Goal: Task Accomplishment & Management: Manage account settings

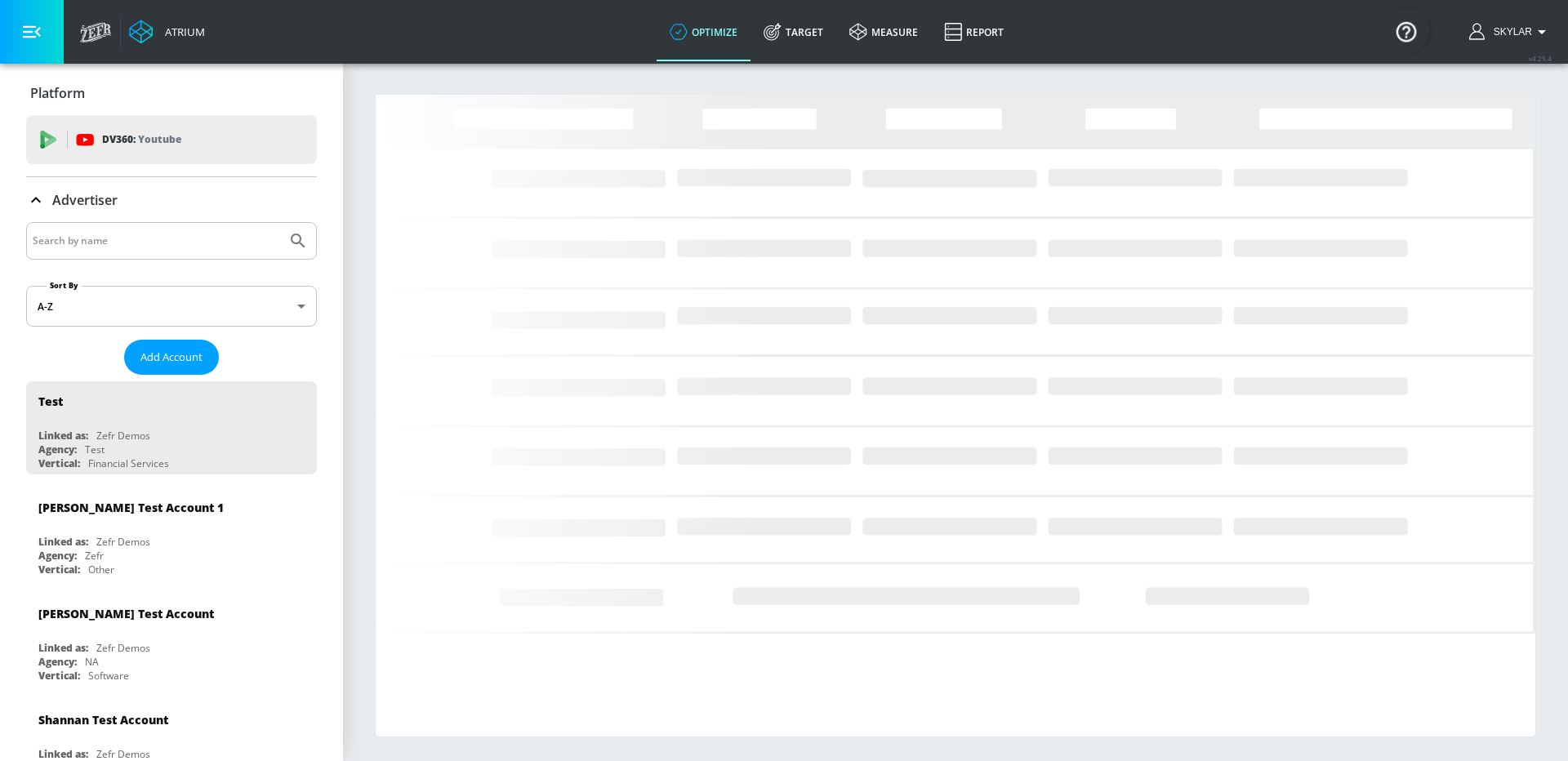
click at [180, 238] on input "Search by name" at bounding box center [156, 241] width 248 height 21
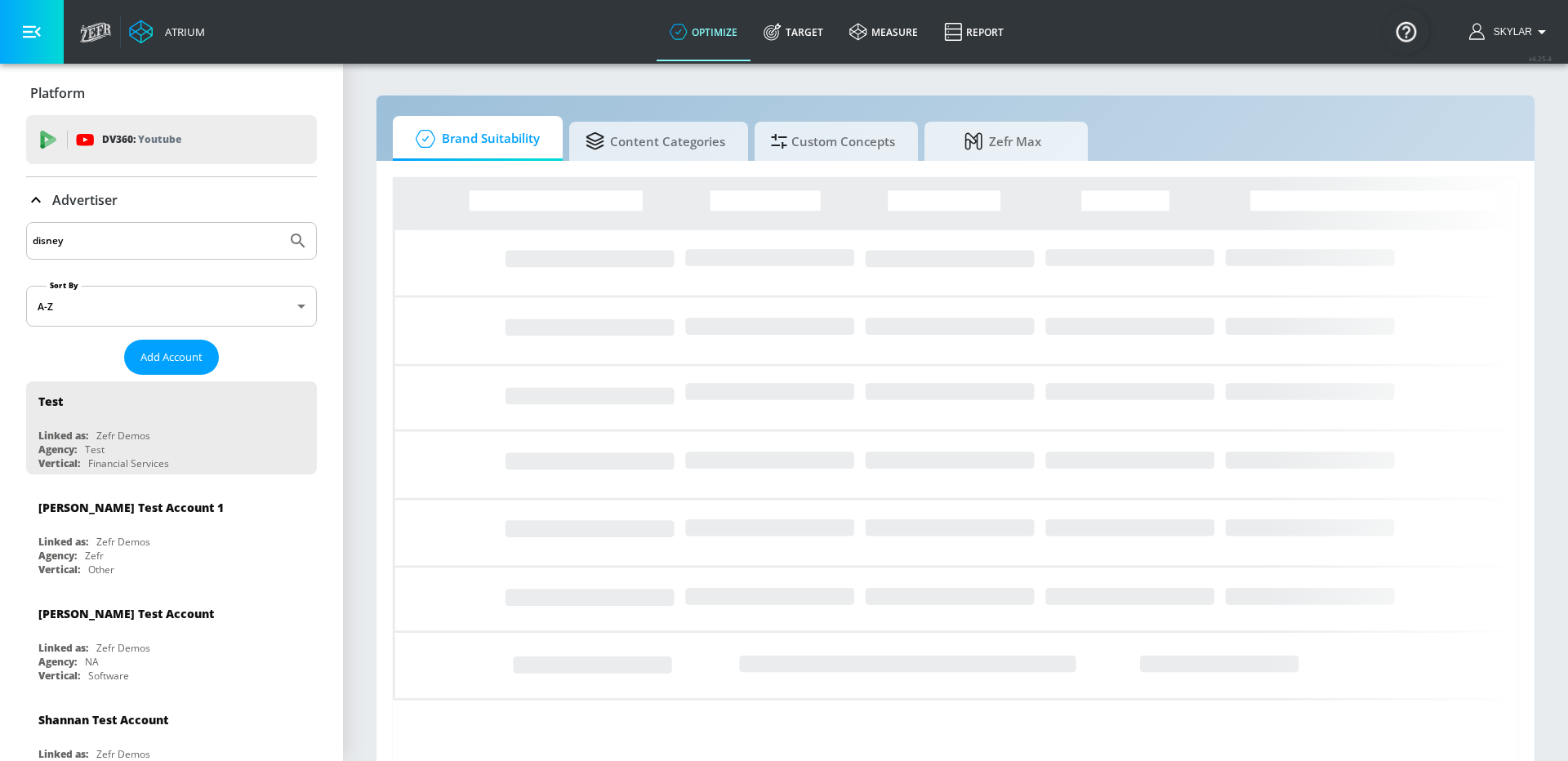
type input "disney"
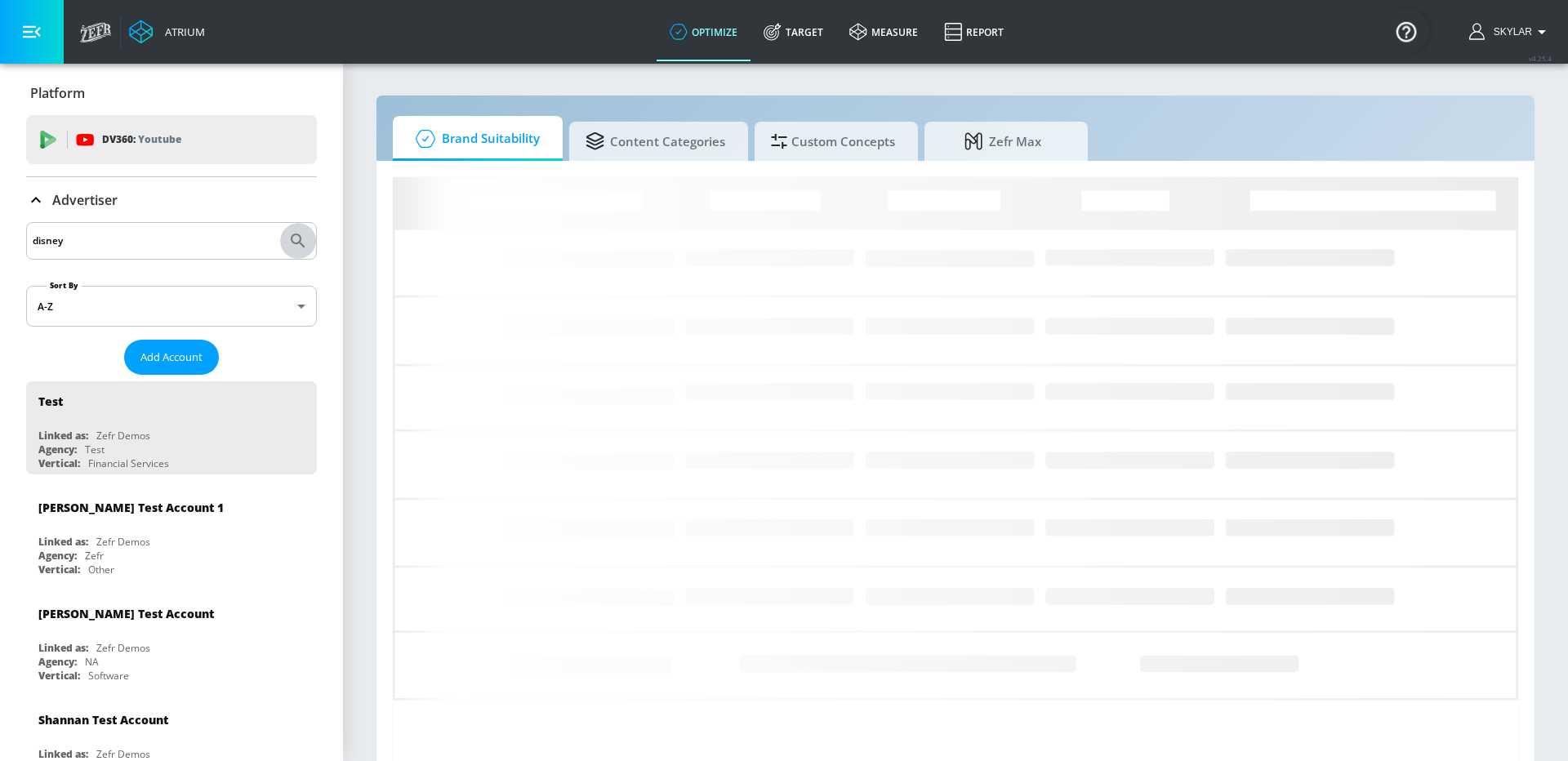
click at [307, 243] on icon "Submit Search" at bounding box center [298, 241] width 20 height 20
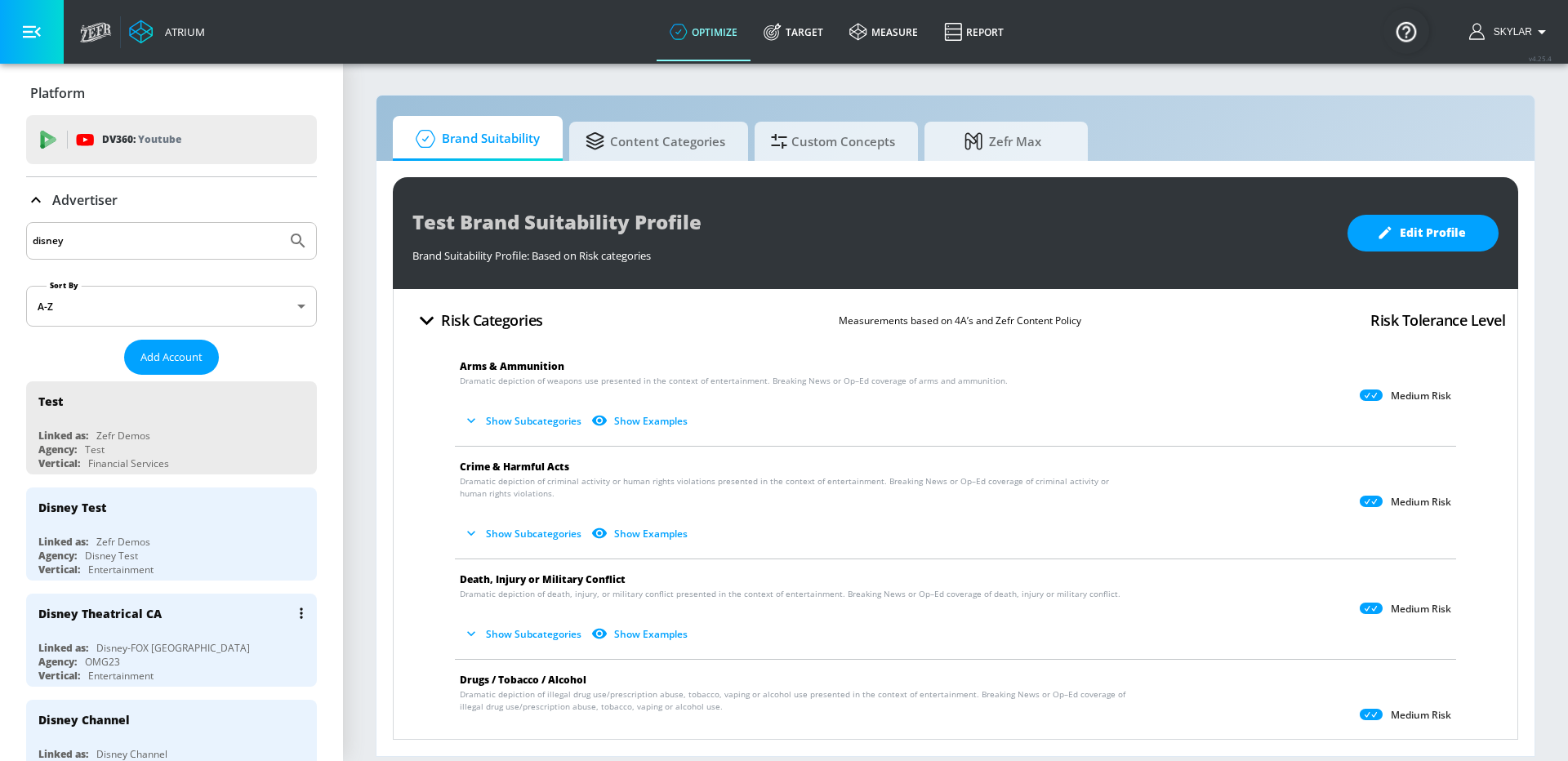
scroll to position [83, 0]
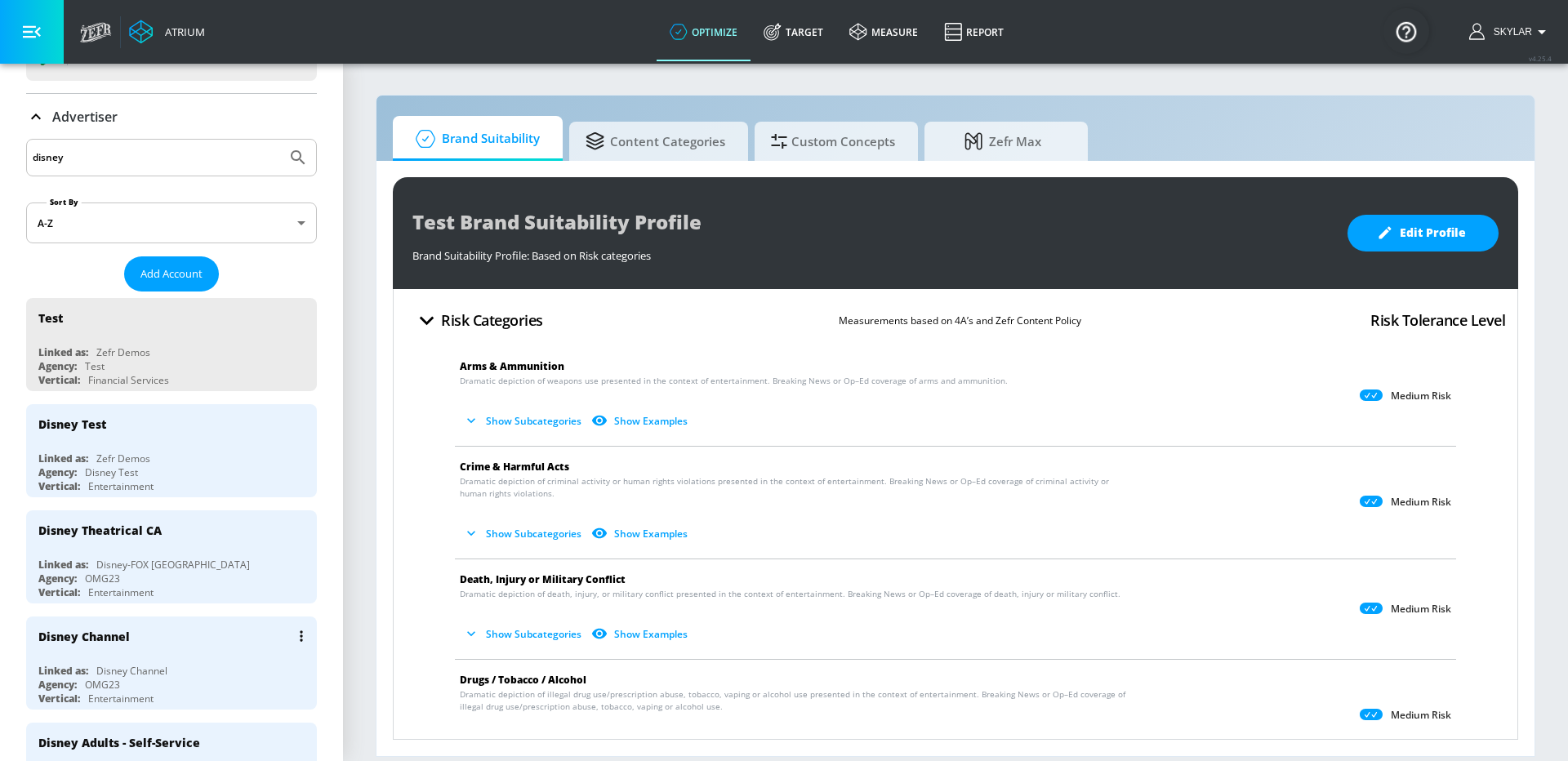
click at [177, 678] on div "Agency: OMG23" at bounding box center [175, 685] width 274 height 14
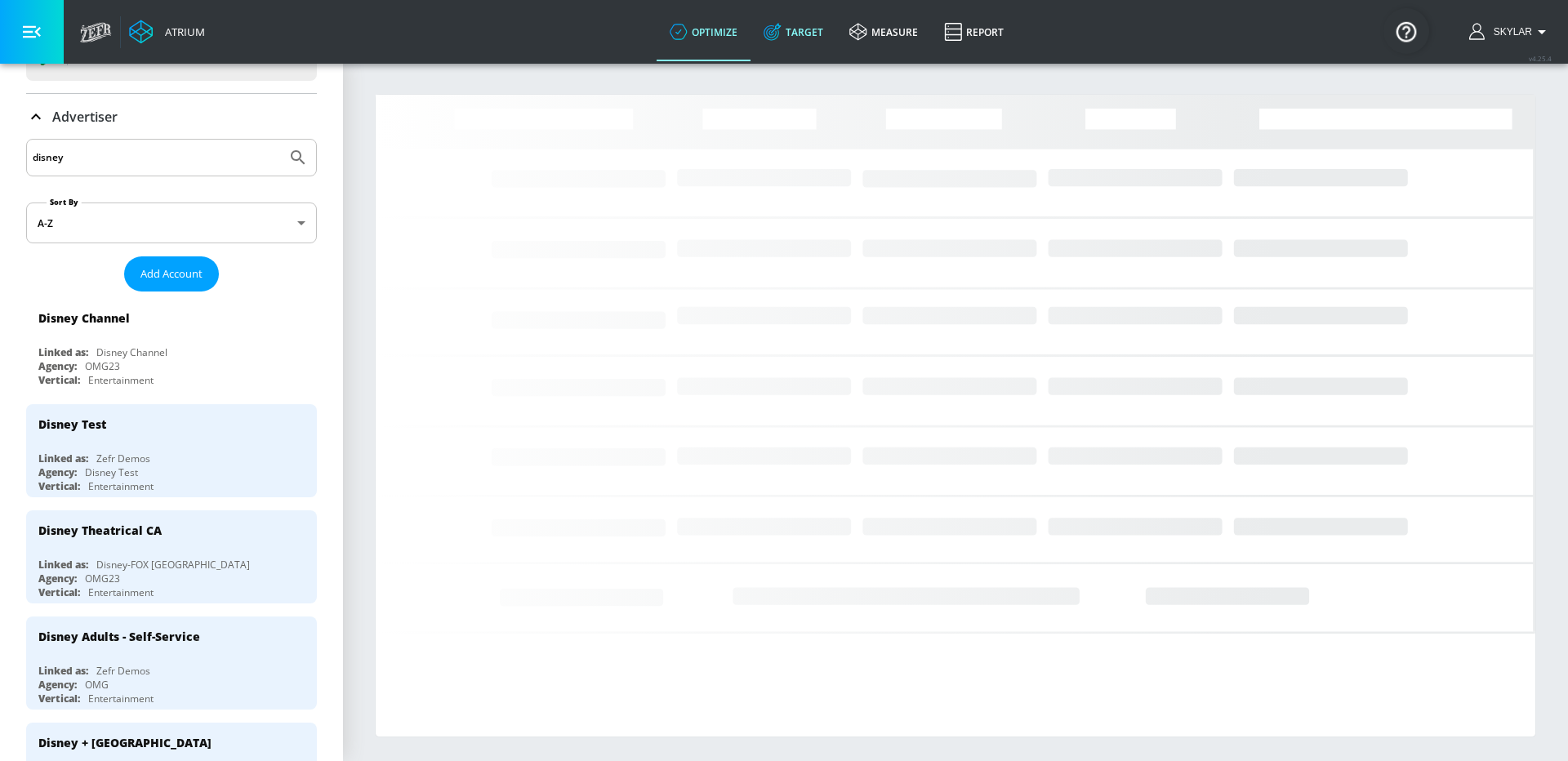
click at [794, 32] on link "Target" at bounding box center [794, 32] width 86 height 59
click at [36, 122] on icon at bounding box center [36, 118] width 20 height 20
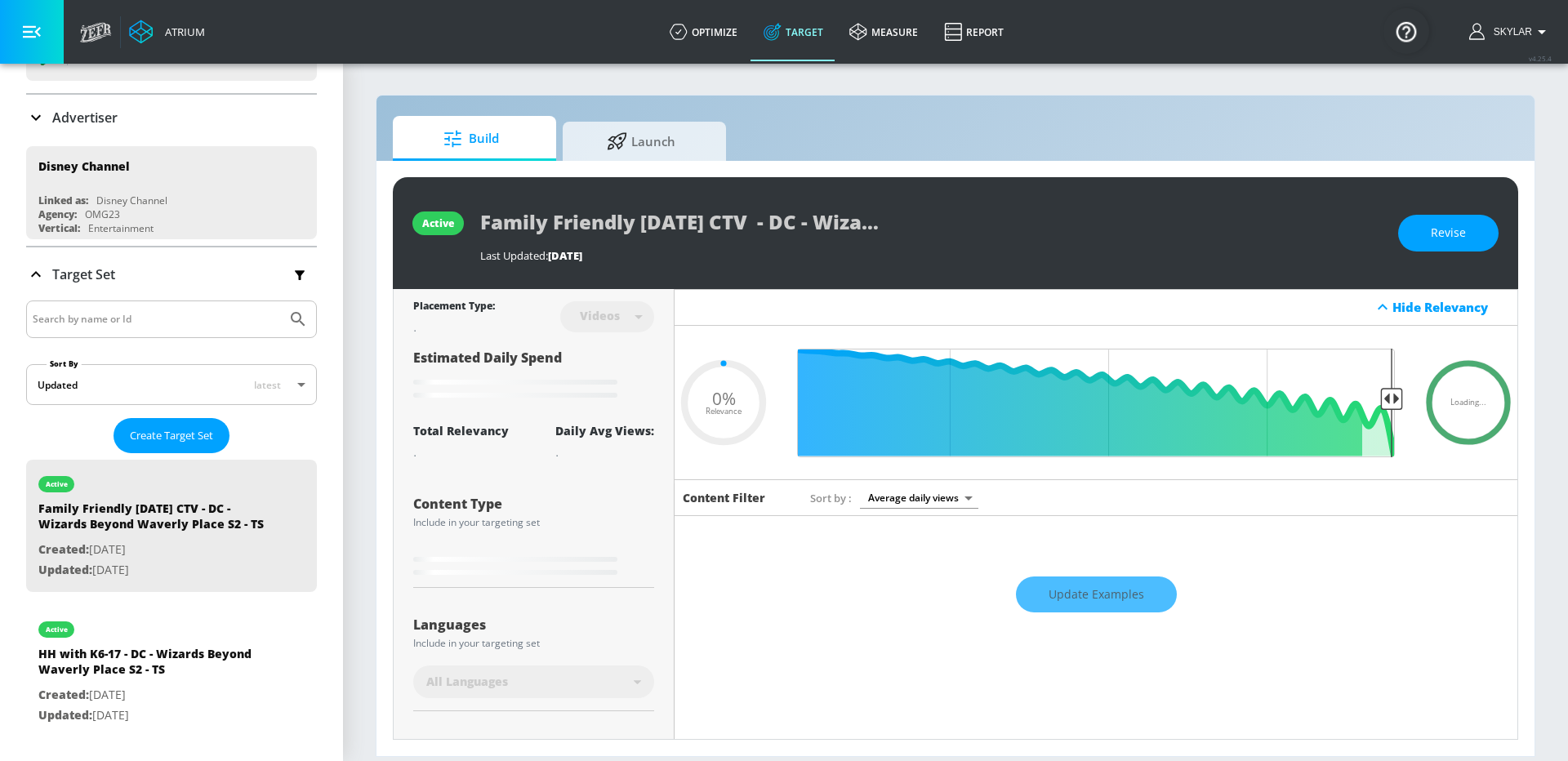
type input "0.05"
click at [89, 314] on input "Search by name or Id" at bounding box center [156, 320] width 248 height 21
type input "electric bloom"
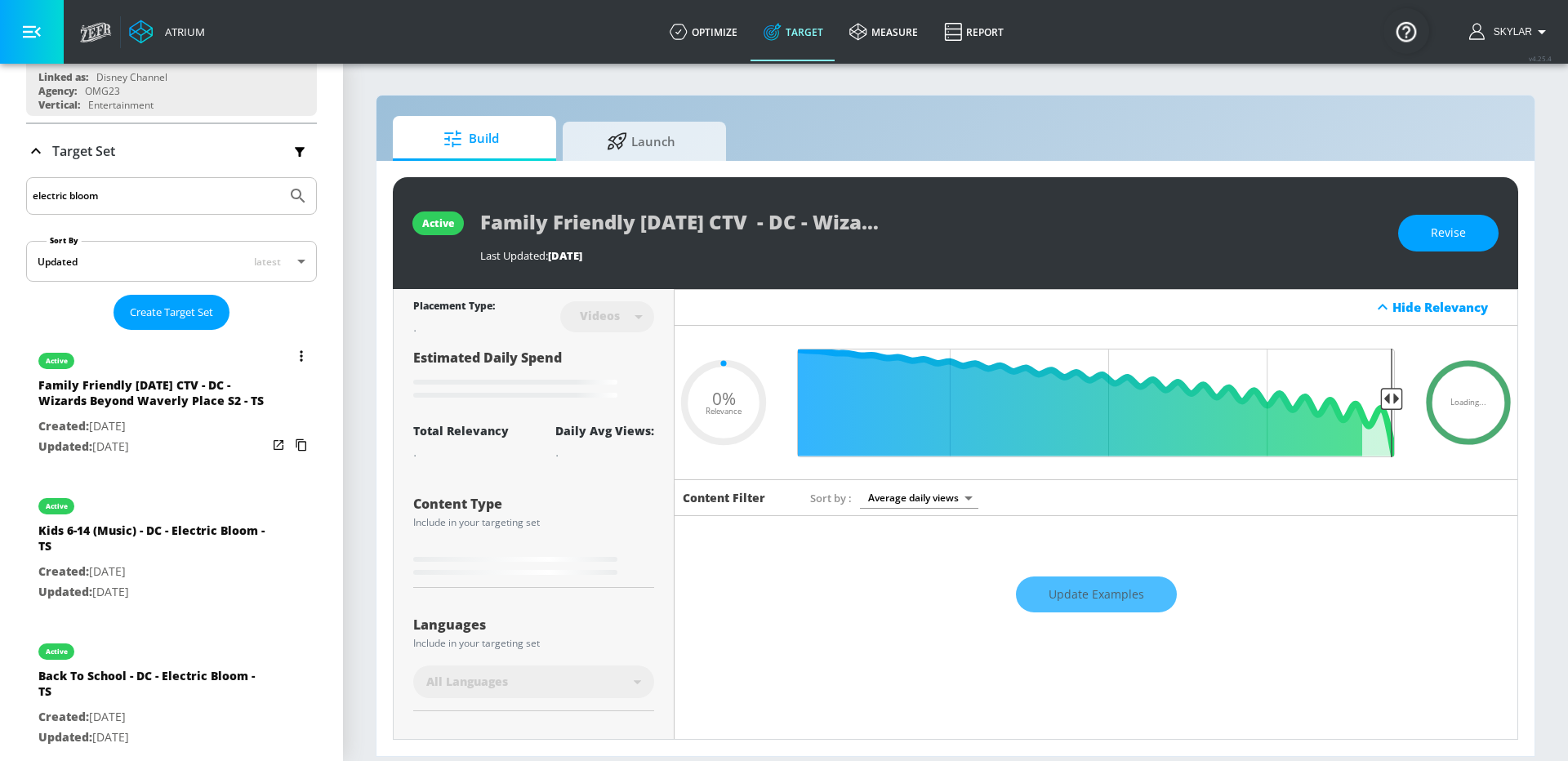
scroll to position [263, 0]
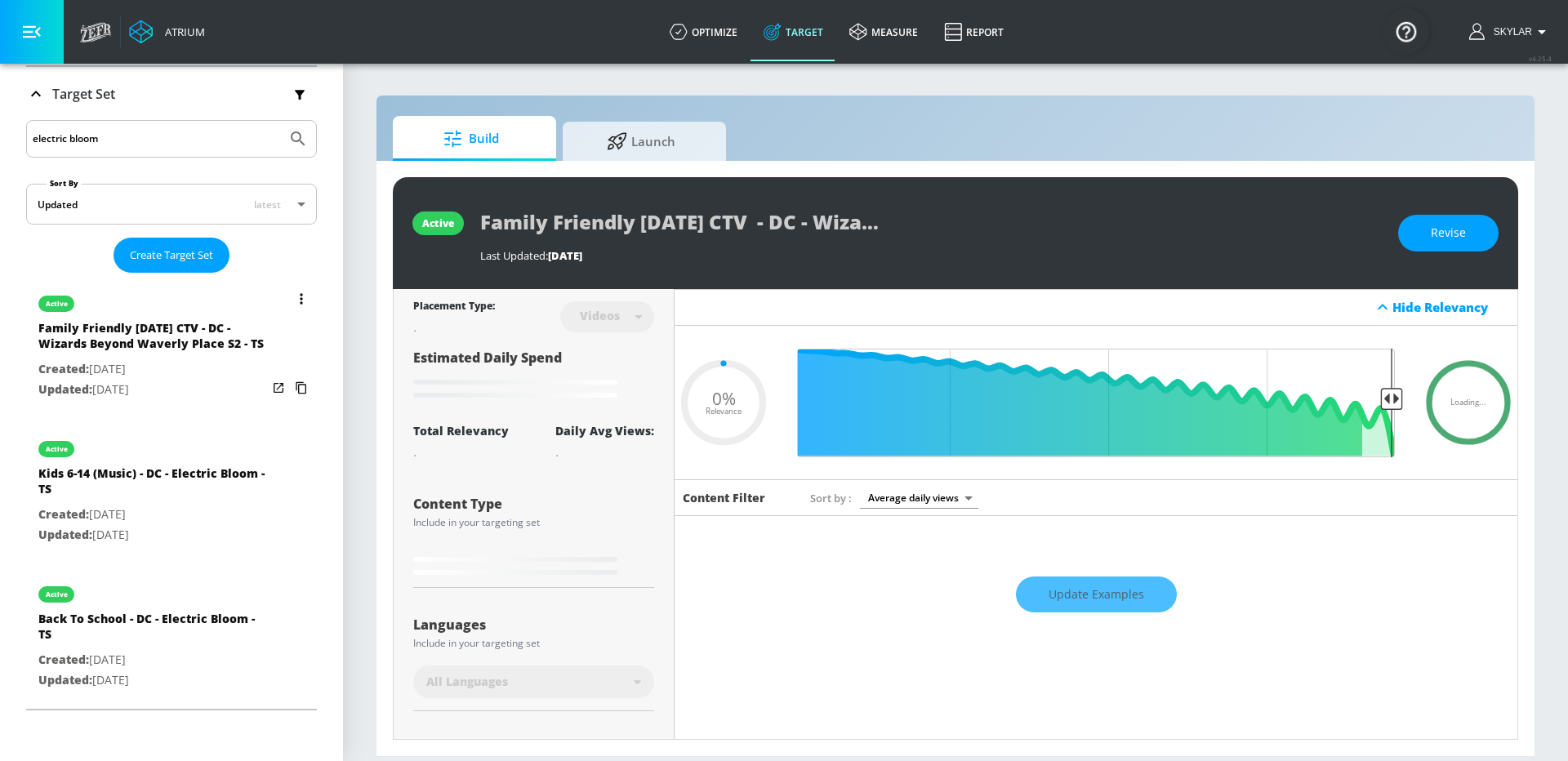
type input "0.8"
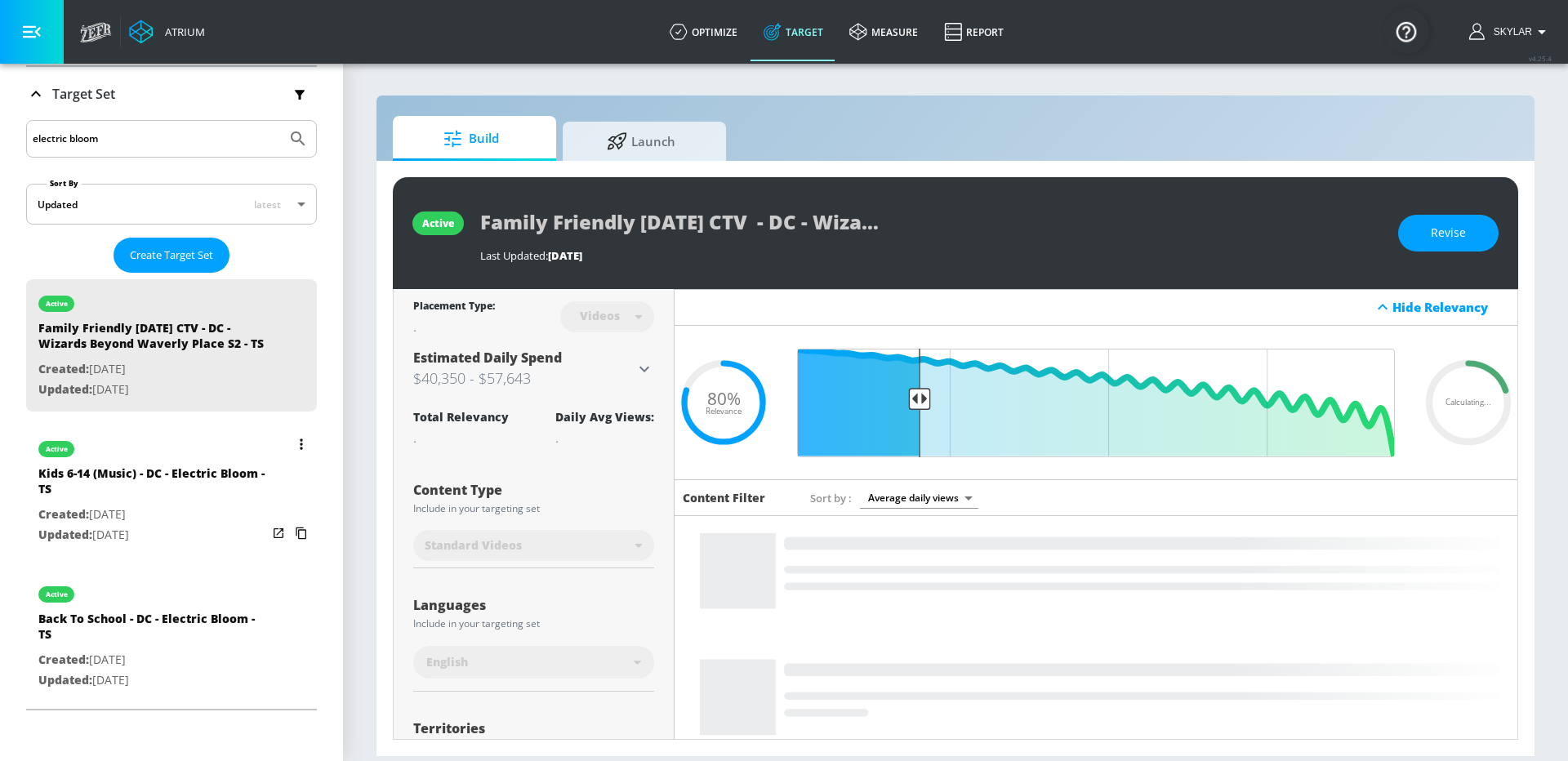
type input "electric bloom"
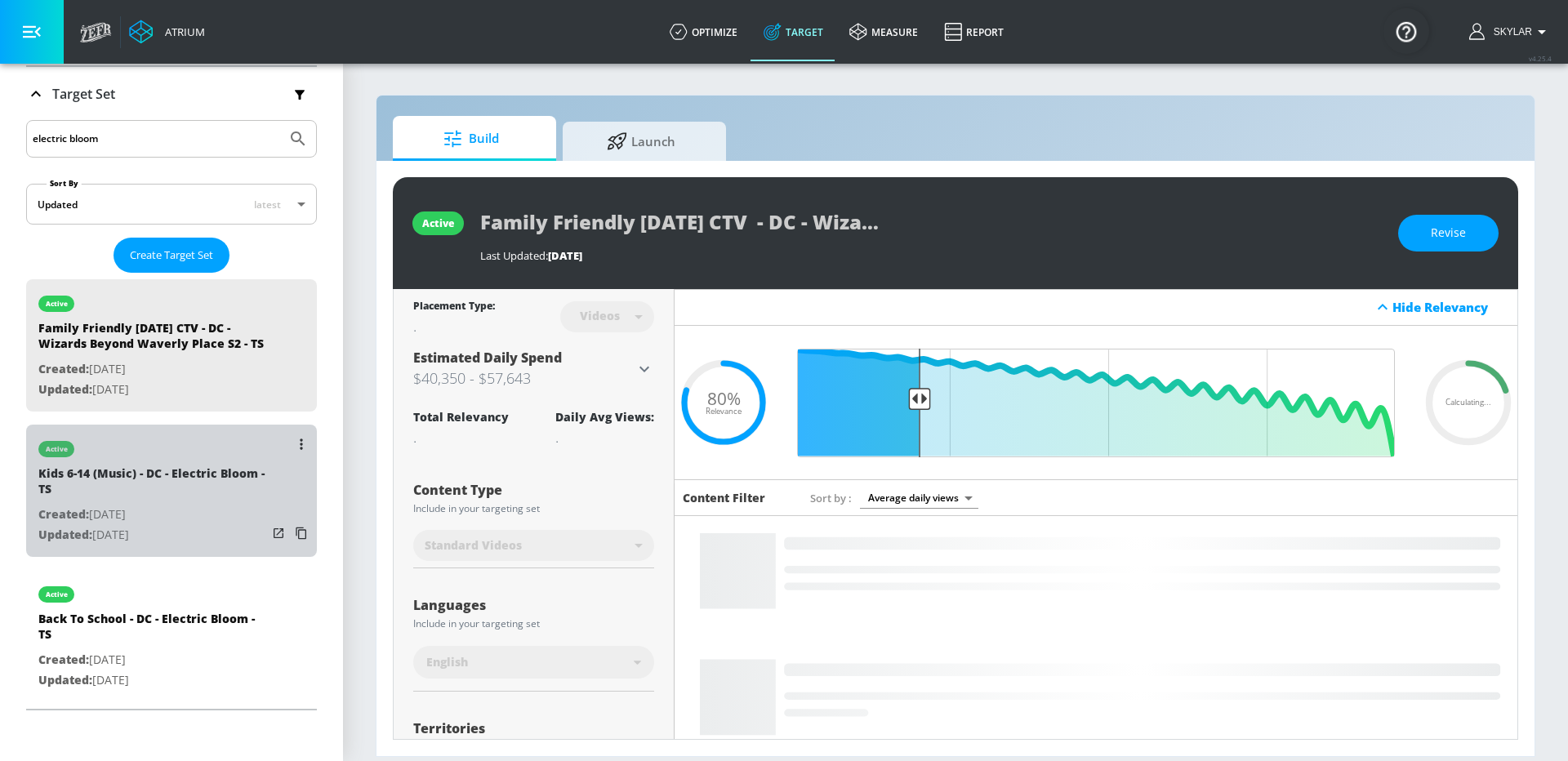
click at [190, 528] on p "Updated: Sep. 02, 2025" at bounding box center [152, 535] width 228 height 20
type input "Kids 6-14 (Music) - DC - Electric Bloom - TS"
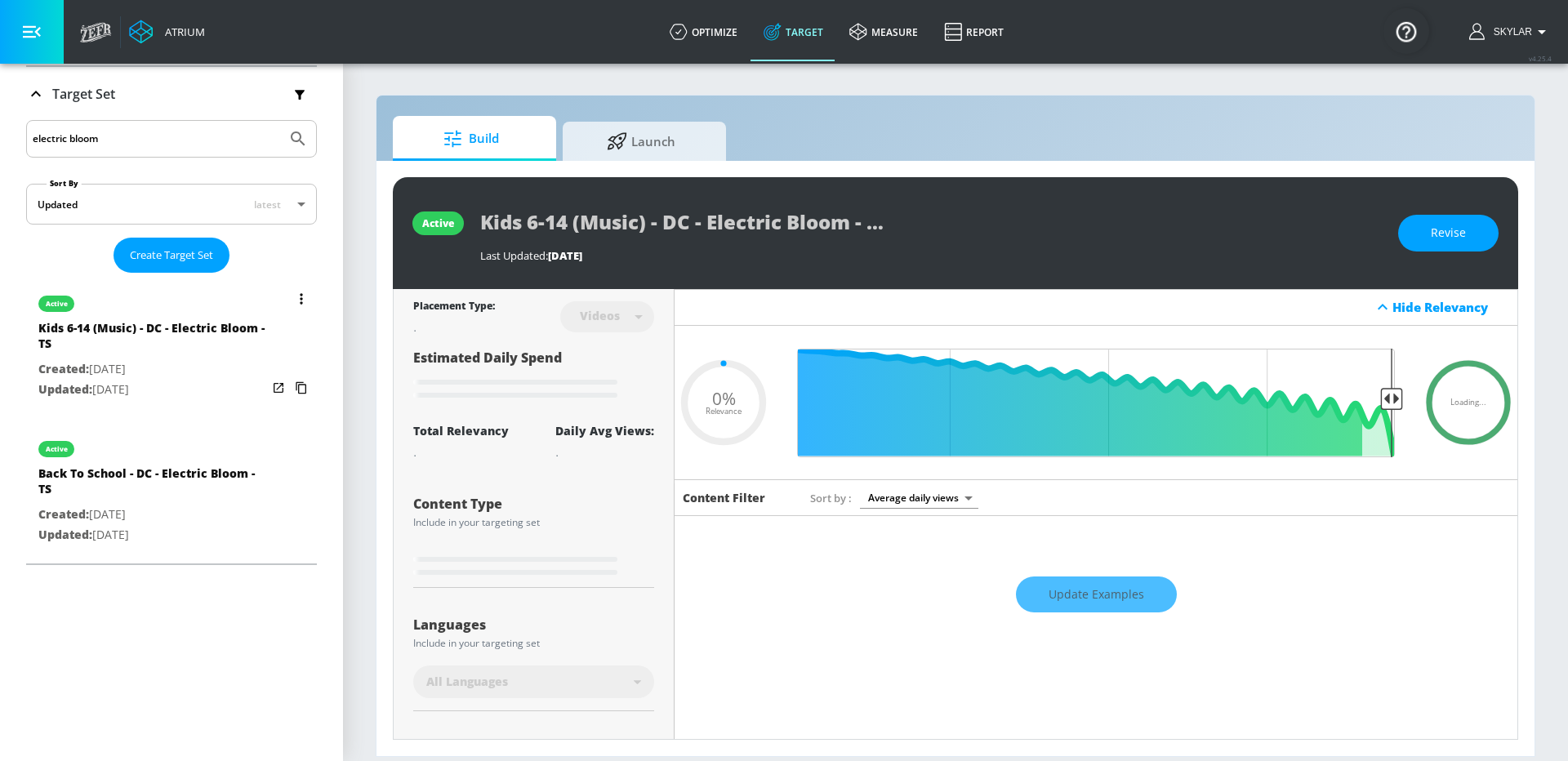
scroll to position [119, 0]
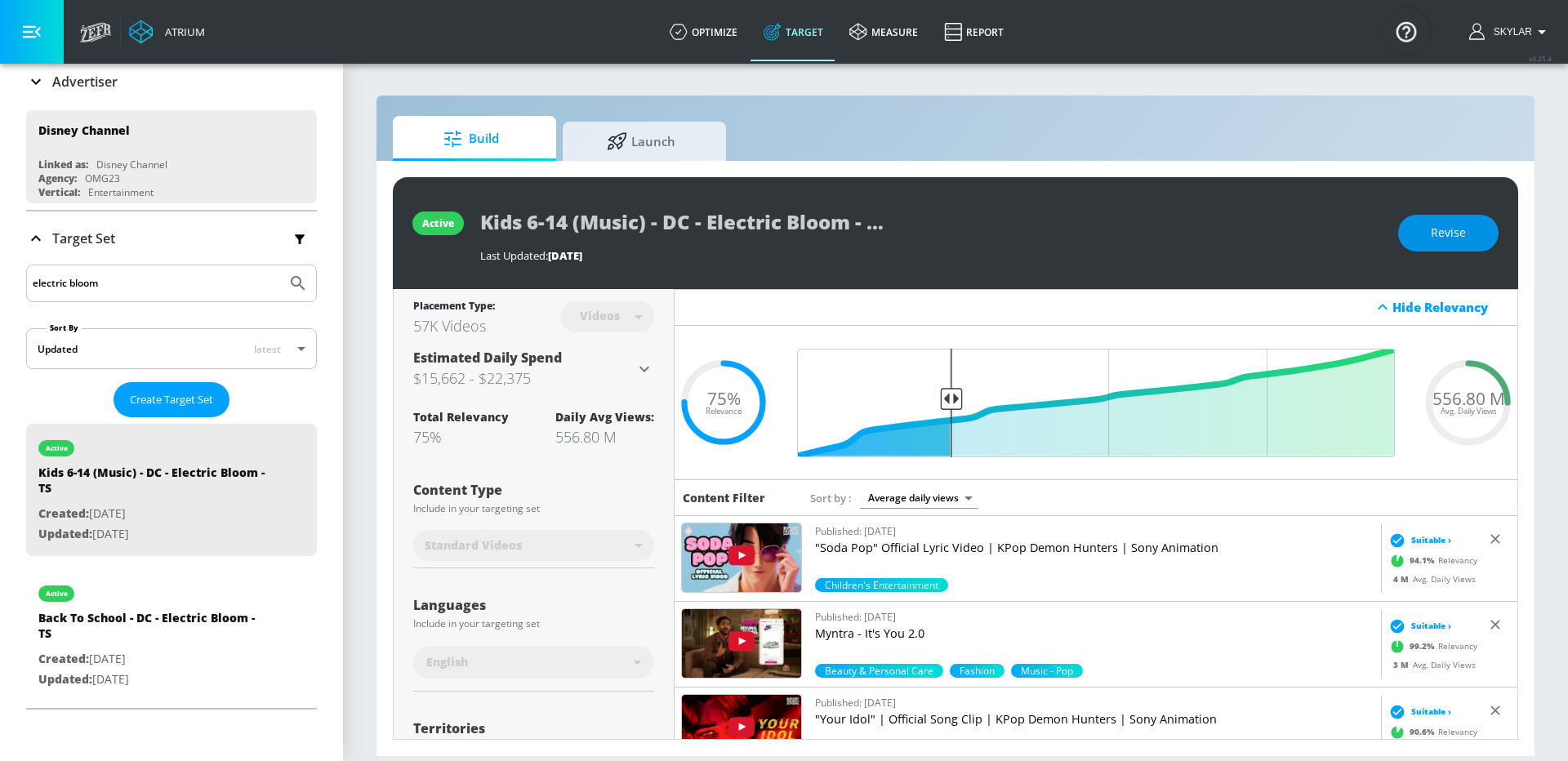
click at [1464, 239] on span "Revise" at bounding box center [1448, 233] width 35 height 20
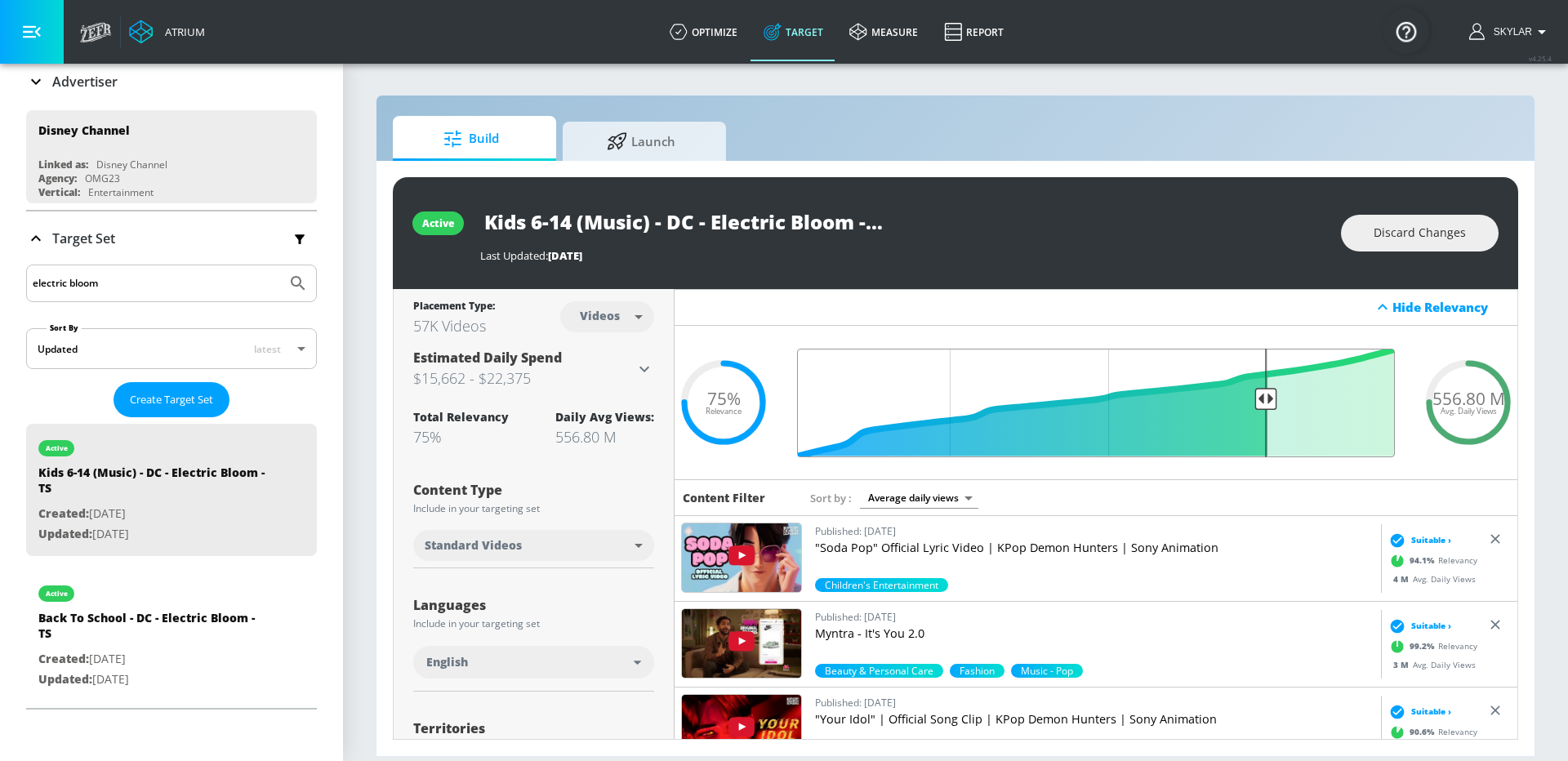
drag, startPoint x: 954, startPoint y: 399, endPoint x: 1268, endPoint y: 410, distance: 314.2
click at [1268, 410] on input "Final Threshold" at bounding box center [1096, 403] width 614 height 108
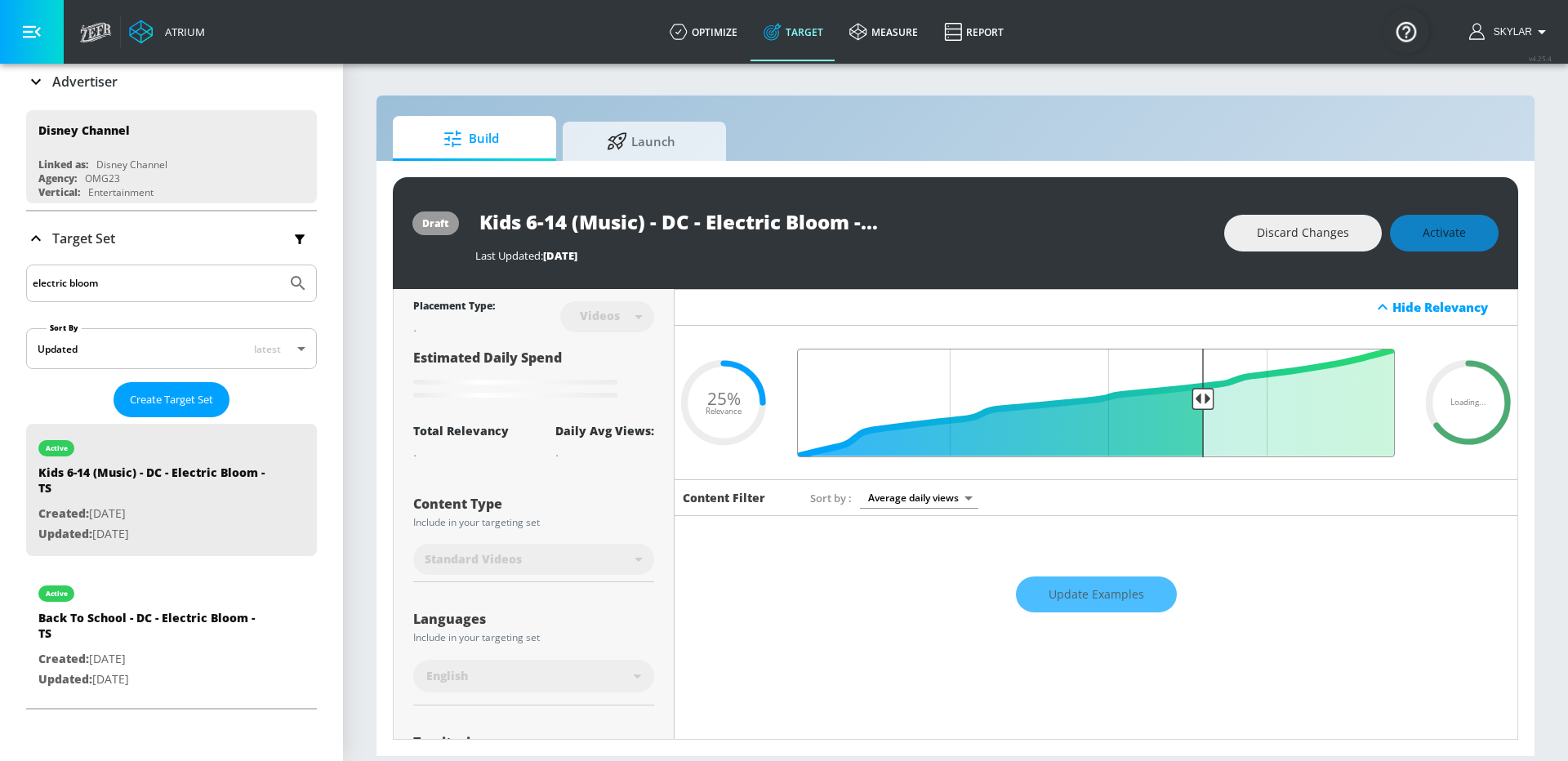
drag, startPoint x: 1269, startPoint y: 399, endPoint x: 1200, endPoint y: 396, distance: 69.1
click at [1200, 397] on input "Final Threshold" at bounding box center [1096, 403] width 614 height 108
click at [1291, 220] on button "Discard Changes" at bounding box center [1303, 233] width 158 height 37
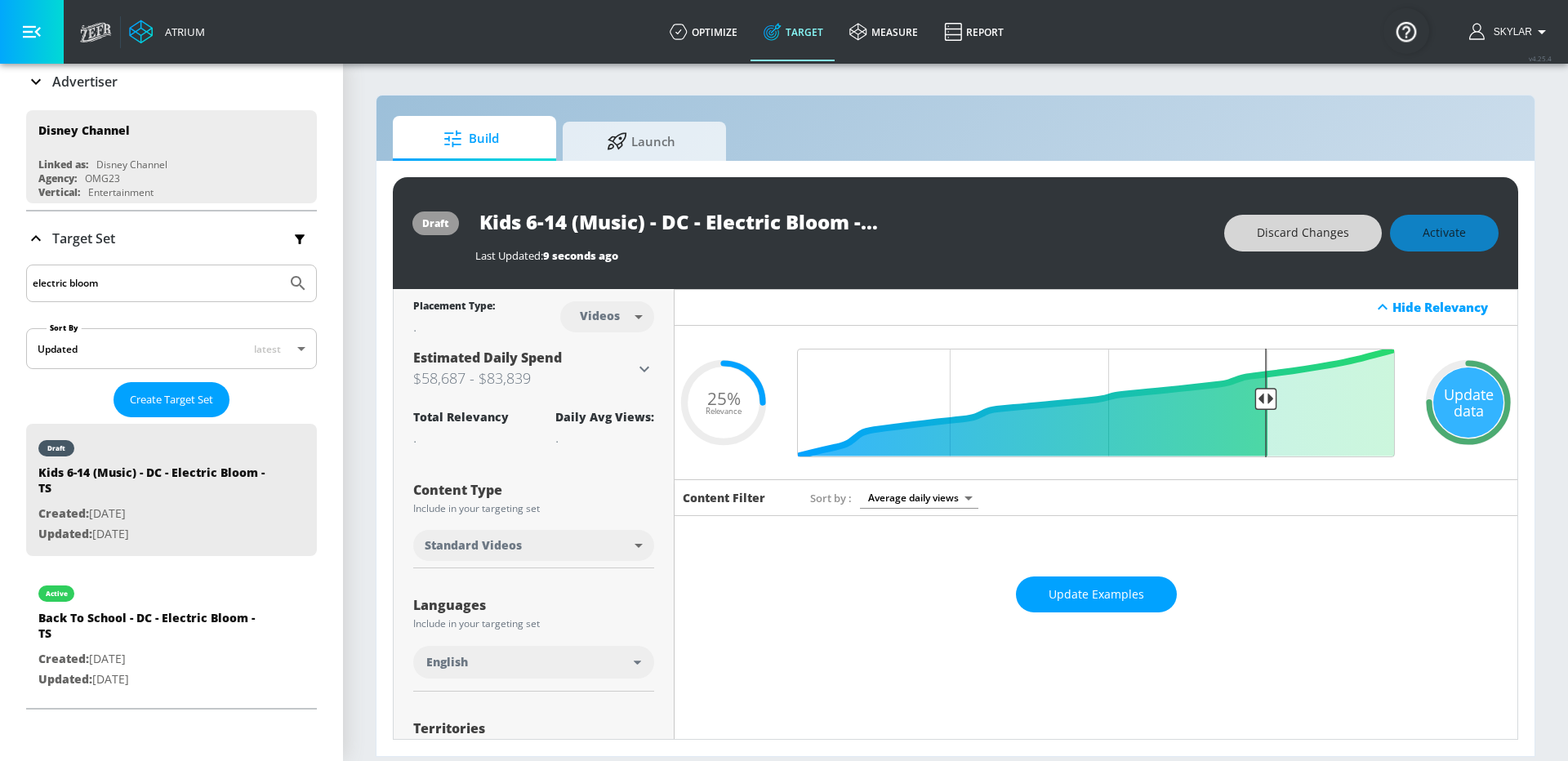
click at [1313, 234] on span "Discard Changes" at bounding box center [1303, 233] width 93 height 20
click at [1052, 201] on div "draft Kids 6-14 (Music) - DC - Electric Bloom - TS Last Updated: 11 seconds ago…" at bounding box center [956, 233] width 1125 height 112
type input "0.75"
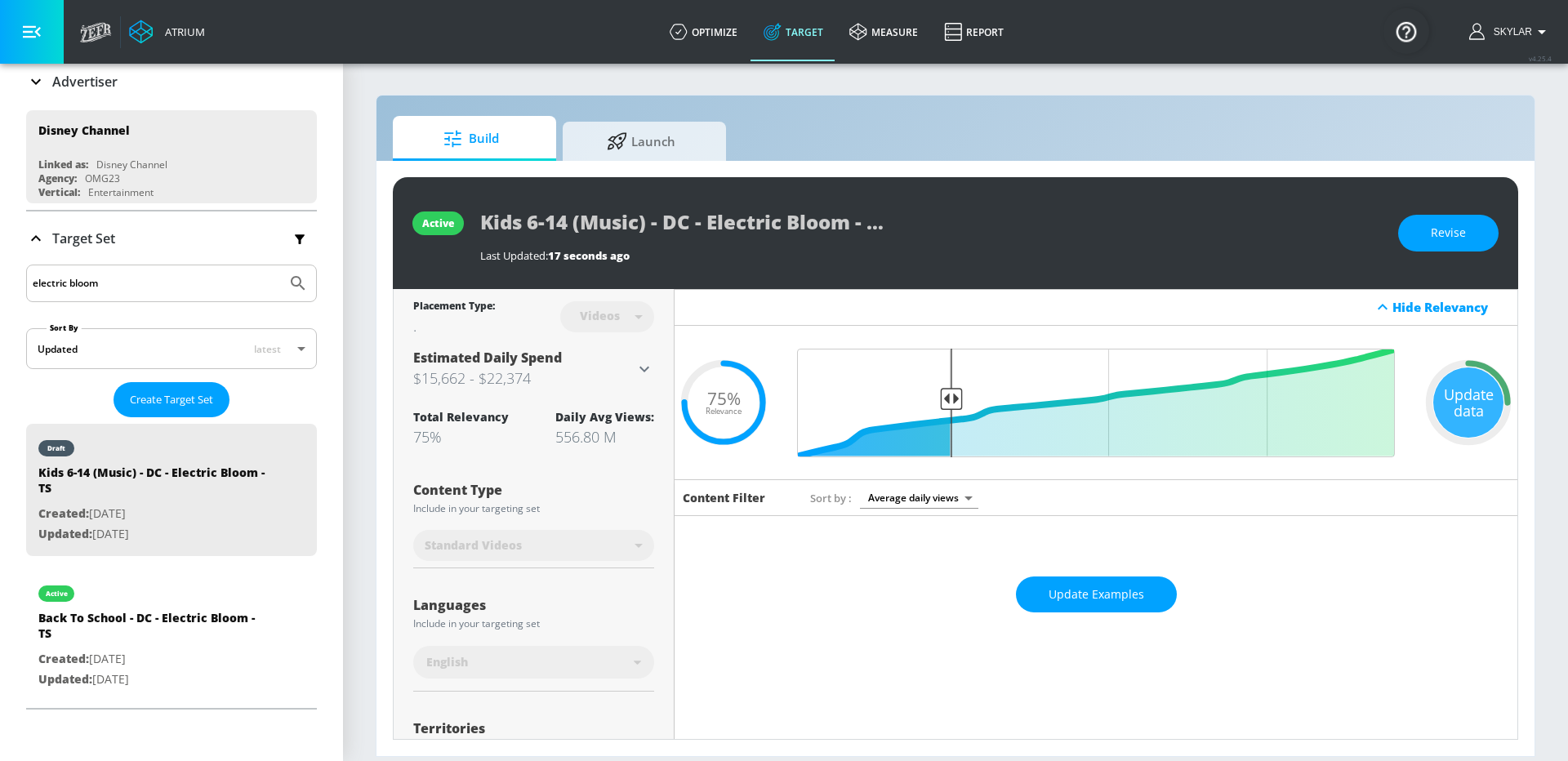
click at [41, 239] on icon at bounding box center [36, 238] width 20 height 20
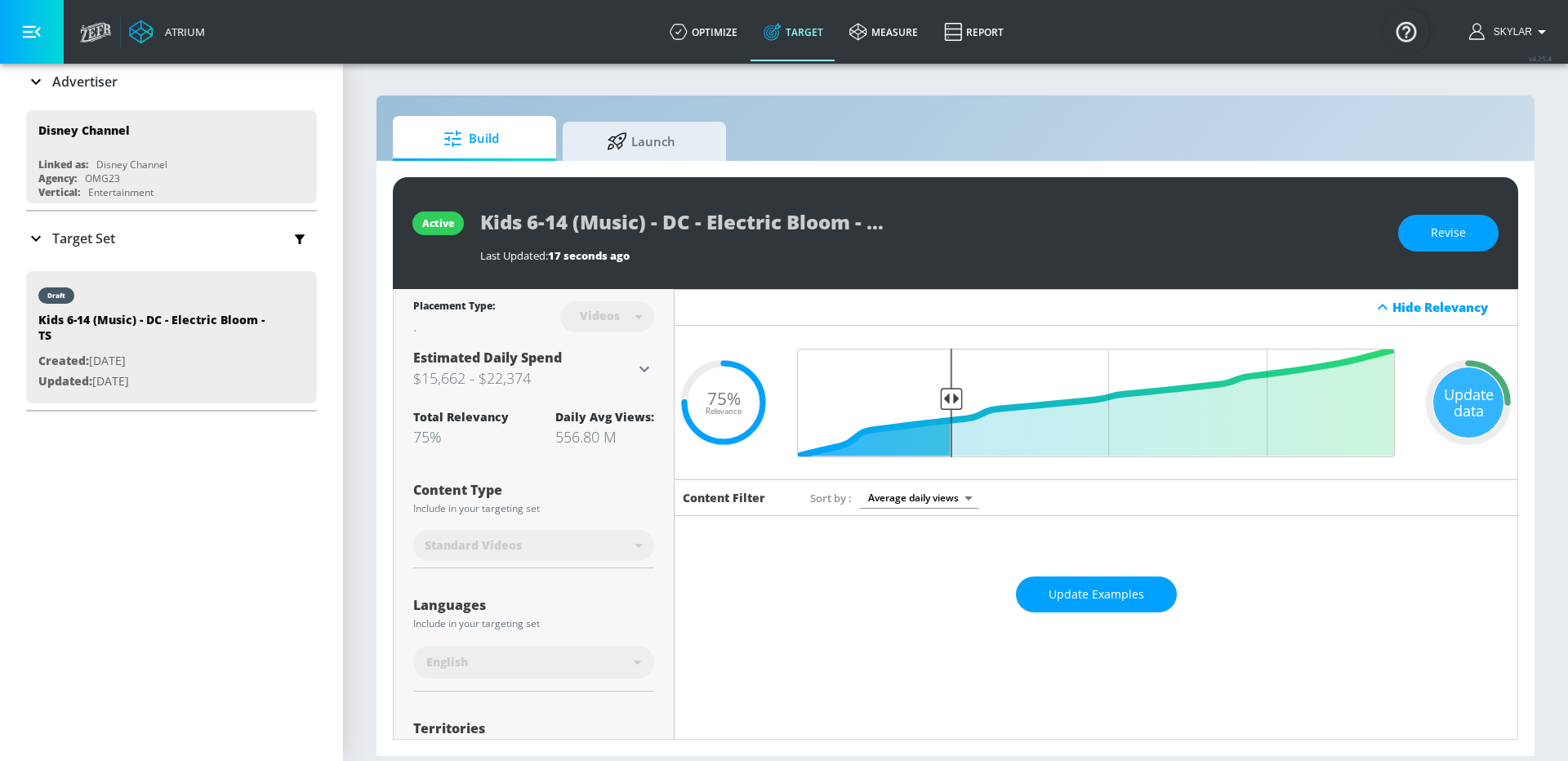
click at [39, 238] on icon at bounding box center [36, 238] width 20 height 20
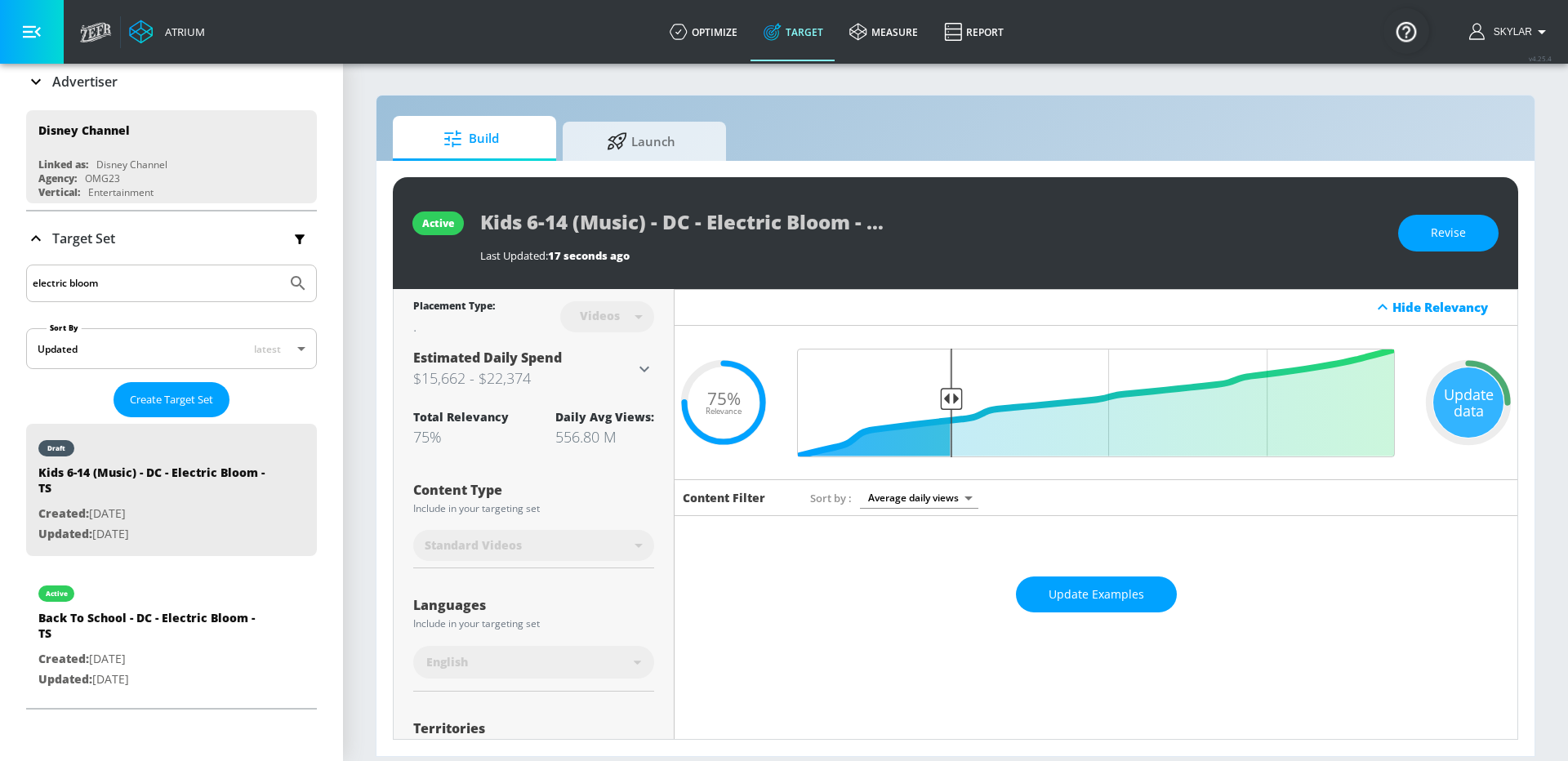
click at [257, 288] on input "electric bloom" at bounding box center [156, 284] width 248 height 21
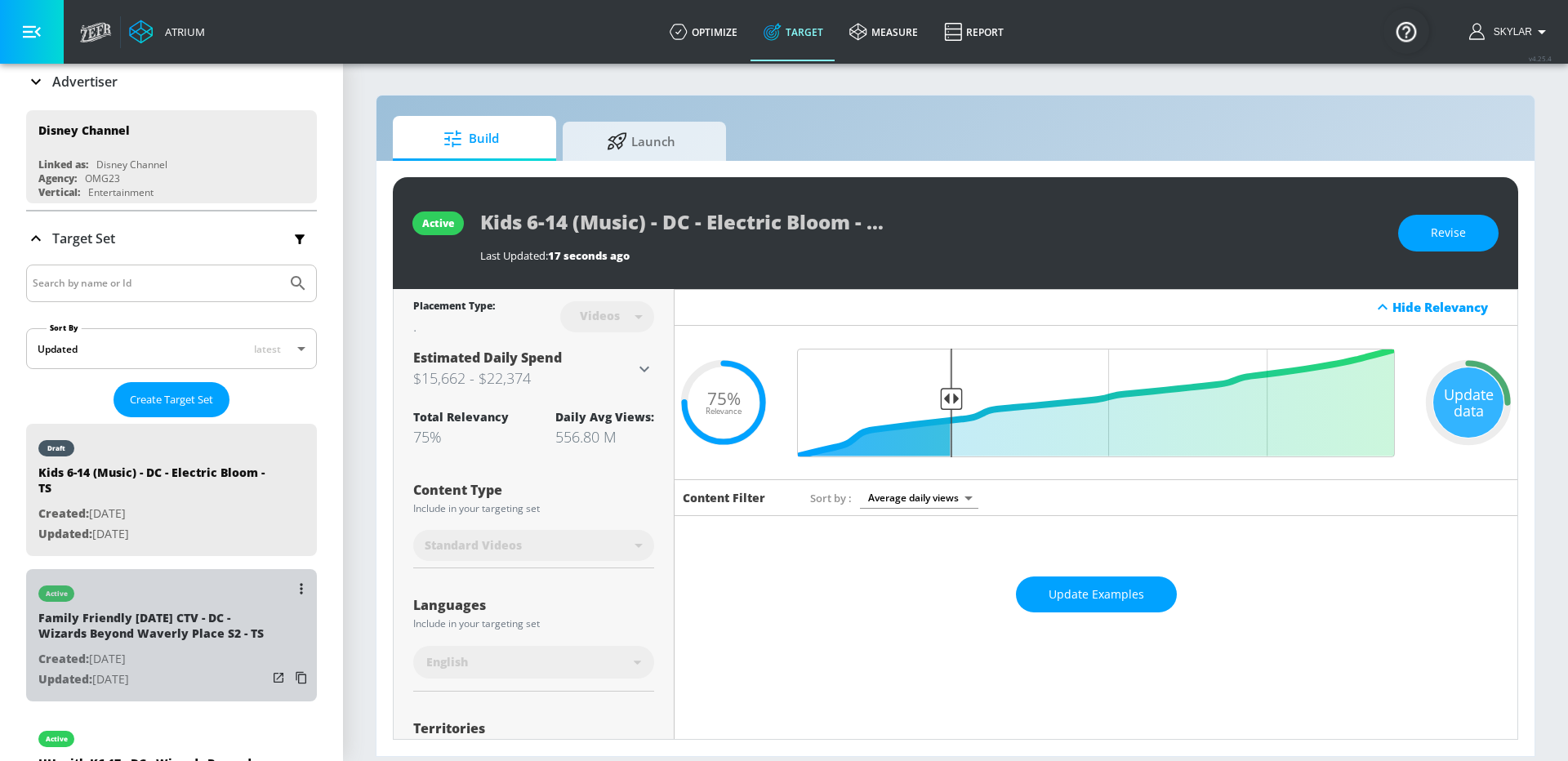
click at [200, 630] on div "Family Friendly [DATE] CTV - DC - Wizards Beyond Waverly Place S2 - TS" at bounding box center [152, 629] width 228 height 39
type input "Family Friendly [DATE] CTV - DC - Wizards Beyond Waverly Place S2 - TS"
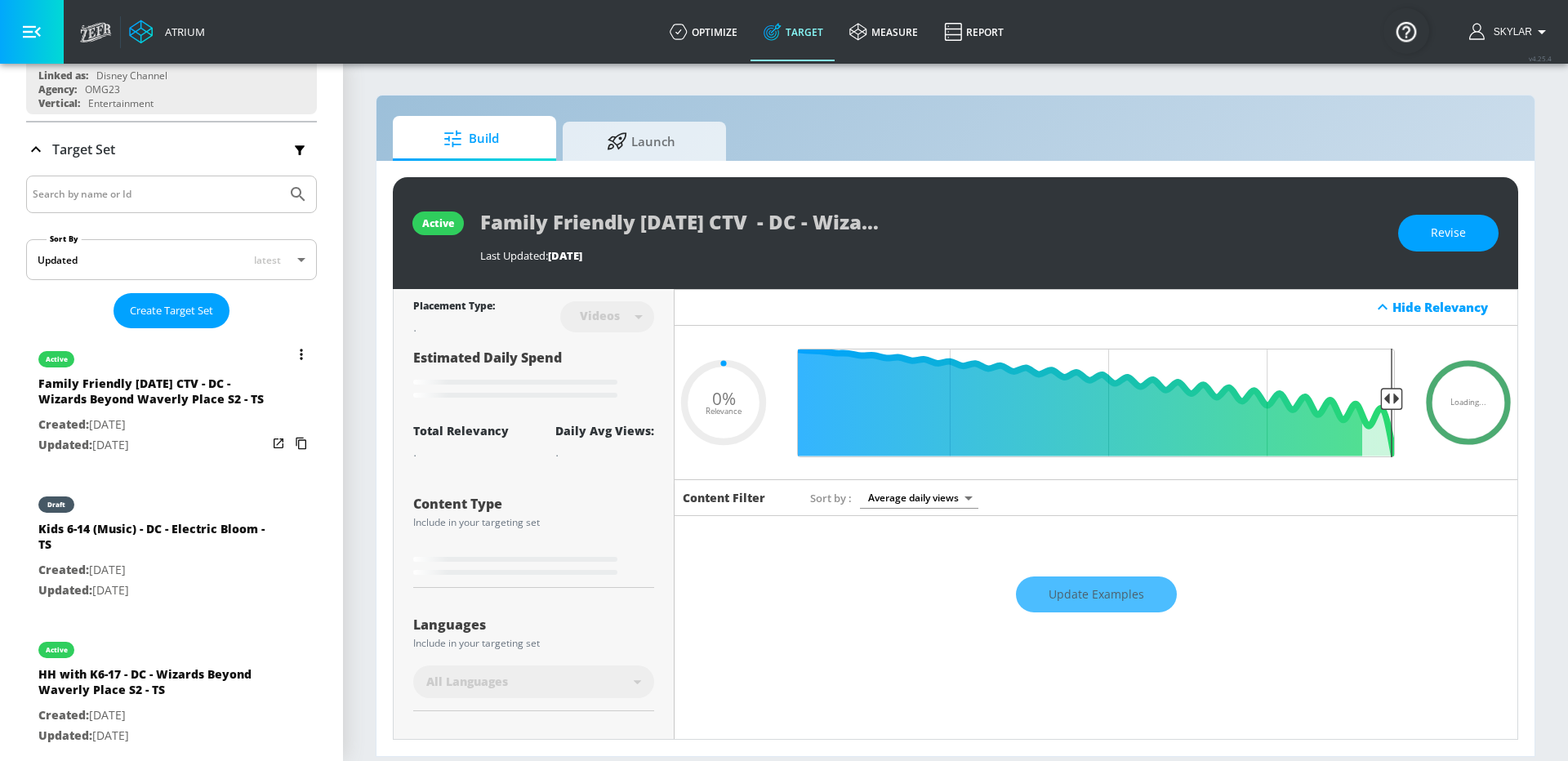
scroll to position [211, 0]
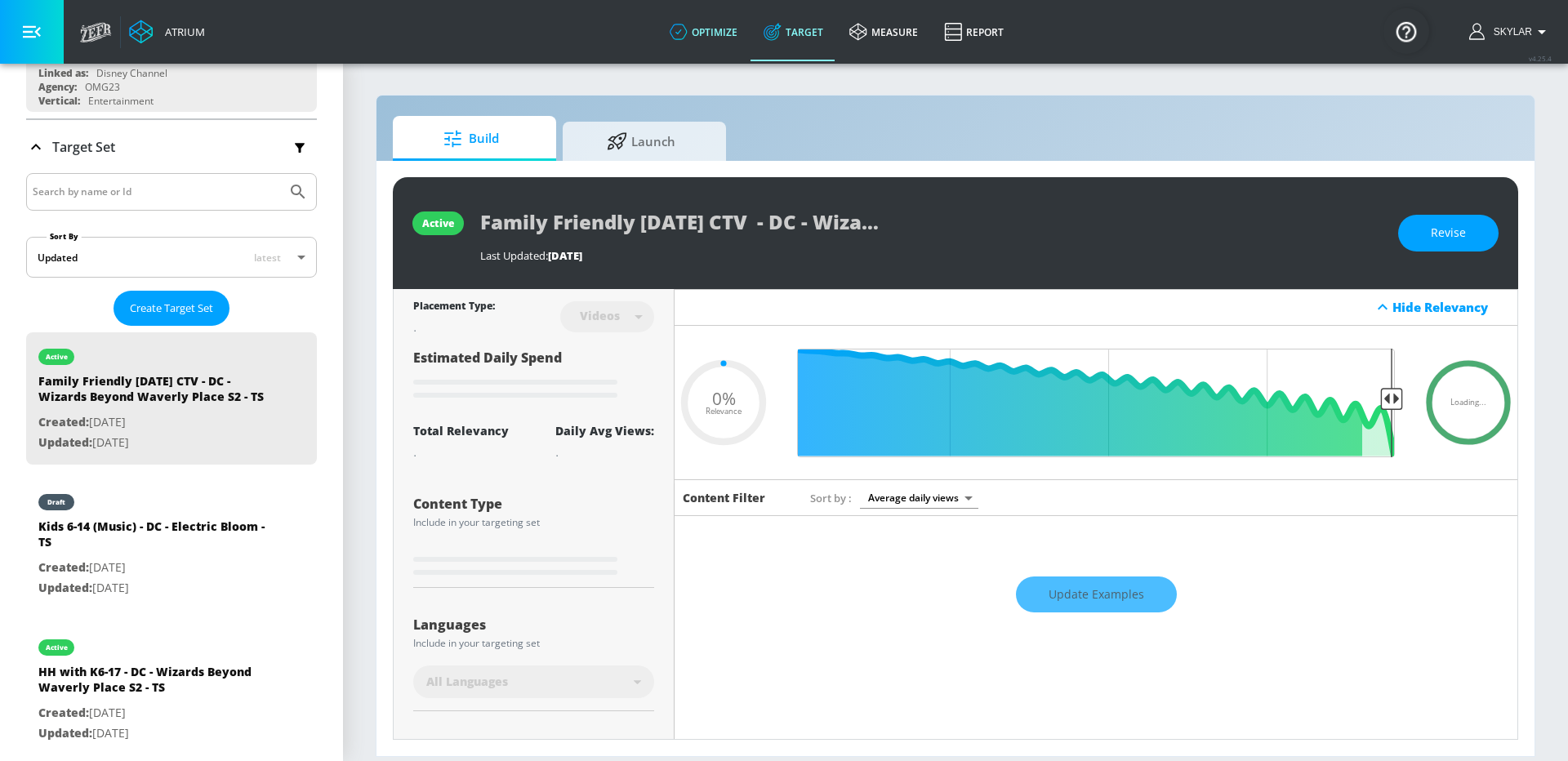
type input "0.8"
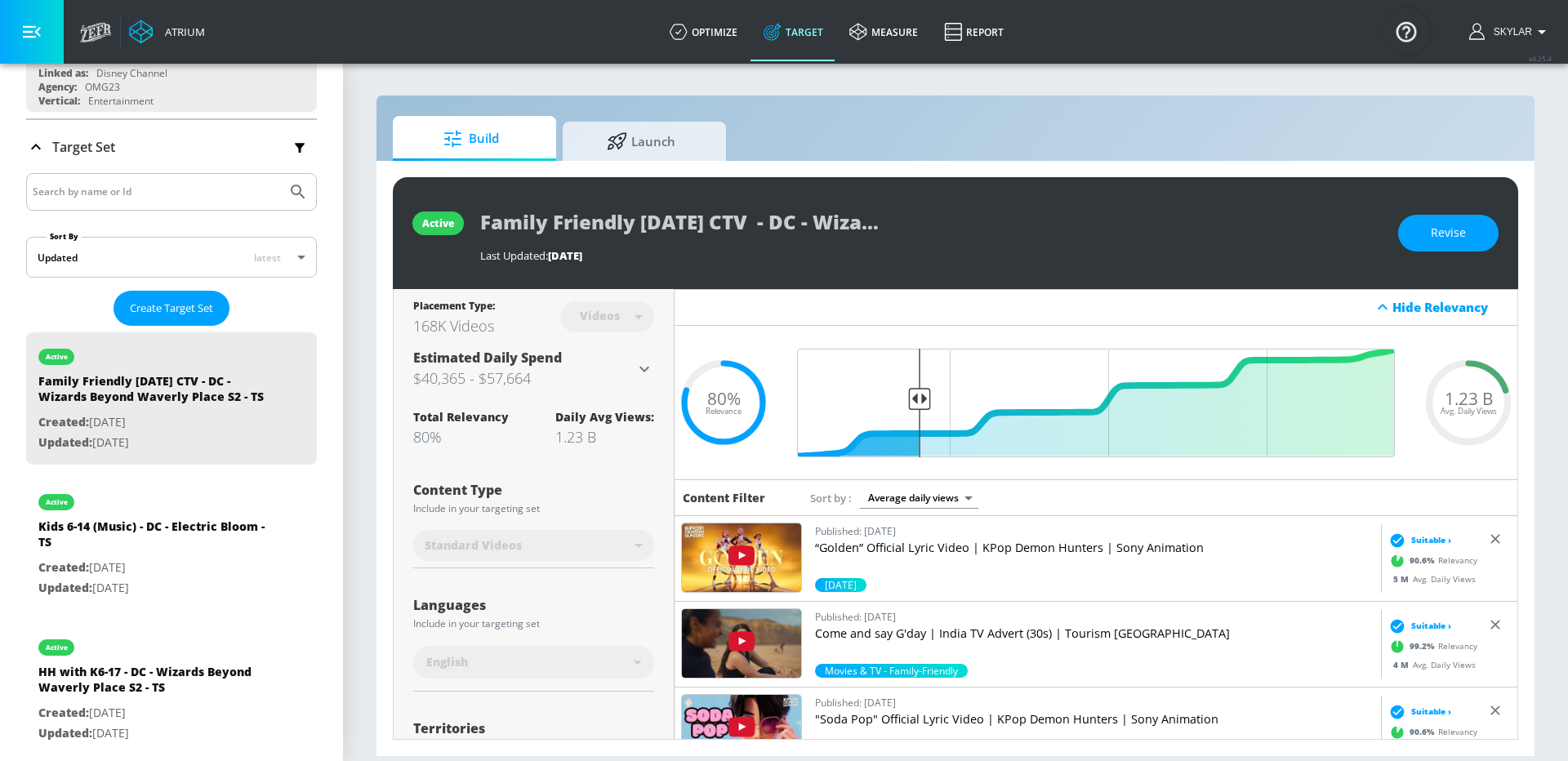
click at [227, 195] on input "Search by name or Id" at bounding box center [156, 192] width 248 height 21
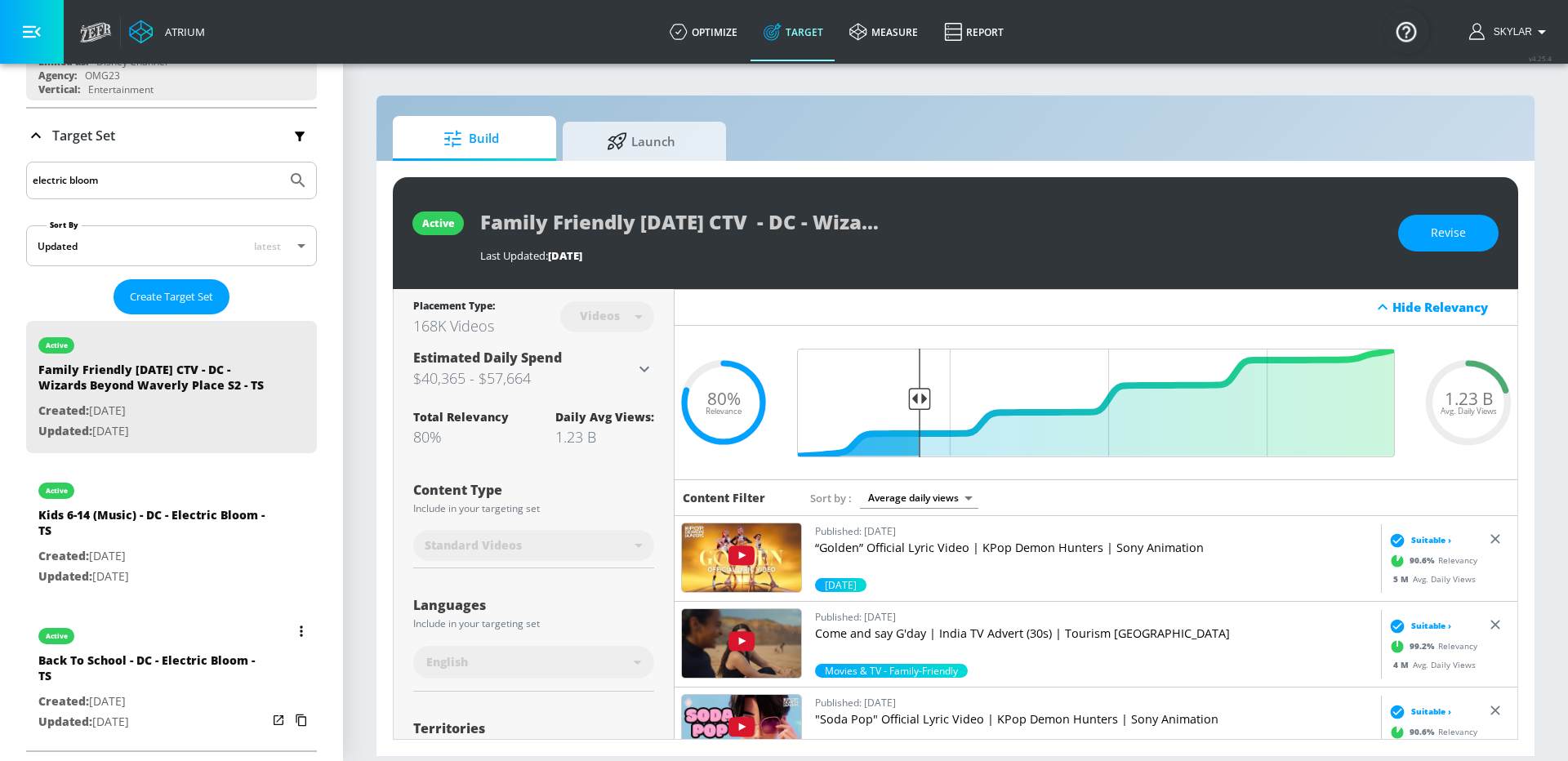
scroll to position [263, 0]
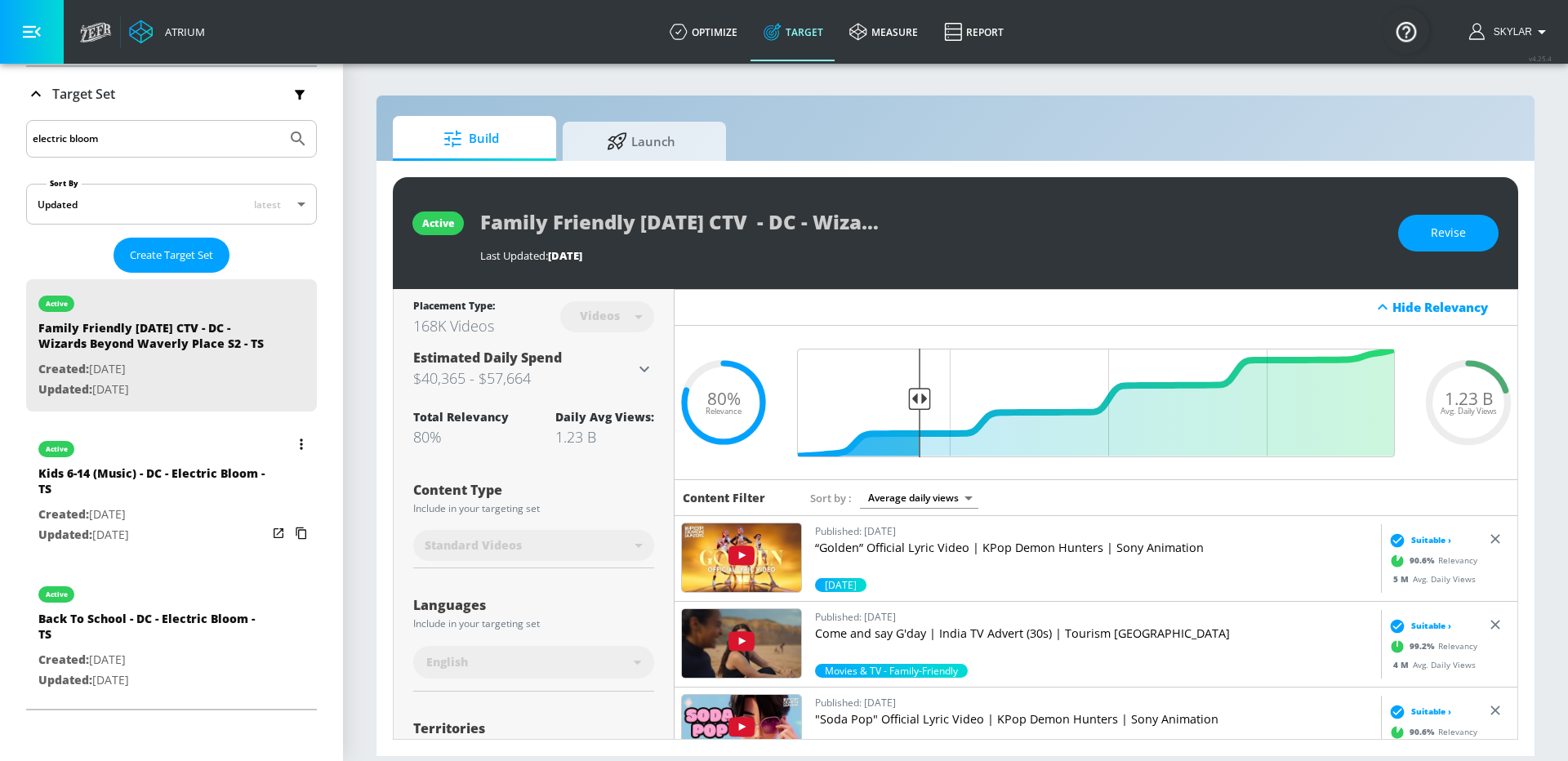
type input "electric bloom"
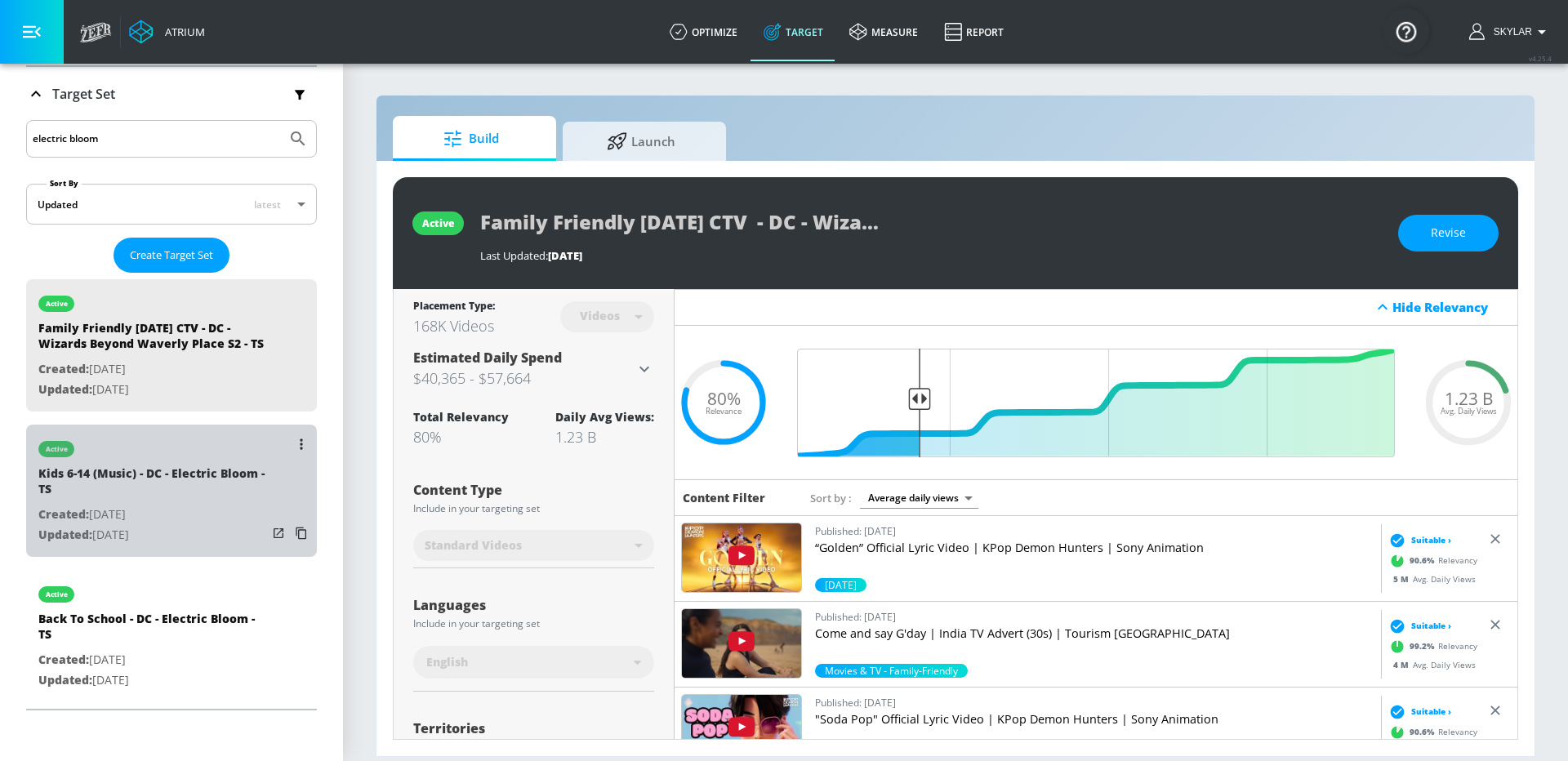
click at [188, 474] on div "Kids 6-14 (Music) - DC - Electric Bloom - TS" at bounding box center [152, 485] width 228 height 39
type input "Kids 6-14 (Music) - DC - Electric Bloom - TS"
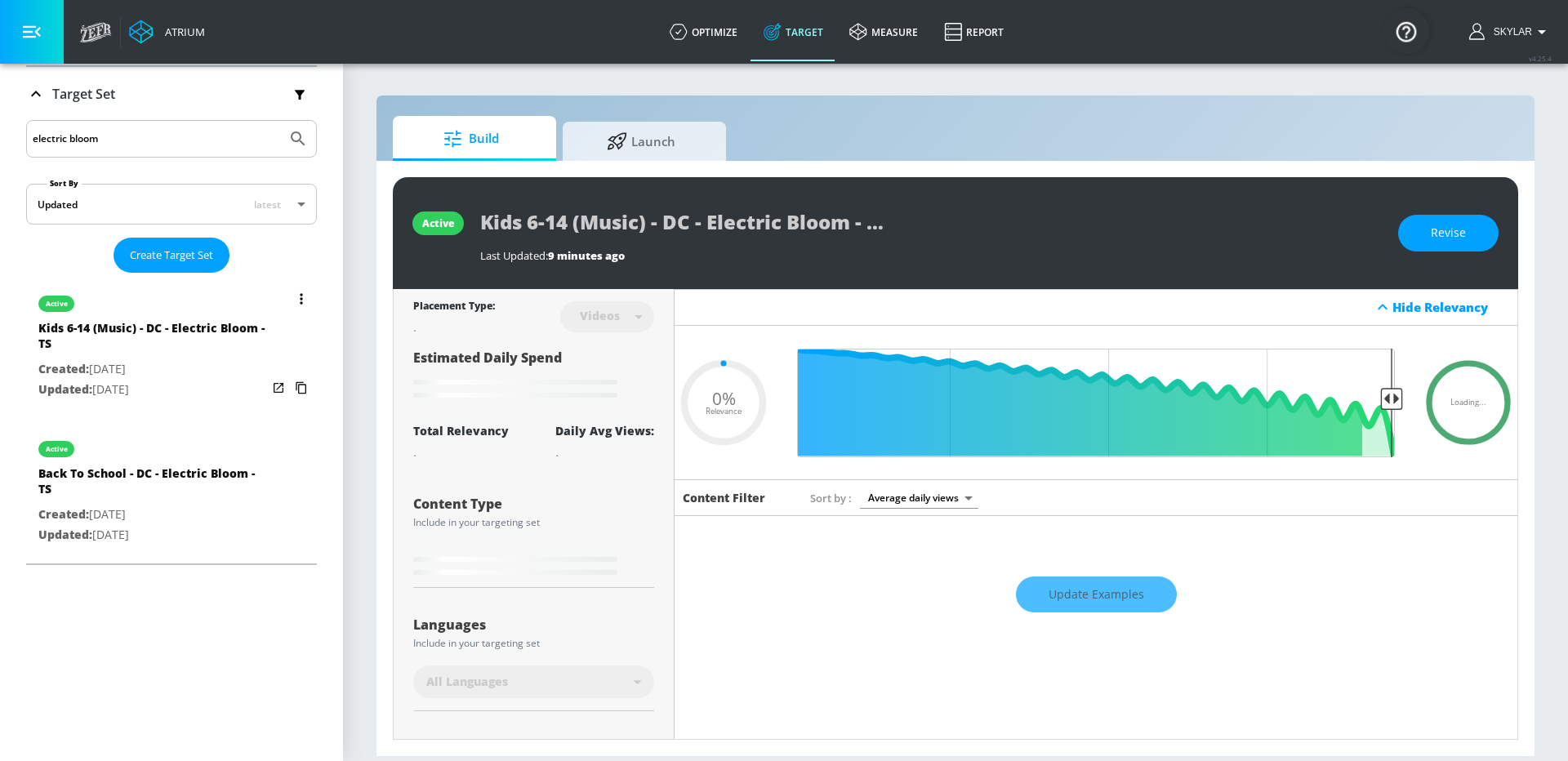
scroll to position [119, 0]
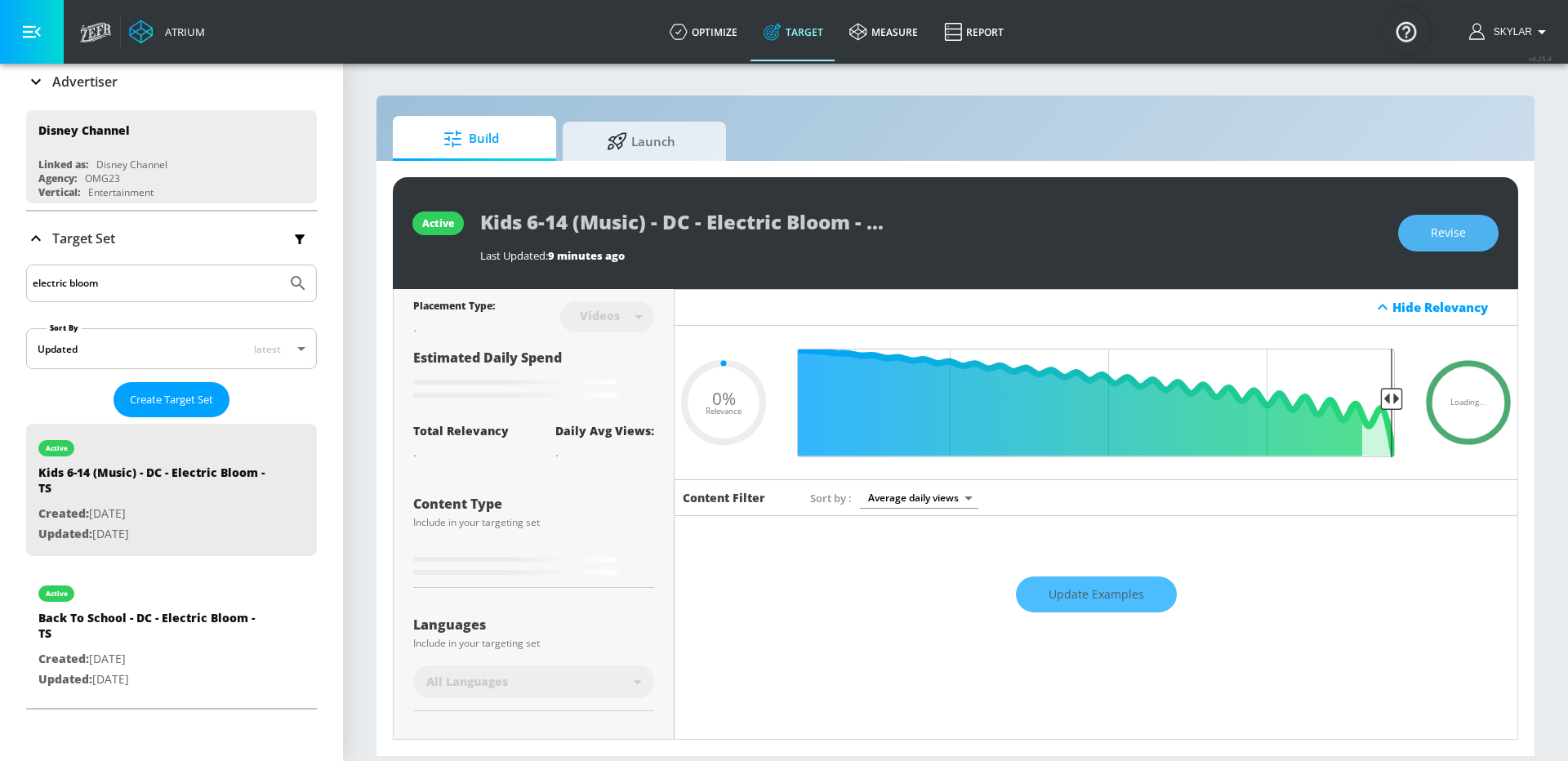
click at [1418, 225] on button "Revise" at bounding box center [1448, 233] width 100 height 37
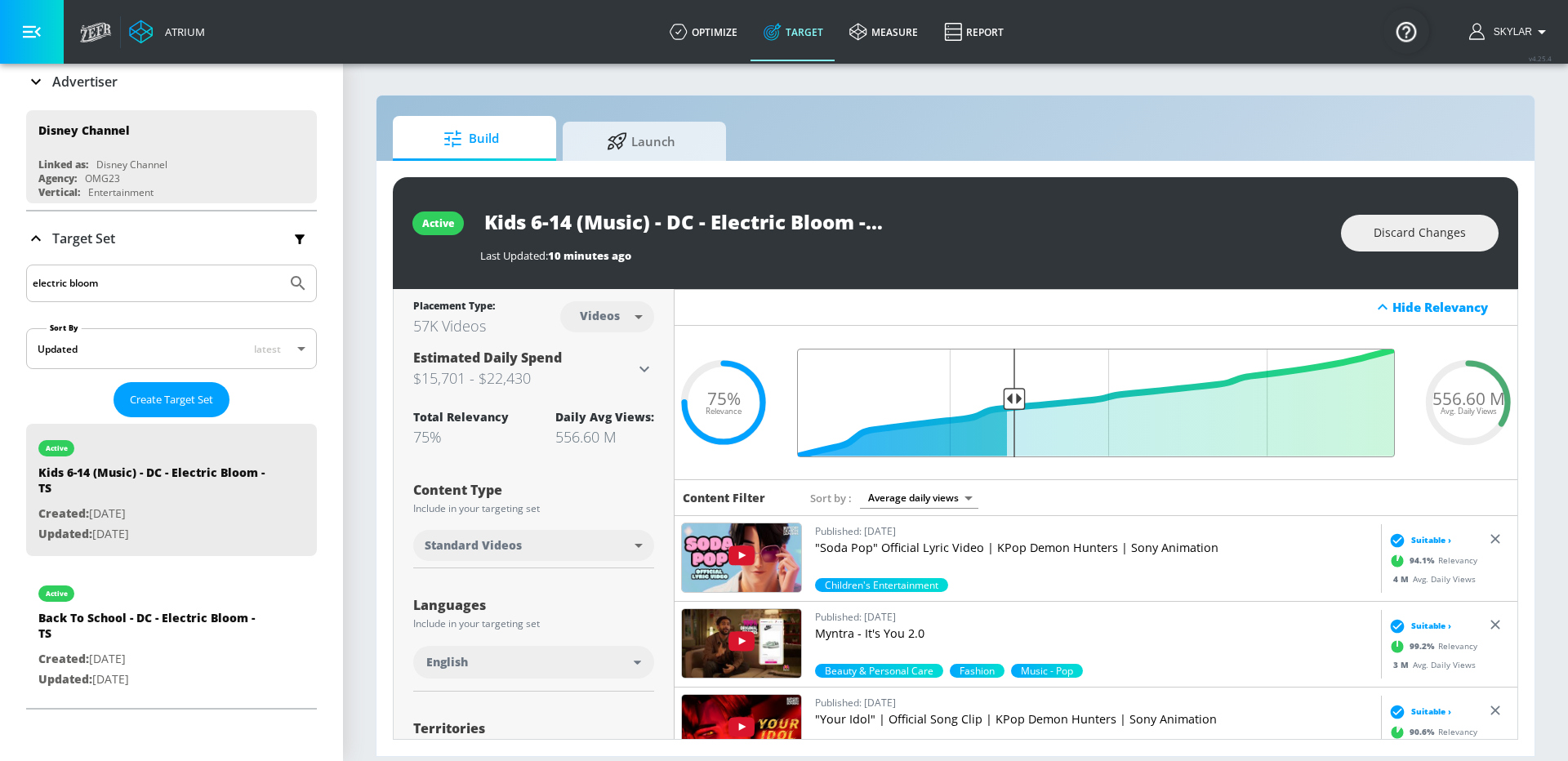
drag, startPoint x: 951, startPoint y: 394, endPoint x: 1012, endPoint y: 394, distance: 61.0
click at [1012, 394] on input "Final Threshold" at bounding box center [1096, 403] width 614 height 108
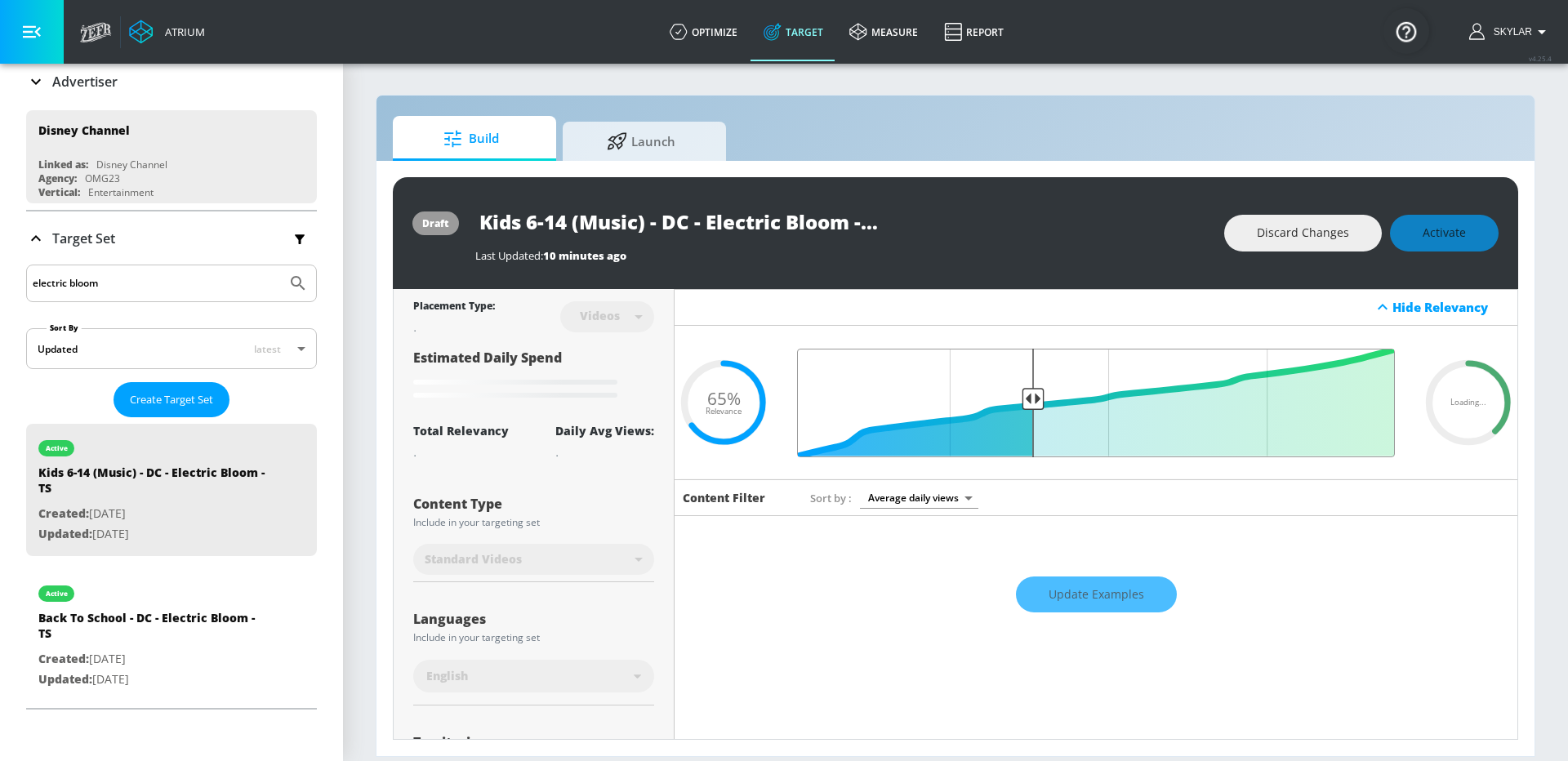
drag, startPoint x: 1014, startPoint y: 394, endPoint x: 1032, endPoint y: 396, distance: 18.1
click at [1032, 396] on input "Final Threshold" at bounding box center [1096, 403] width 614 height 108
click at [1045, 398] on input "Final Threshold" at bounding box center [1096, 403] width 614 height 108
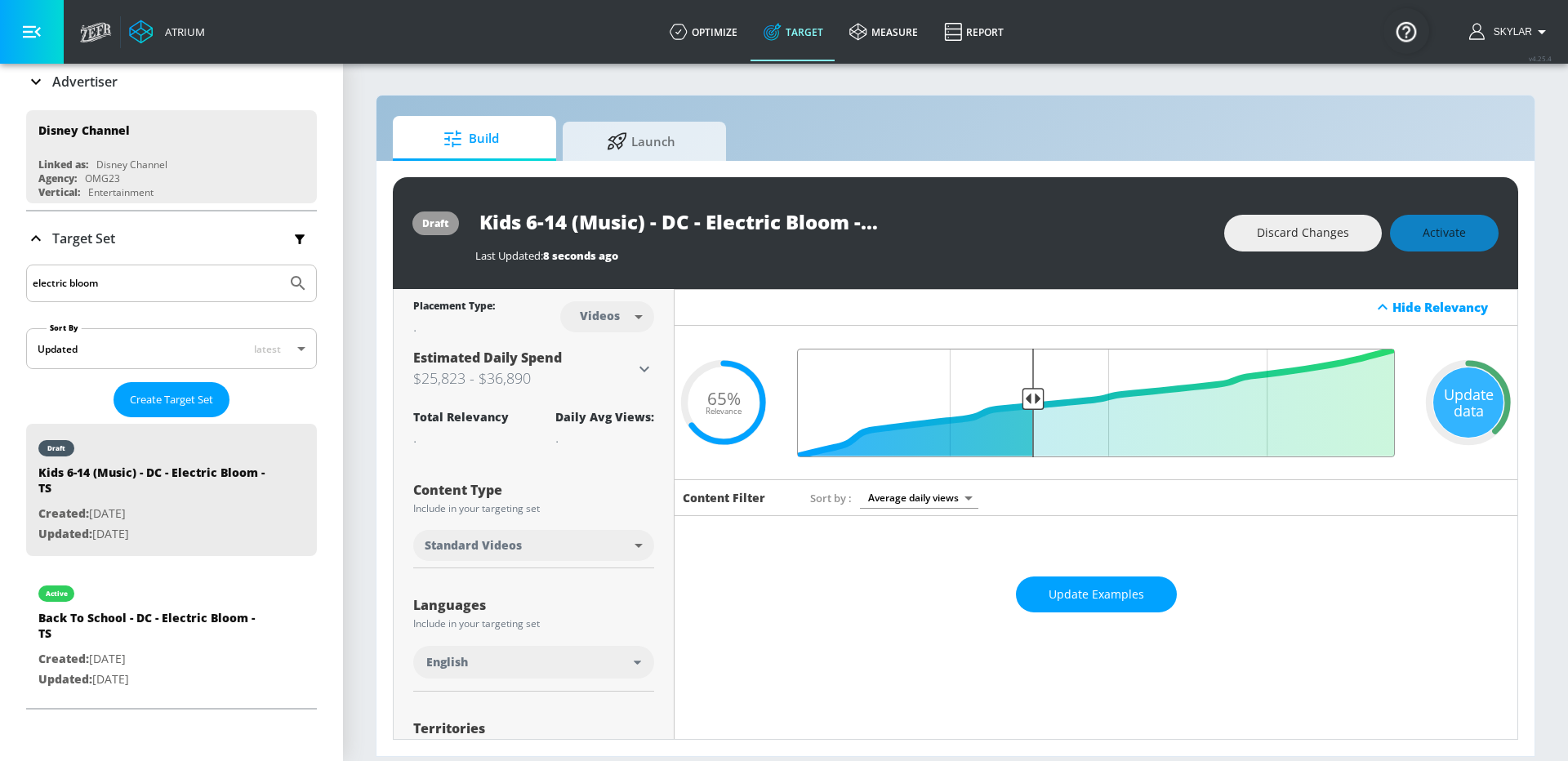
drag, startPoint x: 1019, startPoint y: 394, endPoint x: 1035, endPoint y: 395, distance: 16.0
click at [1035, 395] on input "Final Threshold" at bounding box center [1096, 403] width 614 height 108
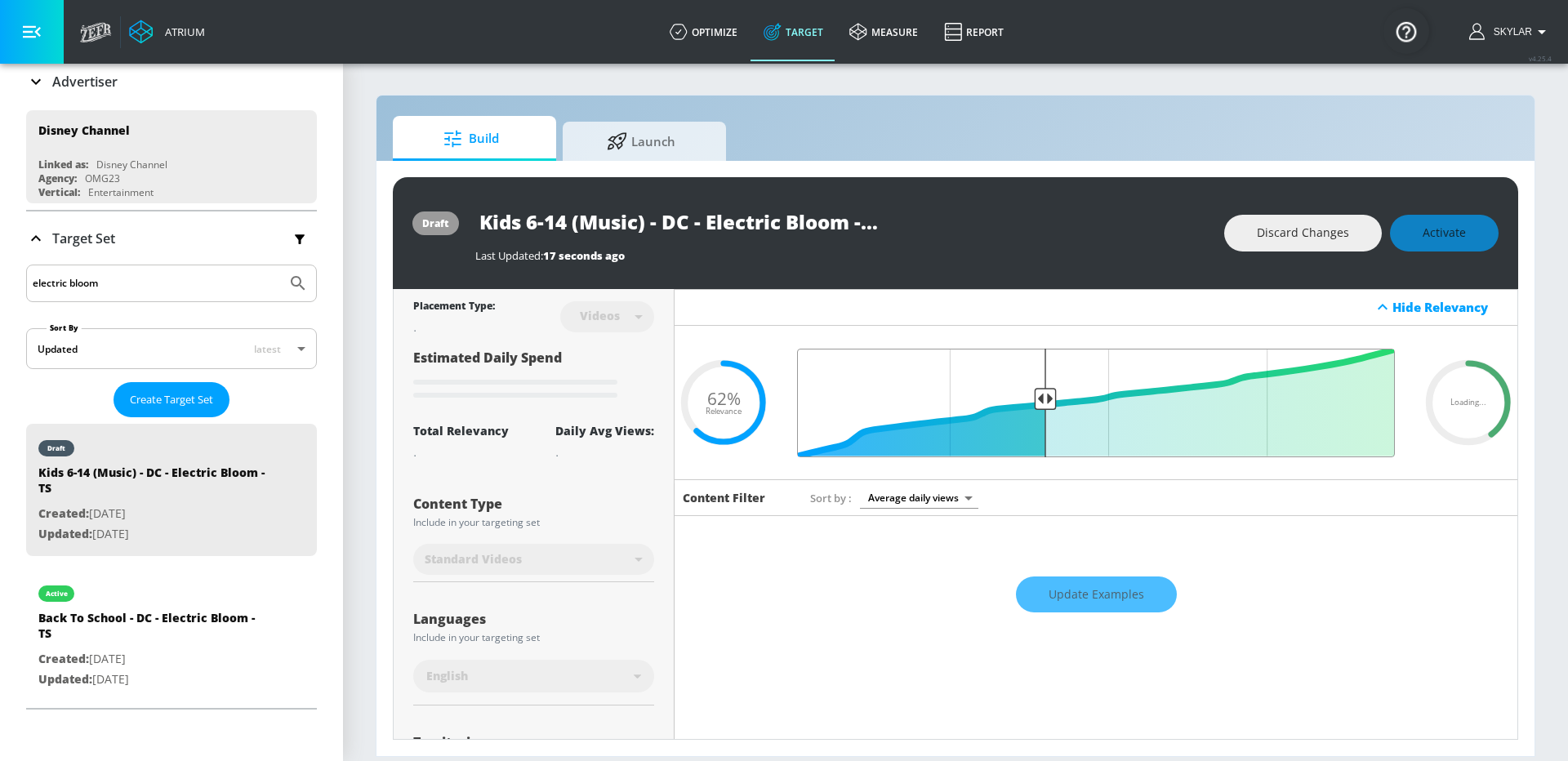
drag, startPoint x: 1034, startPoint y: 395, endPoint x: 1046, endPoint y: 394, distance: 12.0
click at [1046, 394] on input "Final Threshold" at bounding box center [1096, 403] width 614 height 108
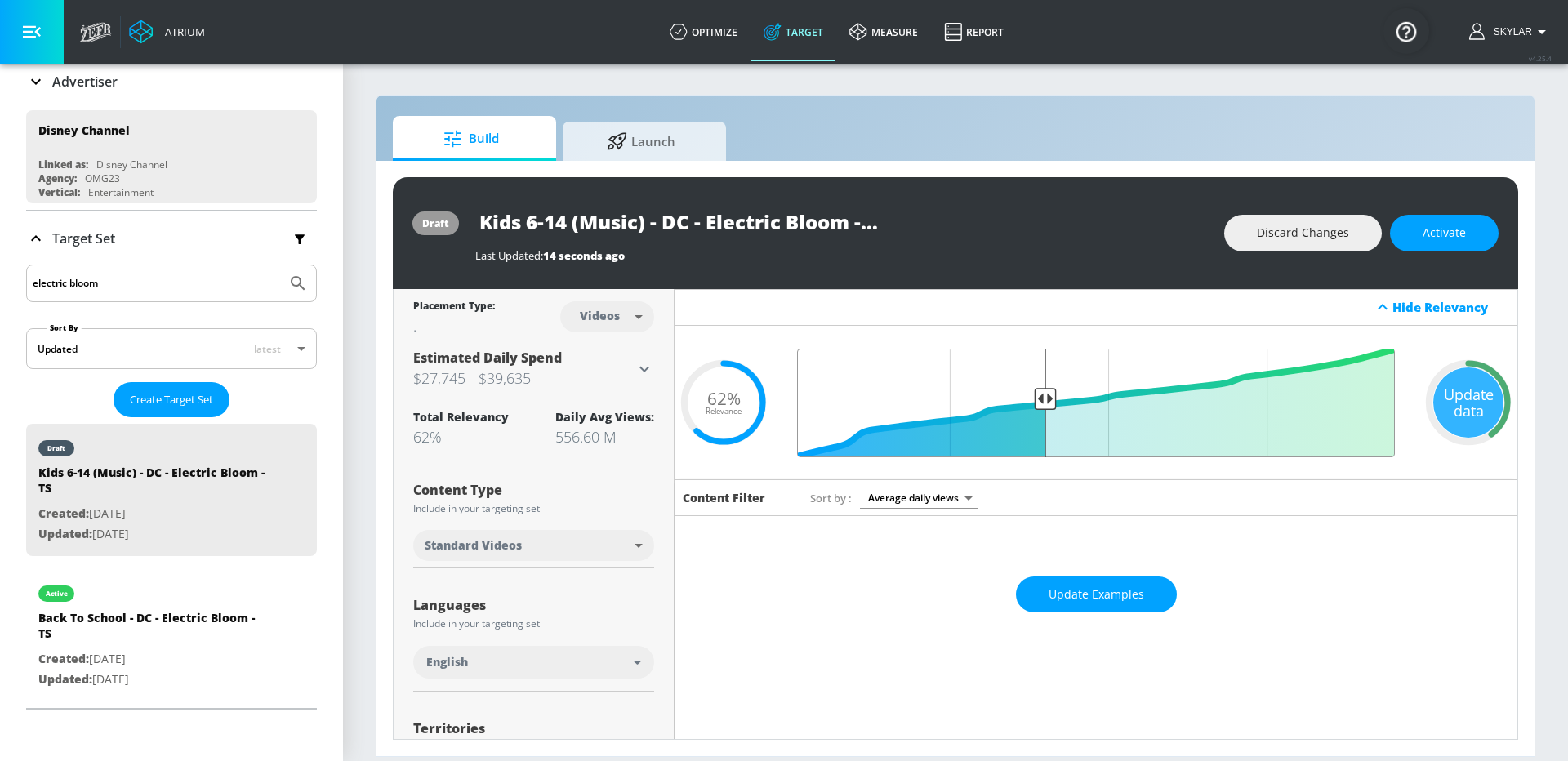
type input "0.6"
click at [1042, 394] on input "Final Threshold" at bounding box center [1096, 403] width 614 height 108
click at [1433, 233] on div "Discard Changes Activate" at bounding box center [1360, 233] width 274 height 37
click at [1448, 236] on span "Activate" at bounding box center [1444, 233] width 43 height 20
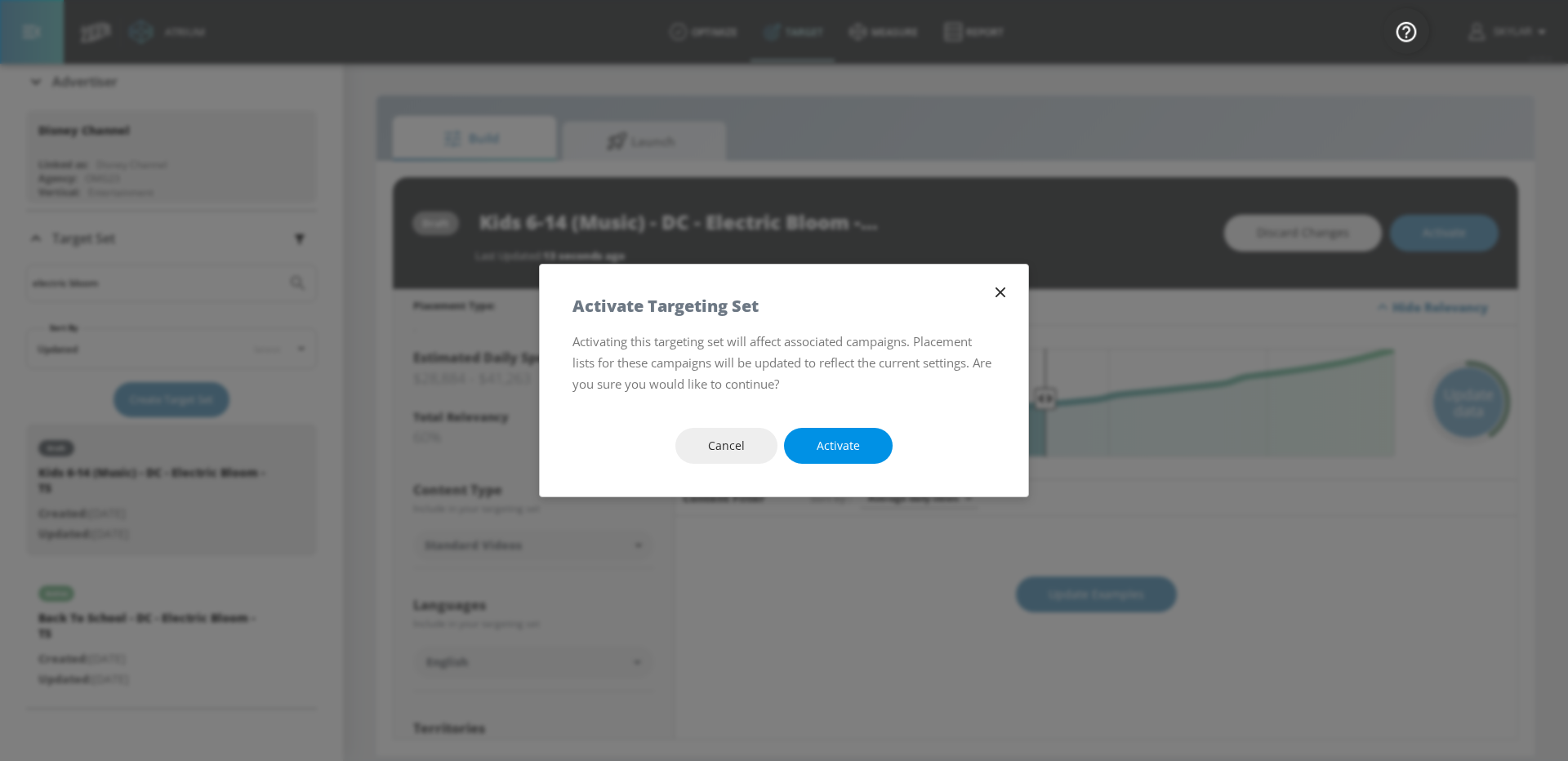
click at [814, 460] on button "Activate" at bounding box center [838, 447] width 108 height 37
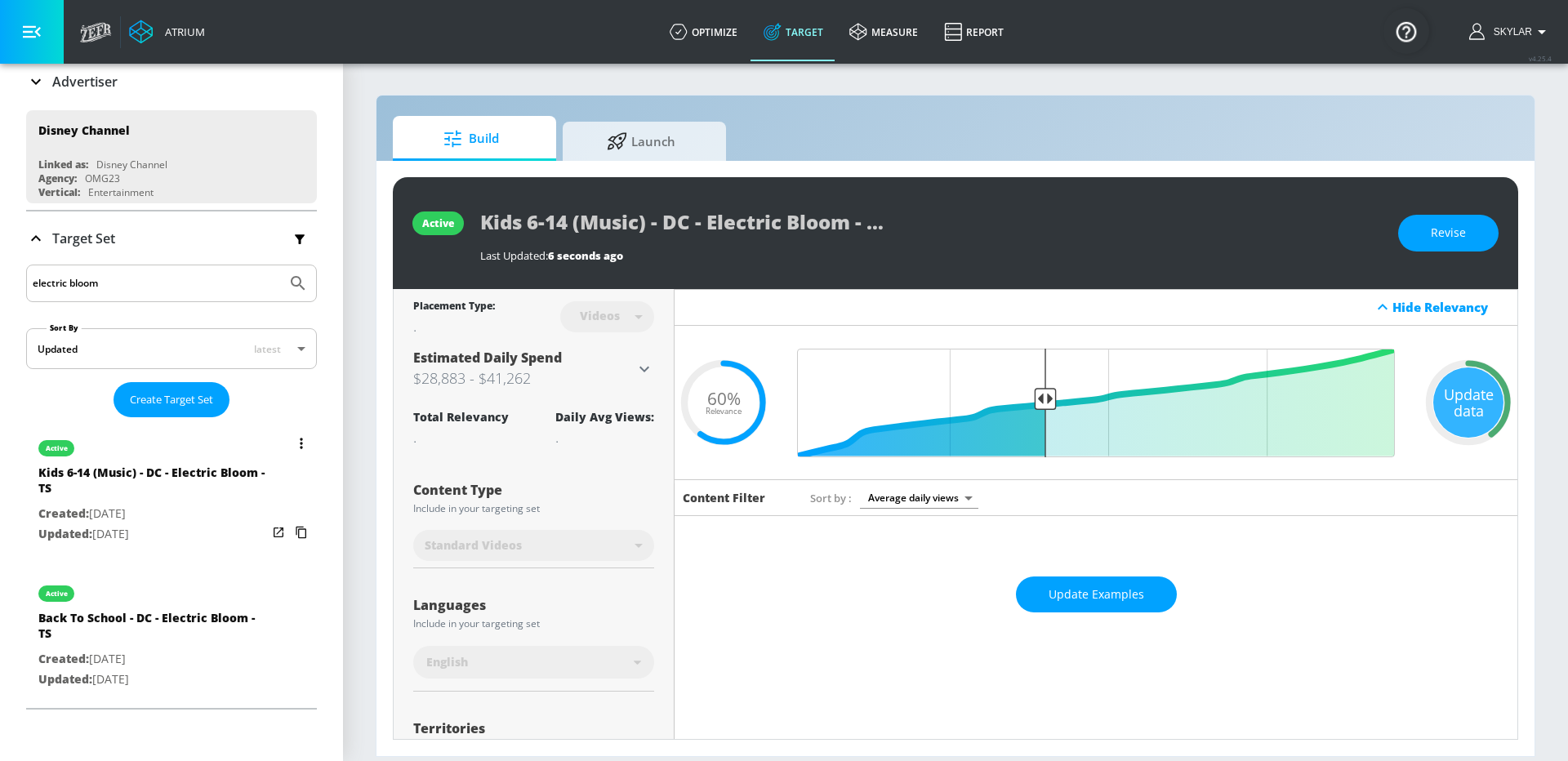
click at [300, 528] on icon "list of Target Set" at bounding box center [301, 533] width 26 height 26
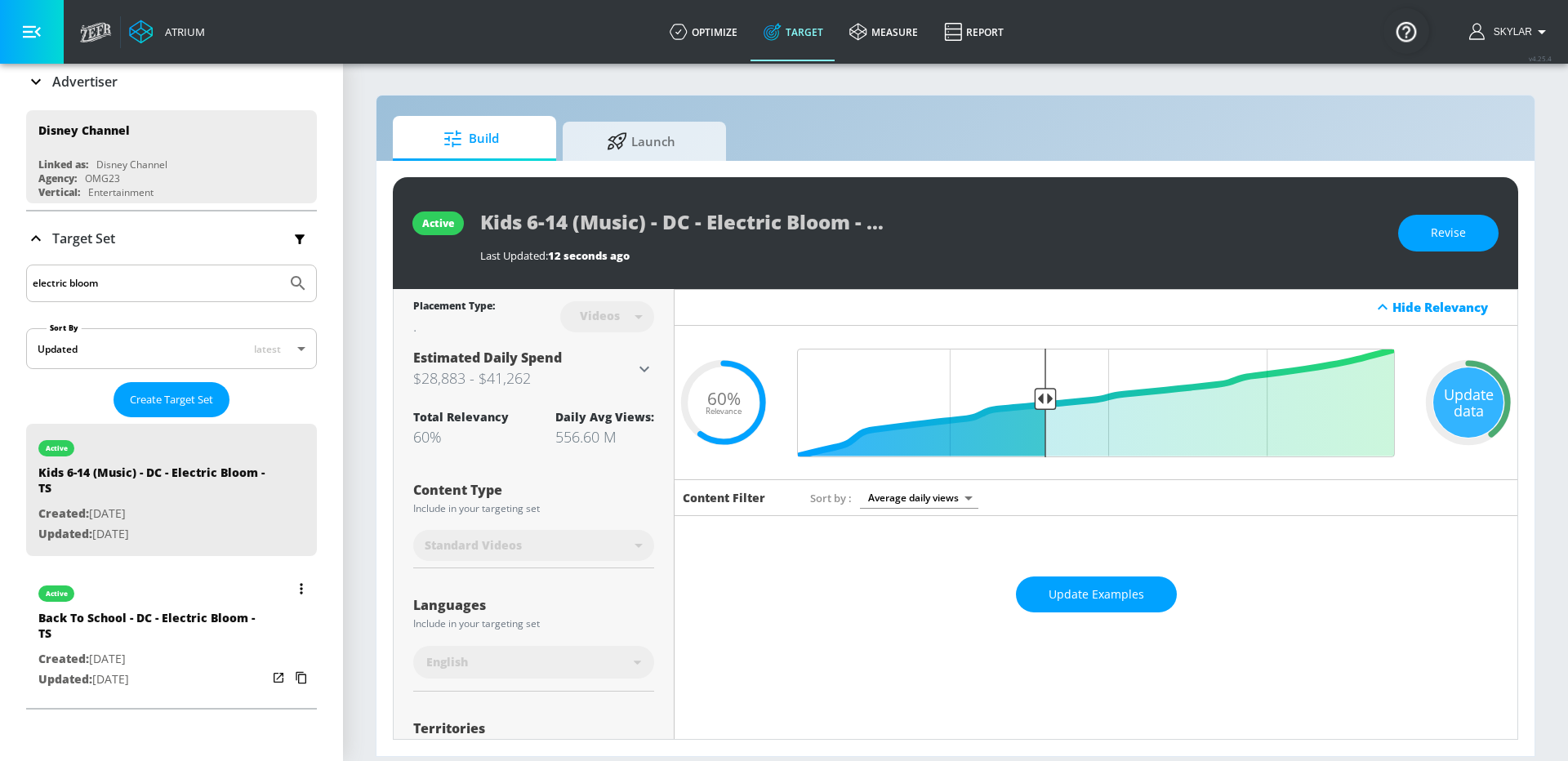
click at [187, 641] on div "Back To School - DC - Electric Bloom - TS" at bounding box center [152, 629] width 228 height 39
type input "Back To School - DC - Electric Bloom - TS"
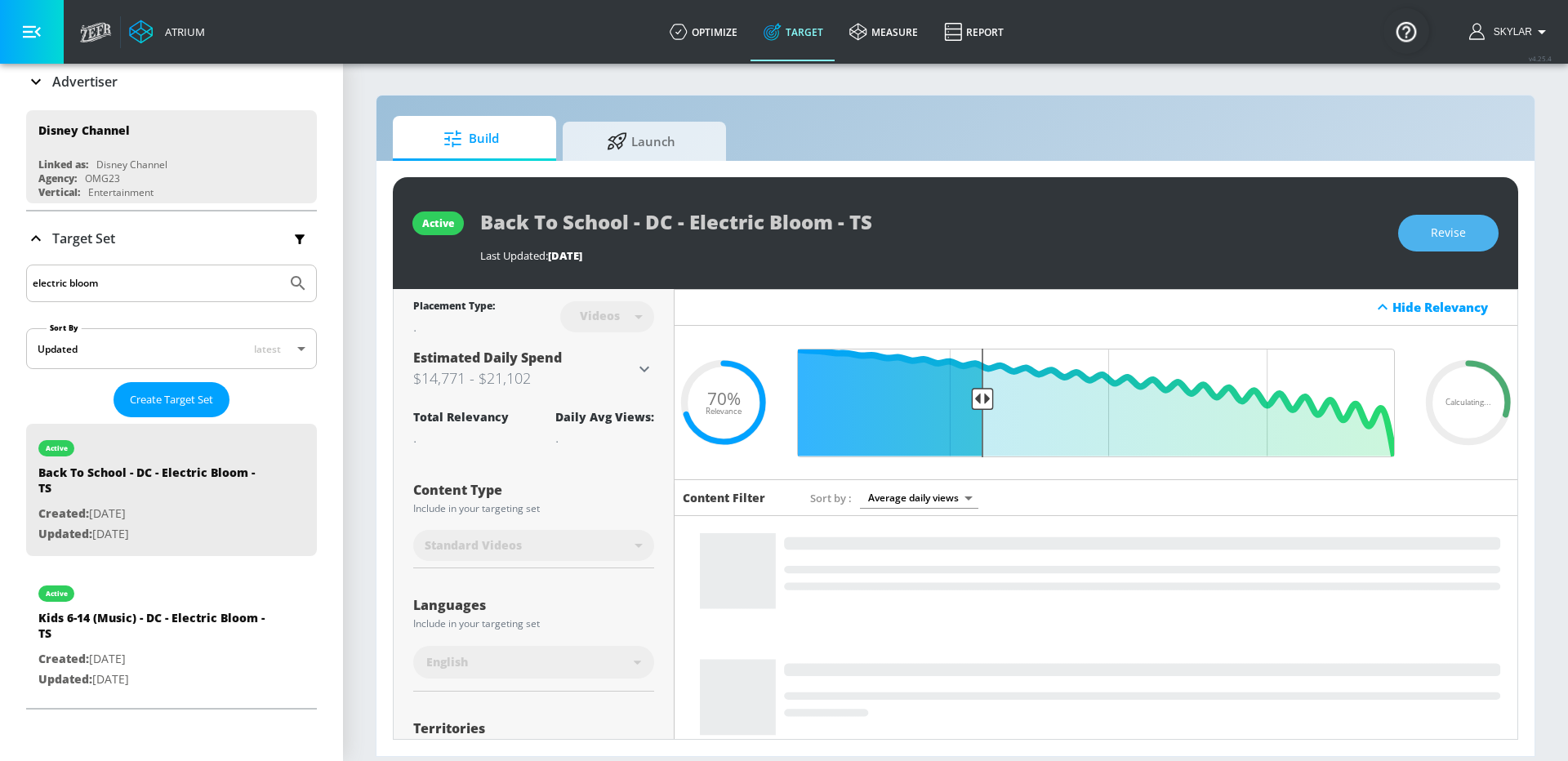
click at [1431, 231] on button "Revise" at bounding box center [1448, 233] width 100 height 37
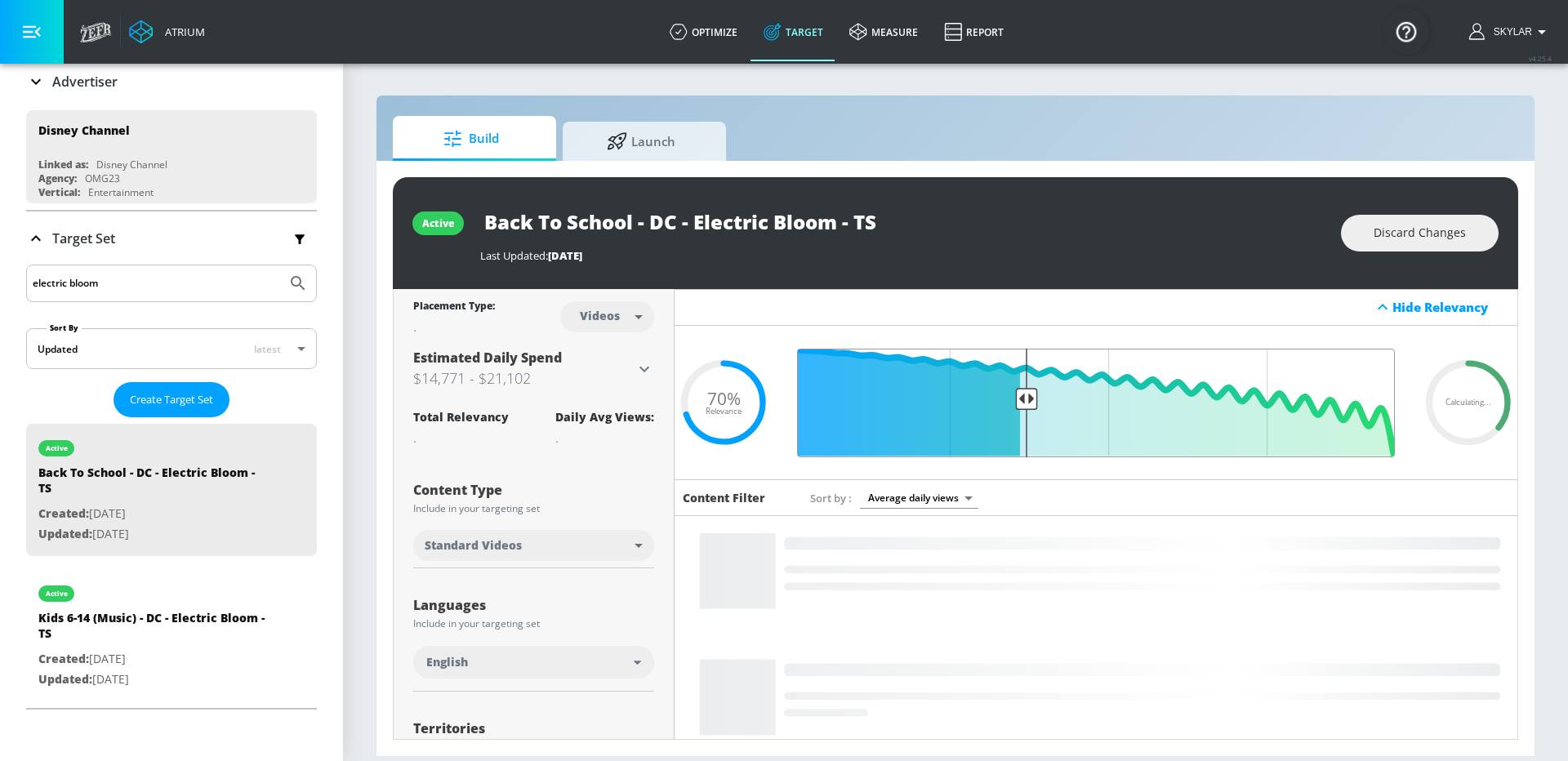
drag, startPoint x: 990, startPoint y: 394, endPoint x: 1024, endPoint y: 396, distance: 34.1
click at [1024, 396] on input "Final Threshold" at bounding box center [1096, 403] width 614 height 108
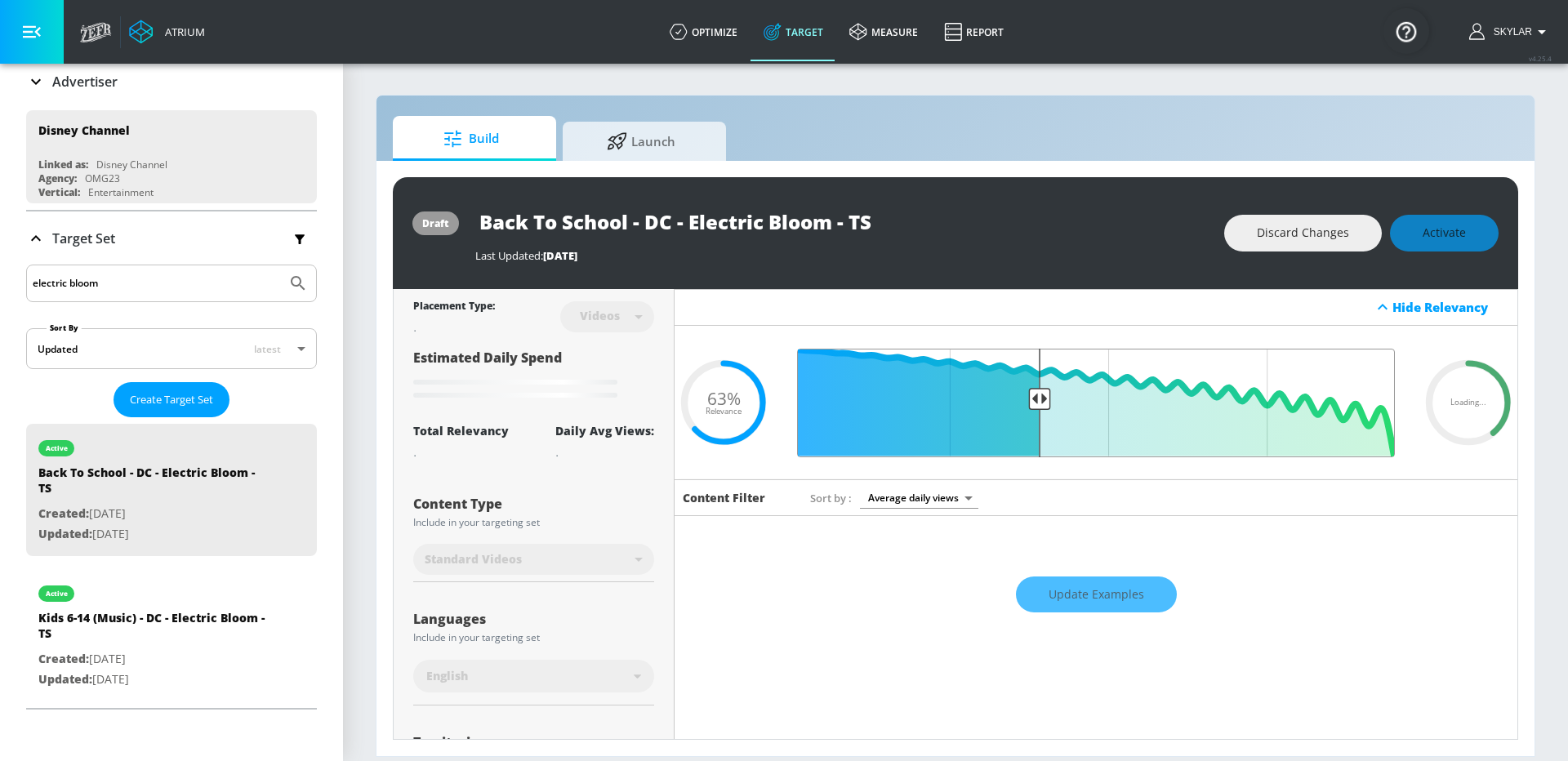
drag, startPoint x: 1028, startPoint y: 399, endPoint x: 1040, endPoint y: 400, distance: 12.0
click at [1040, 400] on input "Final Threshold" at bounding box center [1096, 403] width 614 height 108
click at [1043, 399] on input "Final Threshold" at bounding box center [1096, 403] width 614 height 108
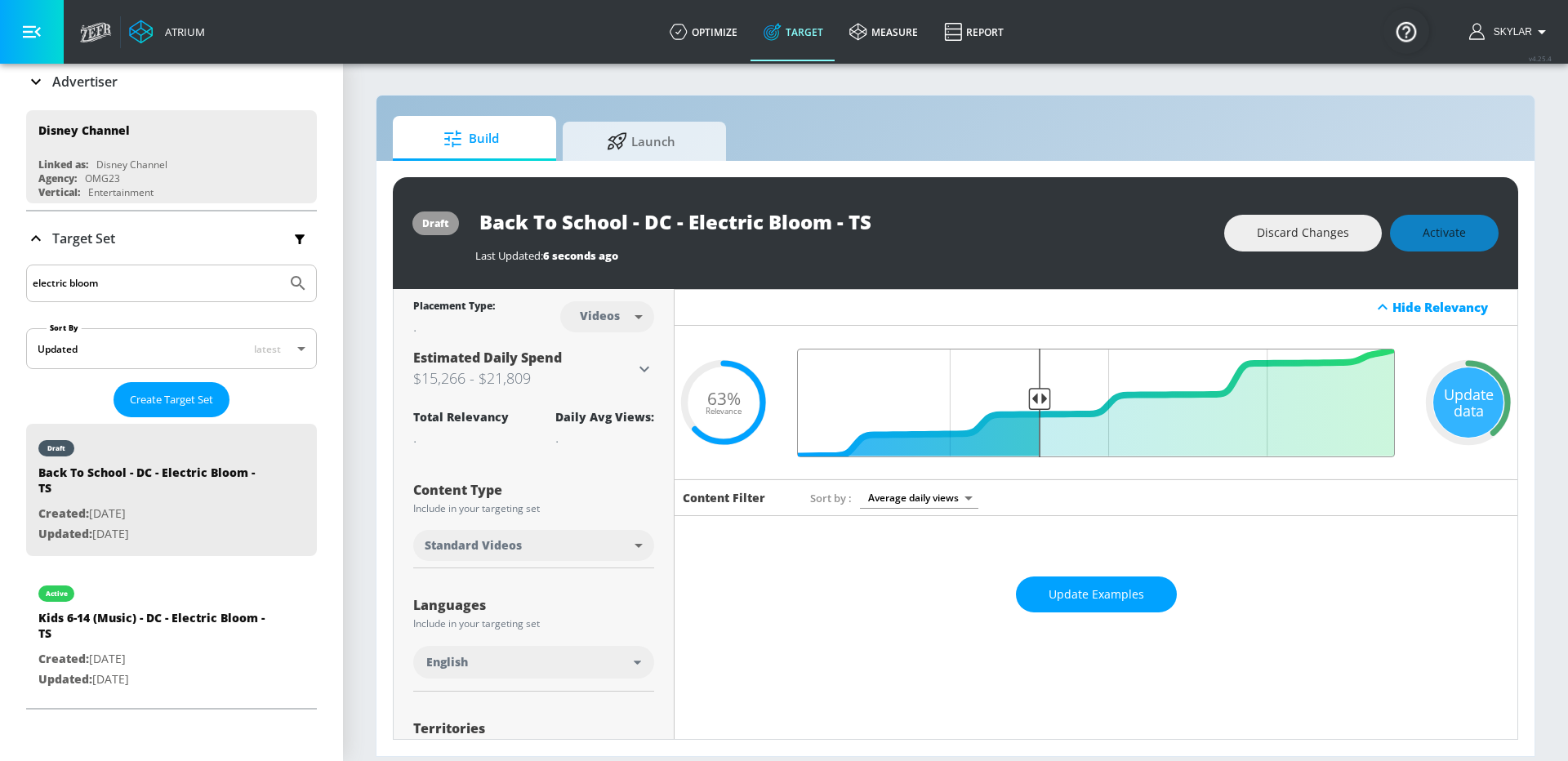
click at [1038, 398] on input "Final Threshold" at bounding box center [1096, 403] width 614 height 108
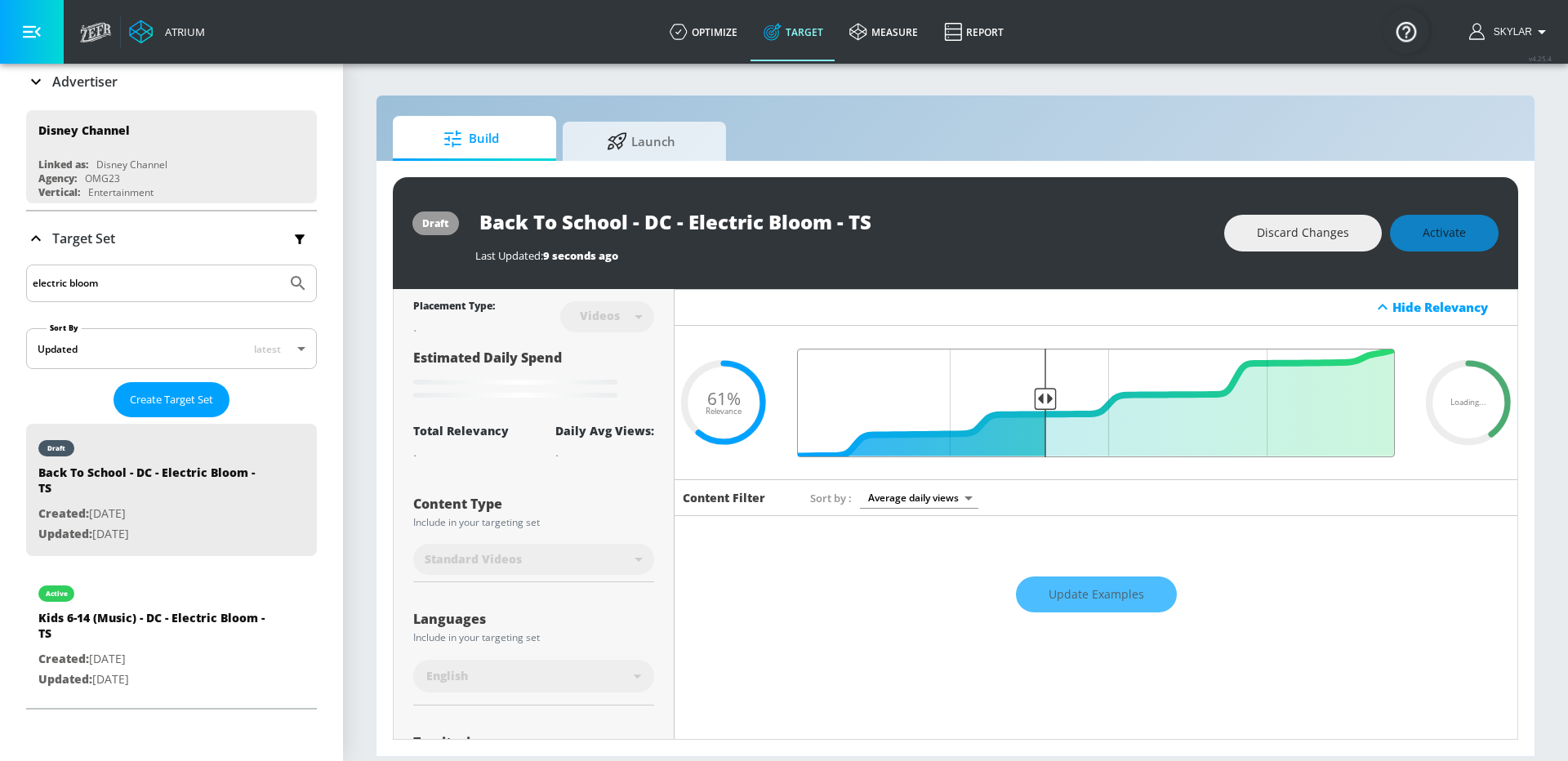
click at [1043, 398] on input "Final Threshold" at bounding box center [1096, 403] width 614 height 108
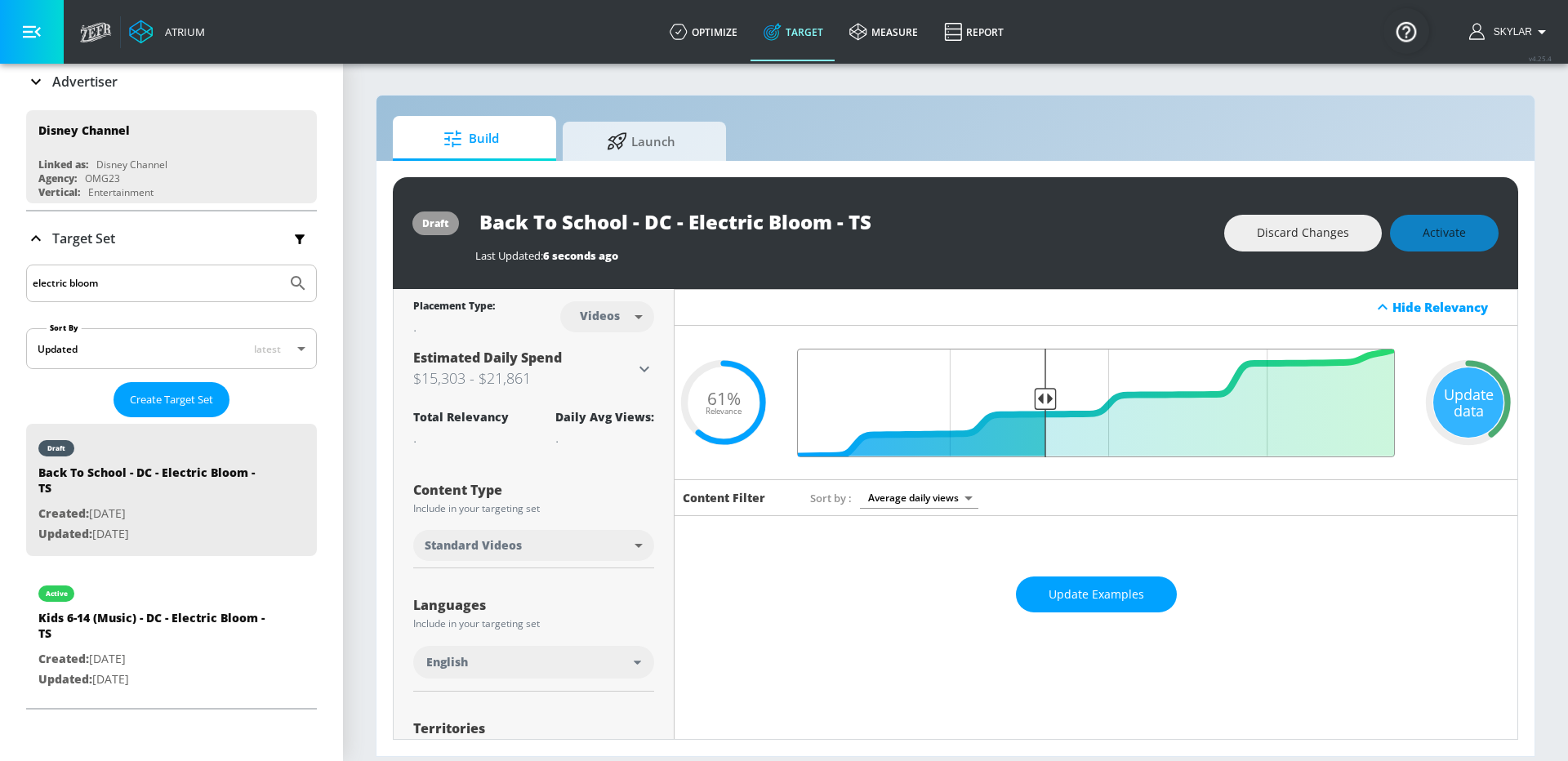
type input "0.6"
click at [1042, 390] on input "Final Threshold" at bounding box center [1096, 403] width 614 height 108
click at [1443, 231] on div "Discard Changes Activate" at bounding box center [1360, 233] width 274 height 37
click at [1459, 234] on div "Discard Changes Activate" at bounding box center [1360, 233] width 274 height 37
click at [1470, 415] on div "Update data" at bounding box center [1469, 403] width 70 height 70
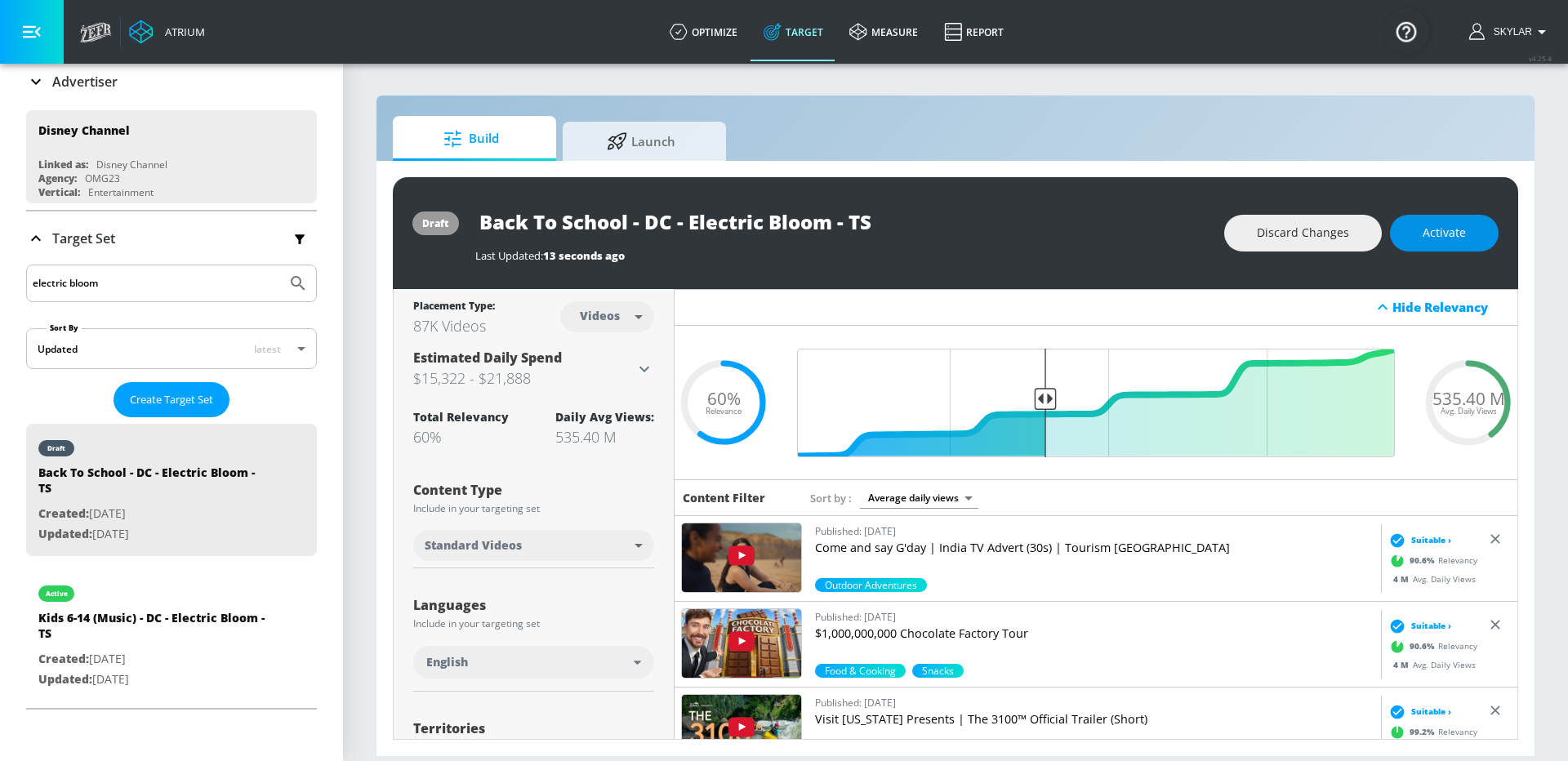
click at [1446, 239] on span "Activate" at bounding box center [1444, 233] width 43 height 20
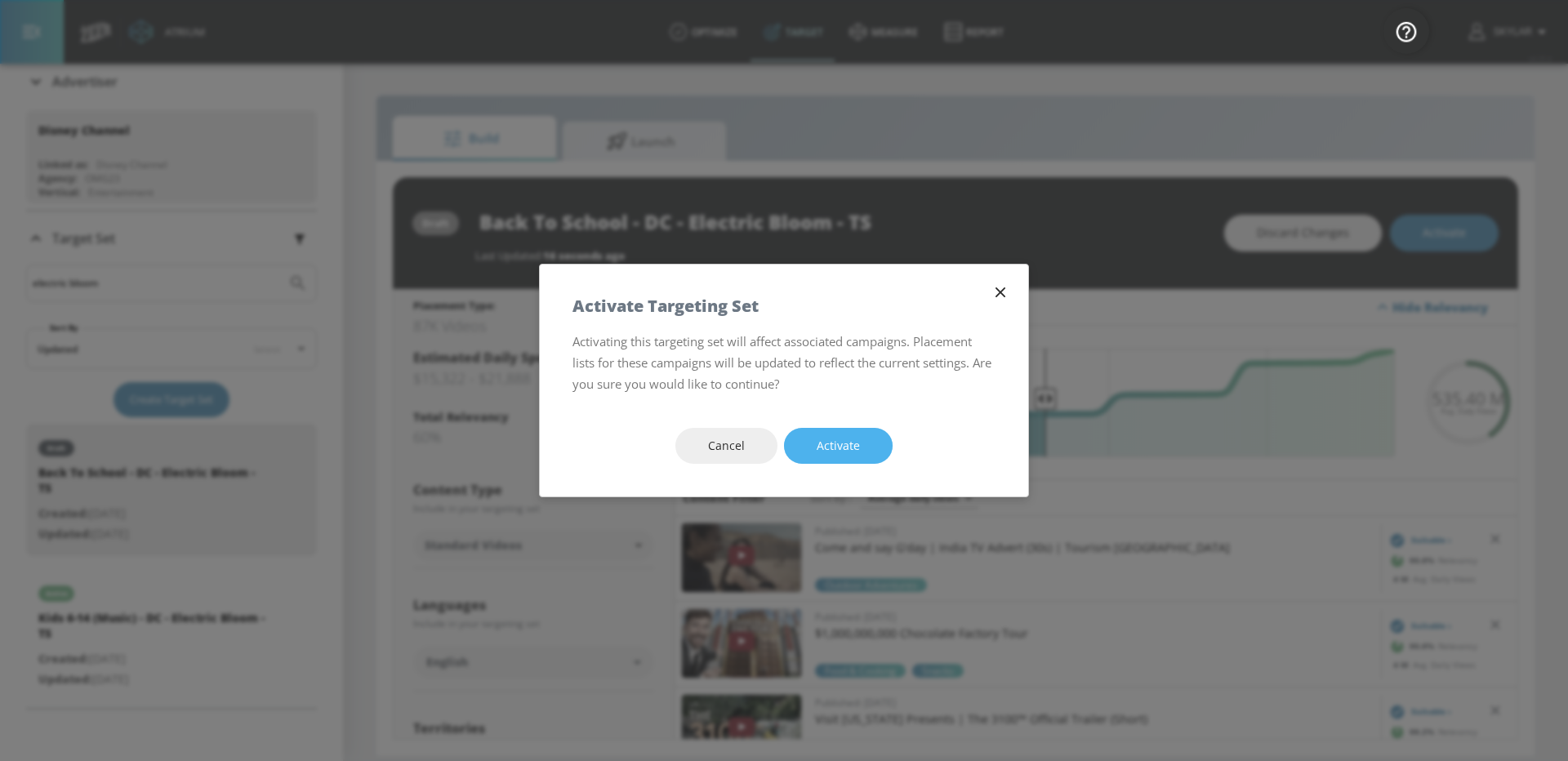
click at [861, 451] on button "Activate" at bounding box center [838, 447] width 108 height 37
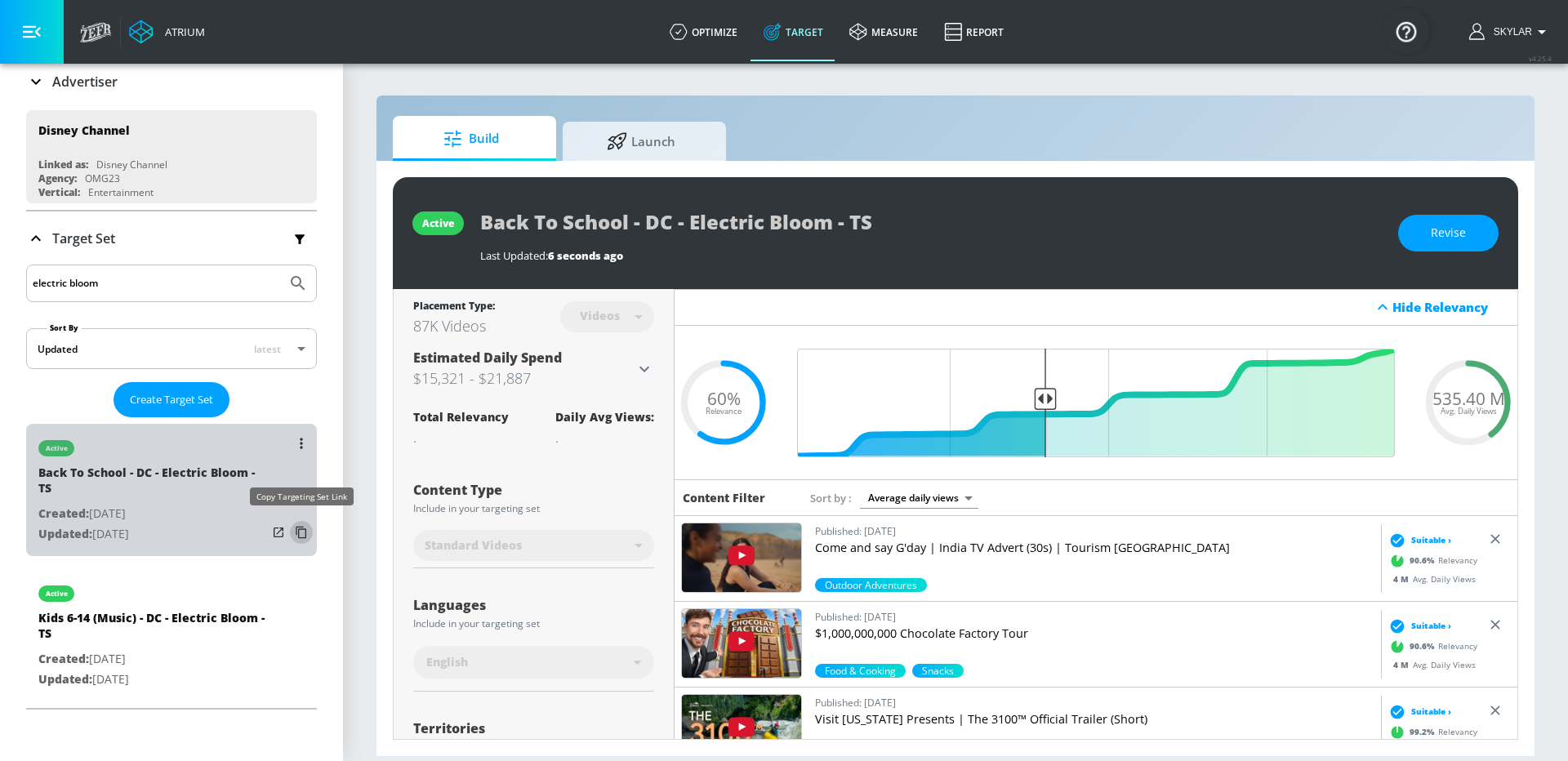
click at [297, 530] on icon "list of Target Set" at bounding box center [301, 533] width 26 height 26
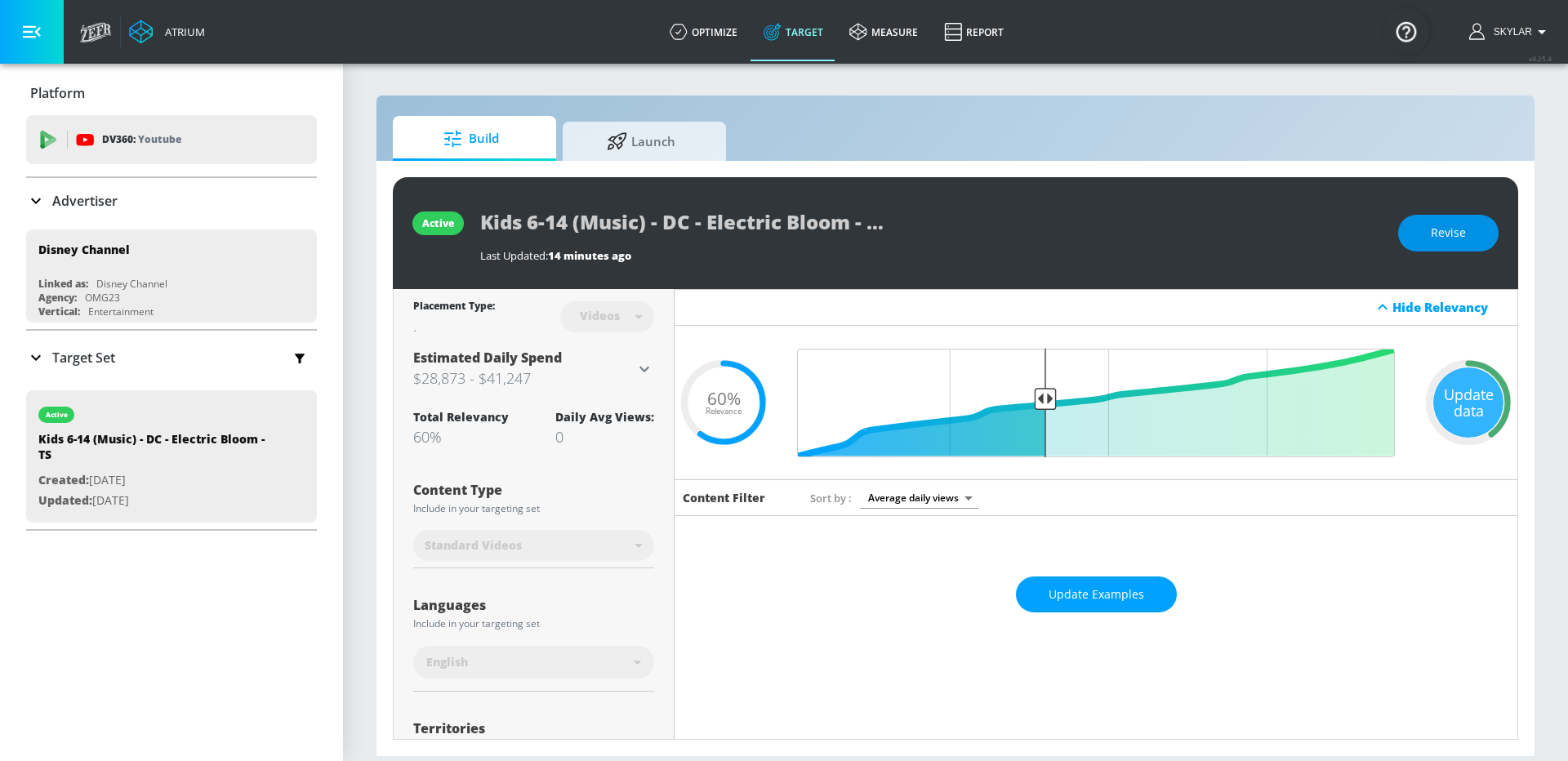
click at [1454, 229] on span "Revise" at bounding box center [1448, 233] width 35 height 20
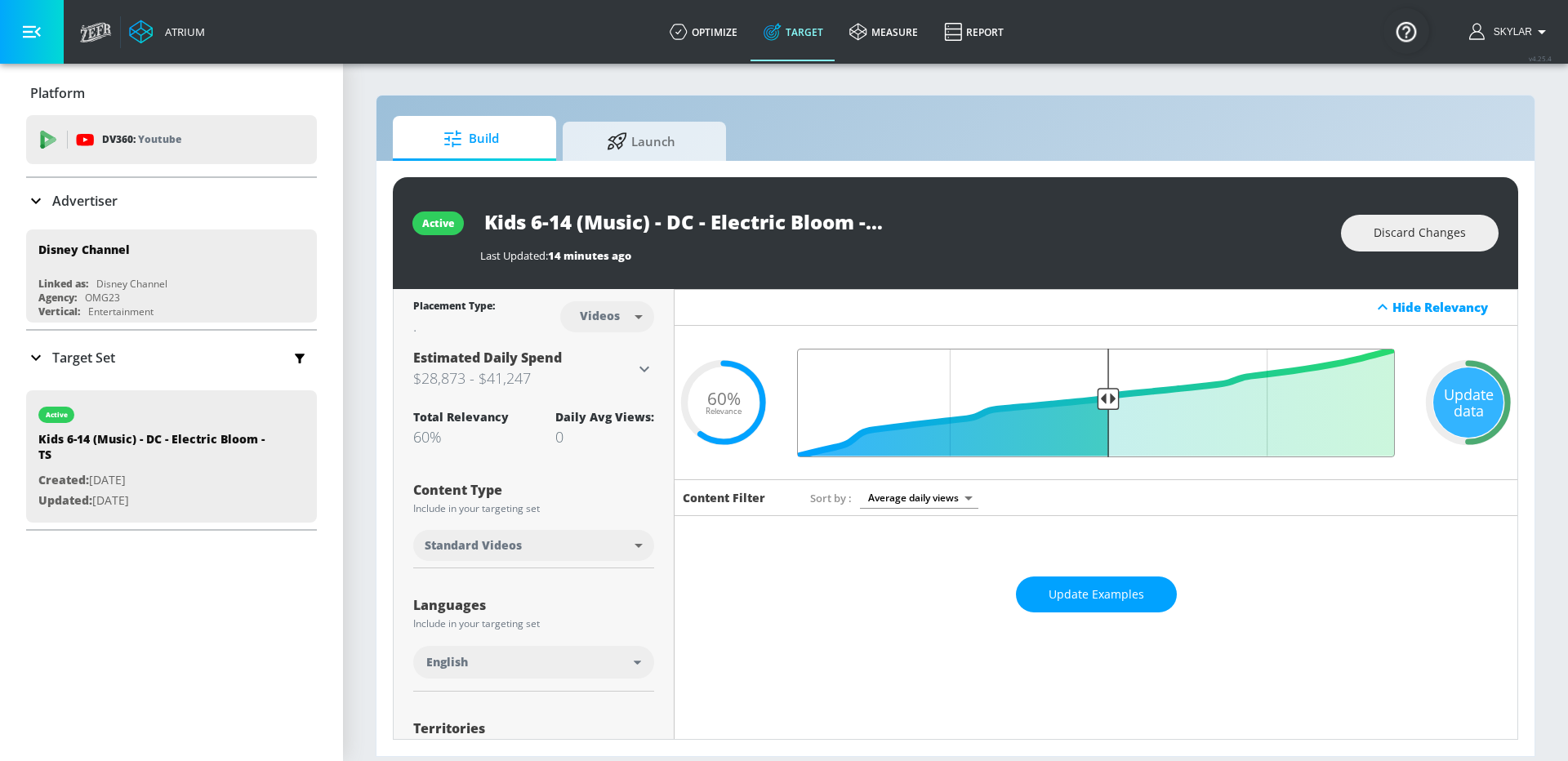
drag, startPoint x: 1048, startPoint y: 398, endPoint x: 1111, endPoint y: 398, distance: 63.0
type input "0.5"
click at [1111, 398] on input "Final Threshold" at bounding box center [1096, 403] width 614 height 108
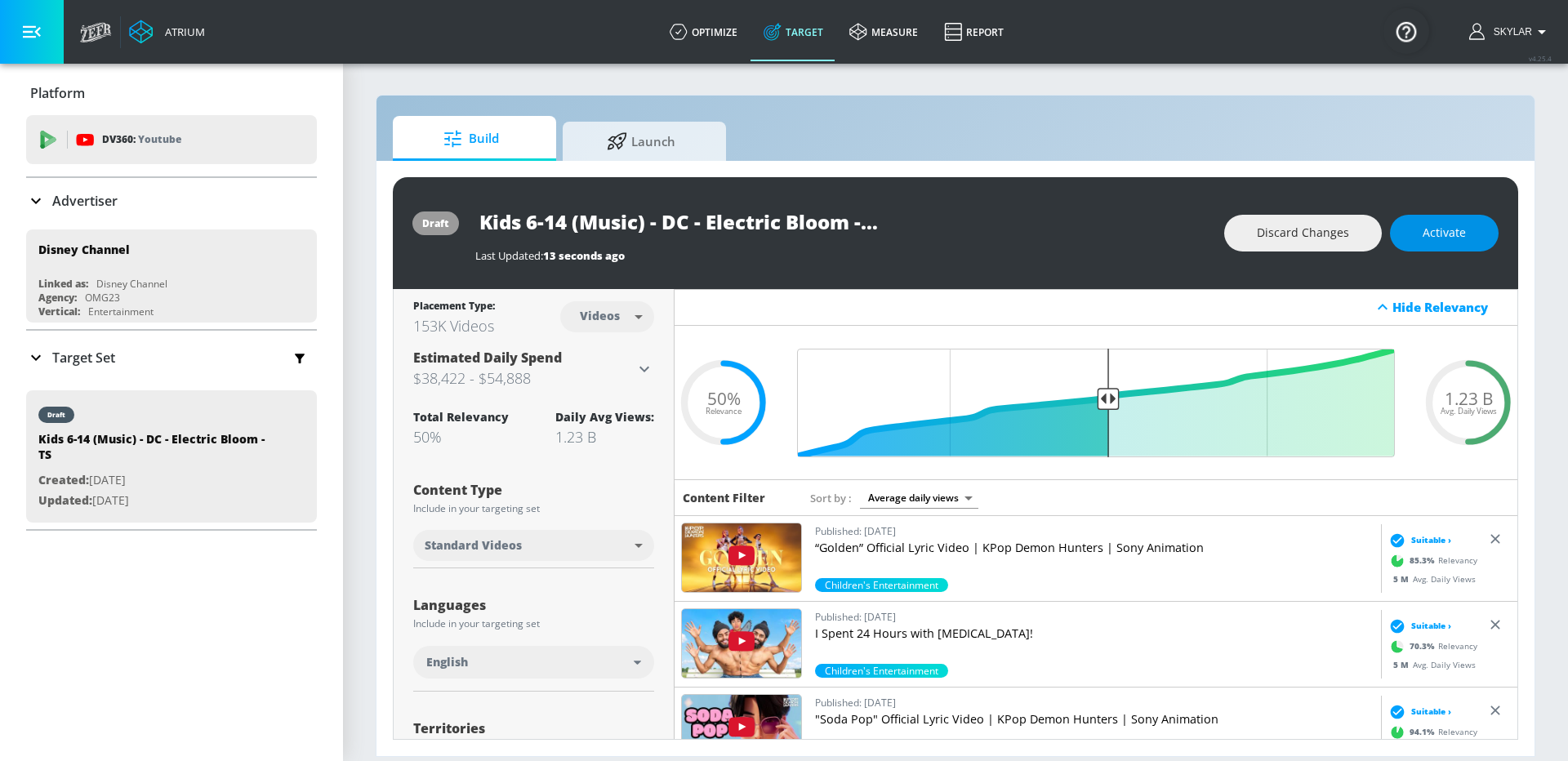
click at [1463, 230] on span "Activate" at bounding box center [1444, 233] width 43 height 20
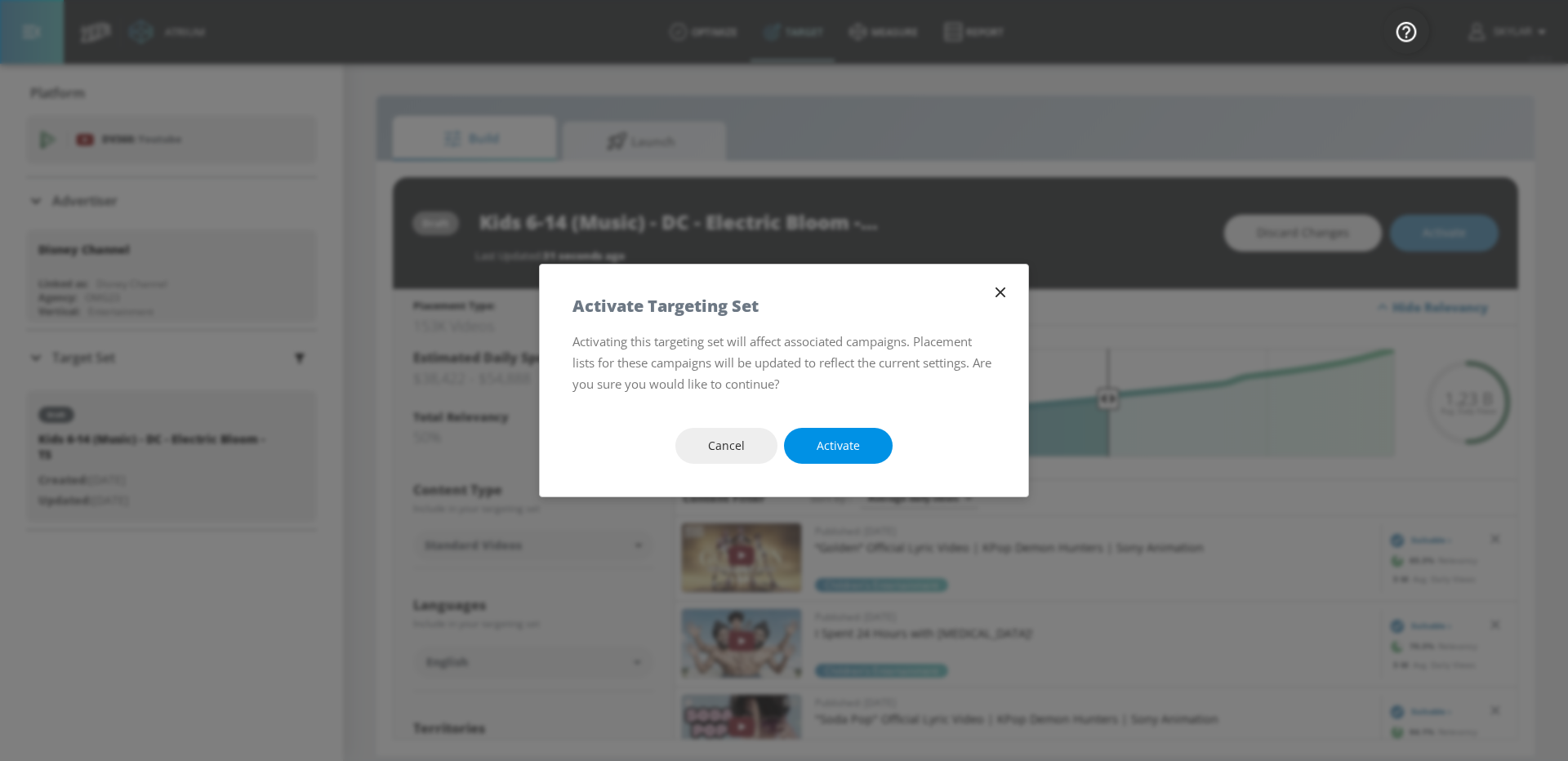
click at [856, 446] on span "Activate" at bounding box center [838, 446] width 43 height 20
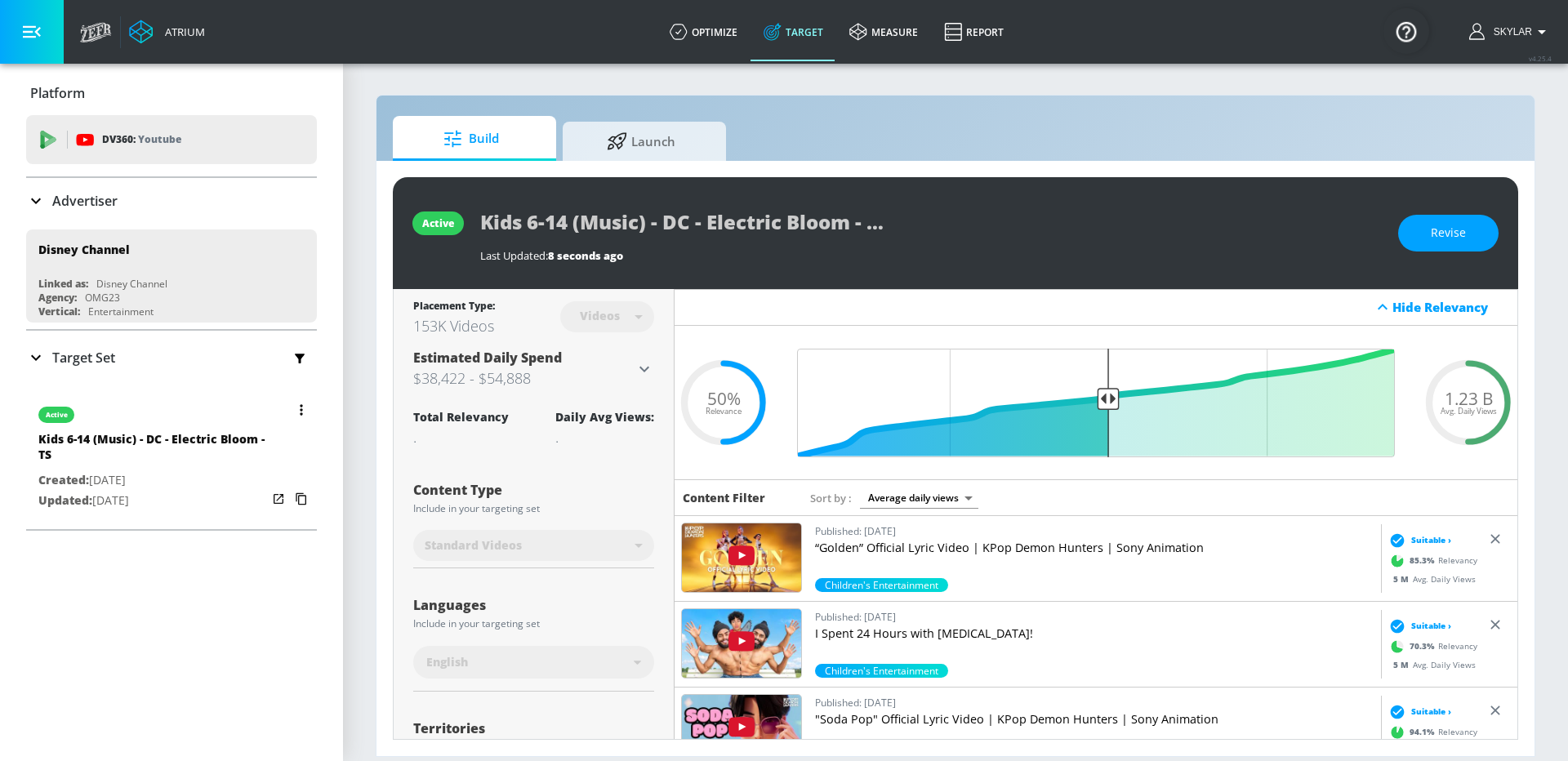
click at [306, 402] on button "button" at bounding box center [300, 410] width 22 height 22
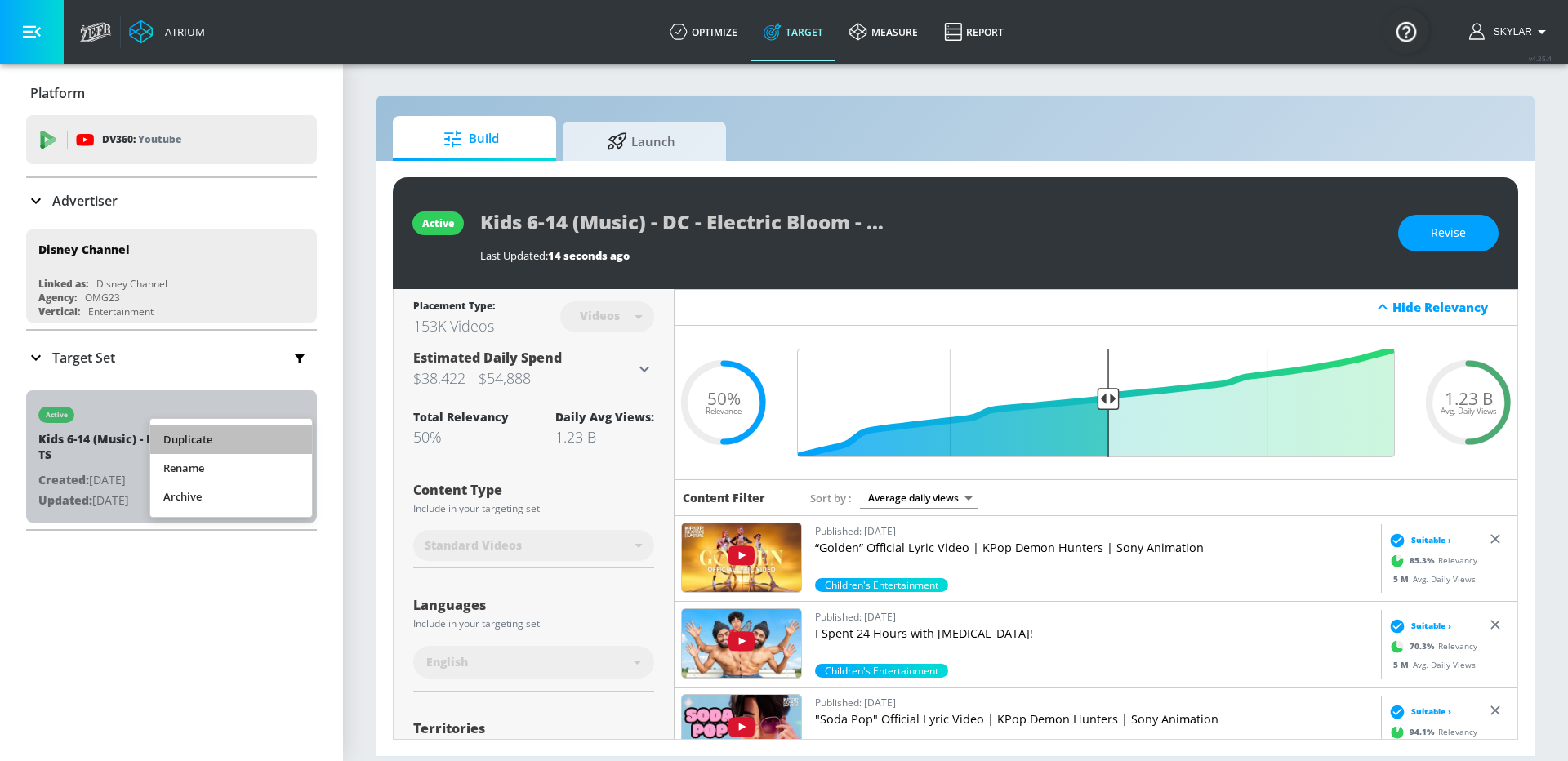
click at [202, 442] on li "Duplicate" at bounding box center [231, 439] width 162 height 28
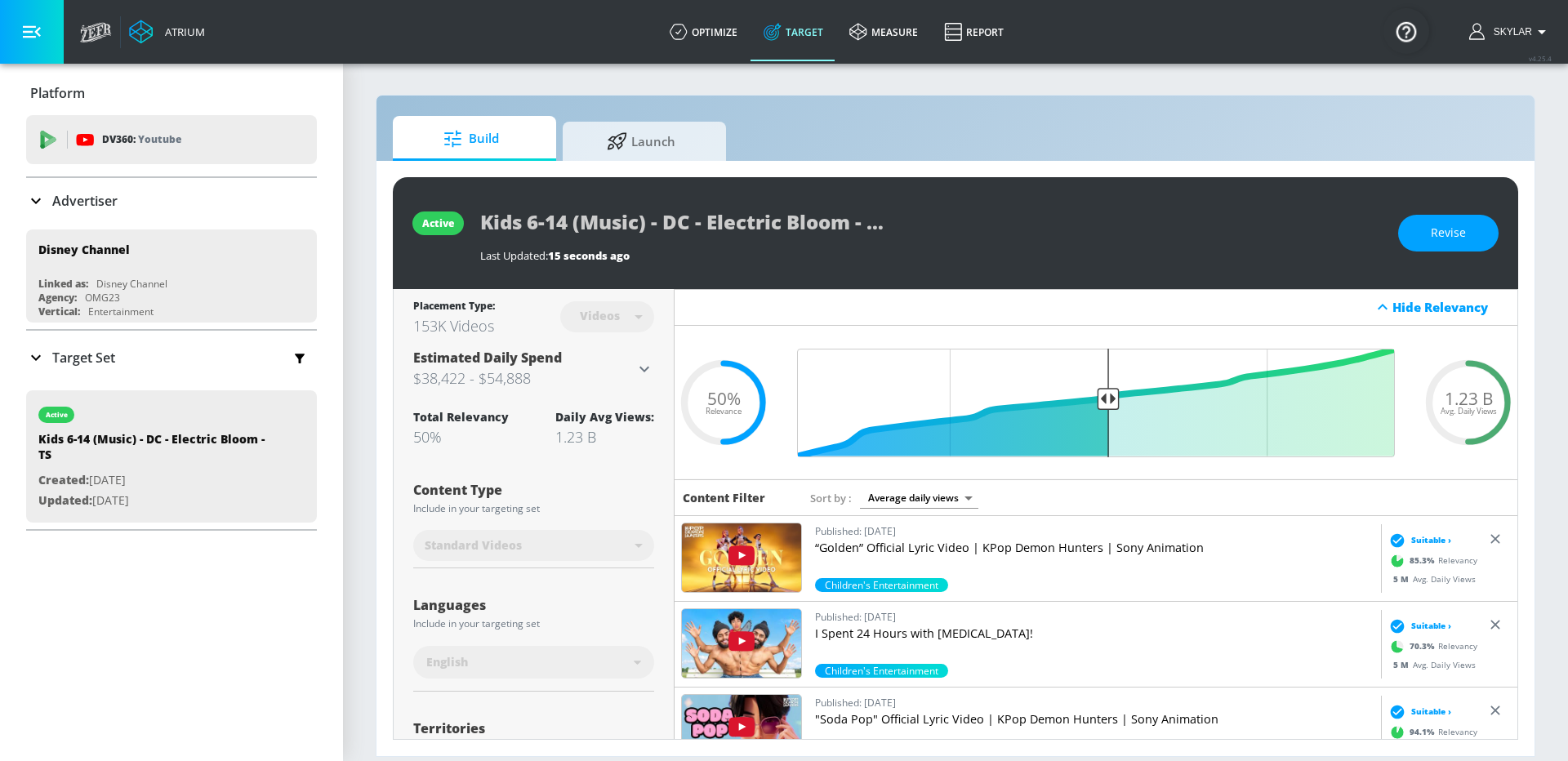
click at [34, 351] on icon at bounding box center [36, 358] width 20 height 20
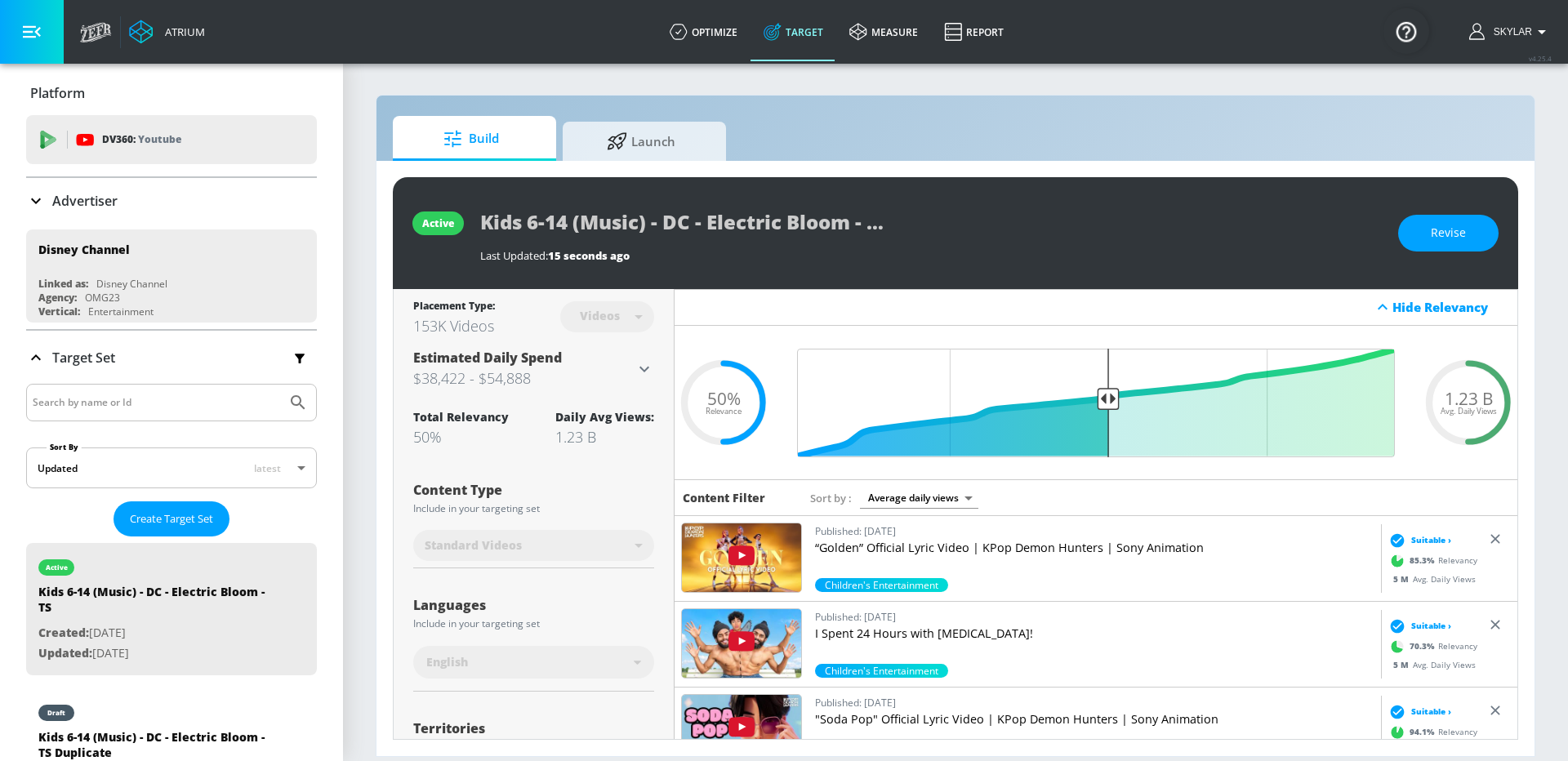
scroll to position [213, 0]
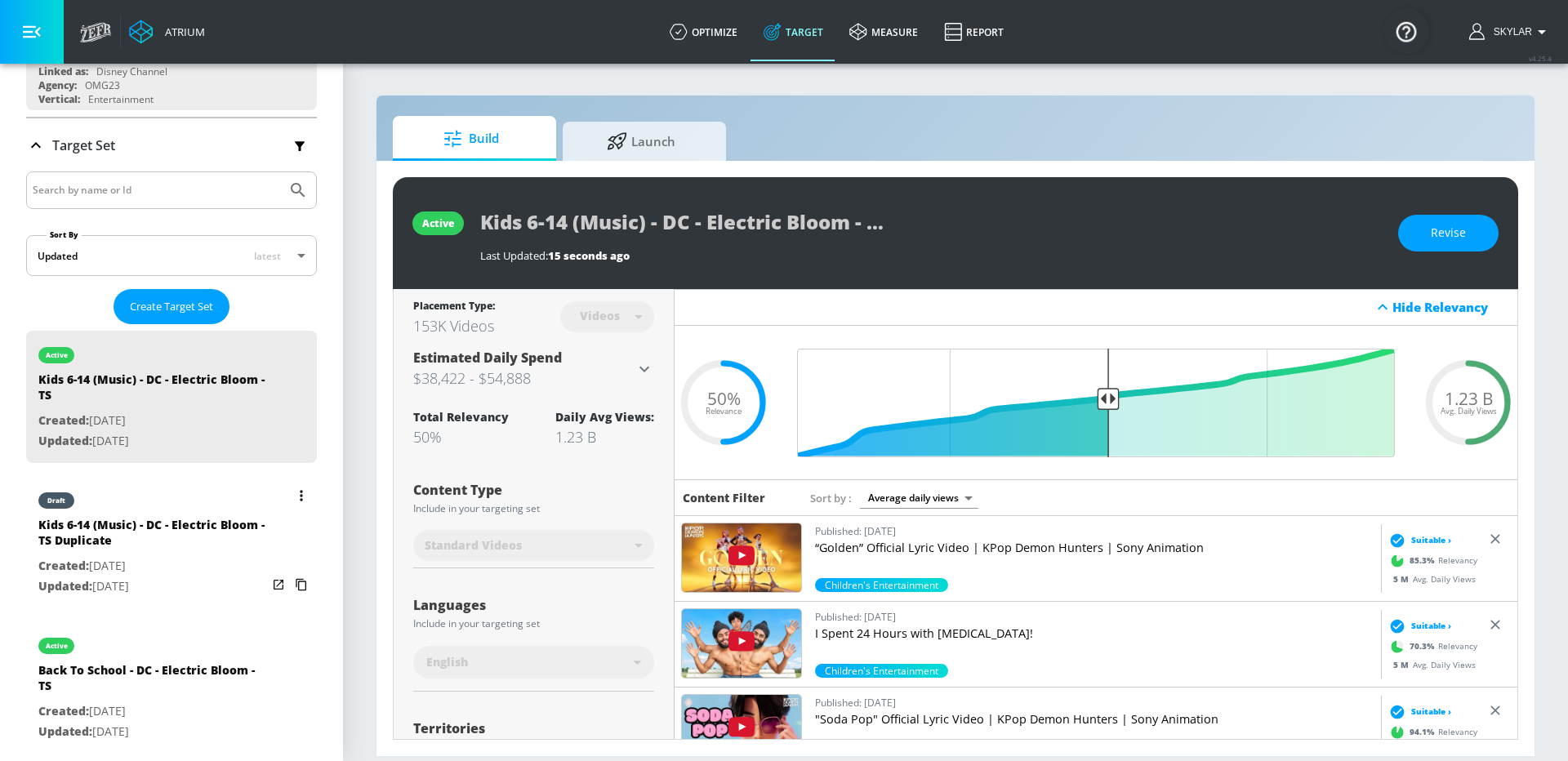
click at [107, 530] on div "Kids 6-14 (Music) - DC - Electric Bloom - TS Duplicate" at bounding box center [152, 537] width 228 height 39
type input "Kids 6-14 (Music) - DC - Electric Bloom - TS Duplicate"
type input "0.05"
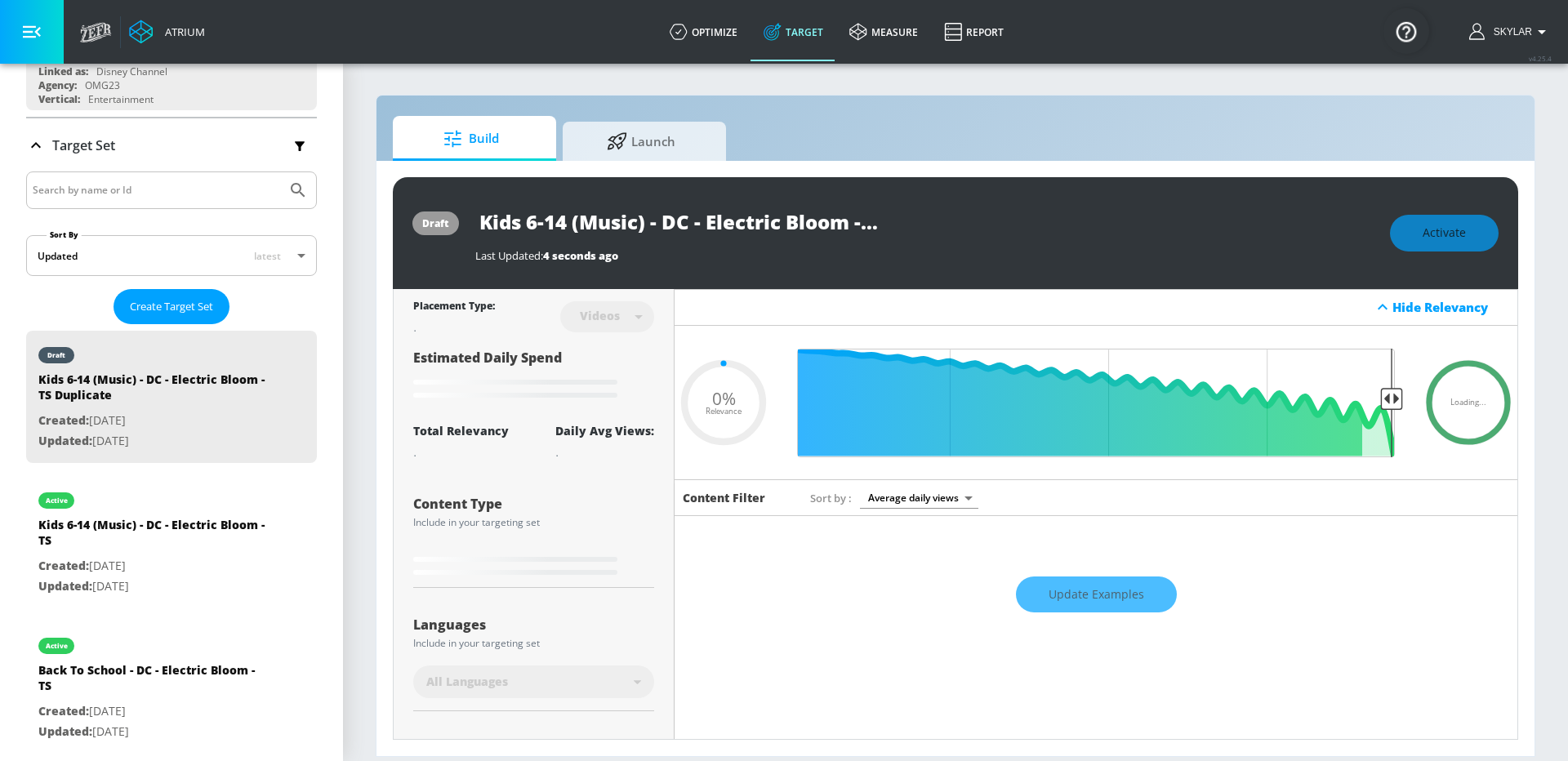
click at [860, 210] on input "Kids 6-14 (Music) - DC - Electric Bloom - TS Duplicate" at bounding box center [679, 221] width 409 height 37
click at [871, 218] on input "Kids 6-14 (Music) - DC - Electric Bloom - TS Duplicate" at bounding box center [679, 221] width 409 height 37
drag, startPoint x: 871, startPoint y: 219, endPoint x: 958, endPoint y: 221, distance: 87.0
click at [960, 222] on div "Kids 6-14 (Music) - DC - Electric Bloom - TS Duplicate" at bounding box center [923, 221] width 898 height 37
type input "Kids 6-14 (Music) - DC - Electric Bloom - C"
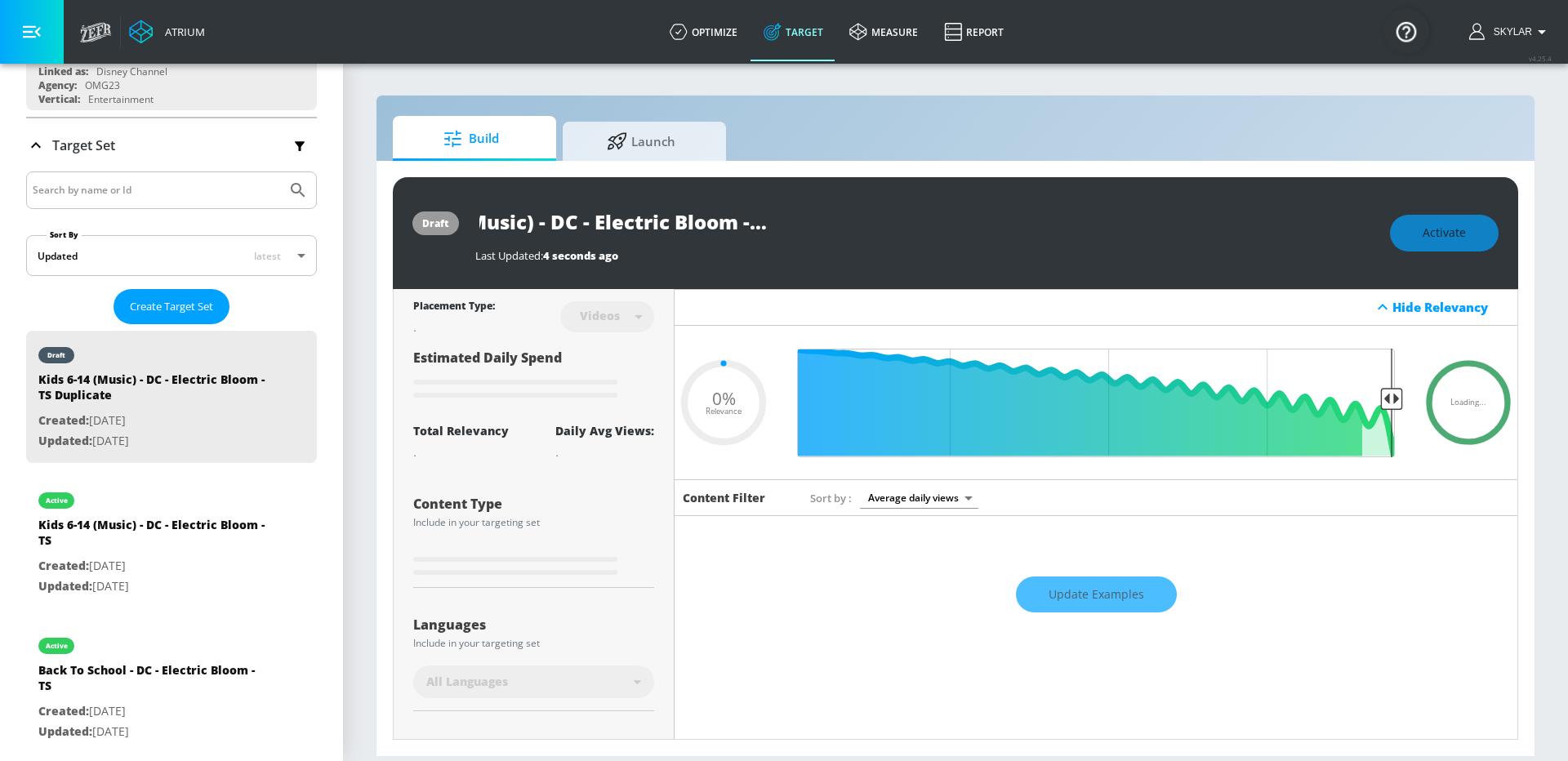
type input "0.05"
type input "Kids 6-14 (Music) - DC - Electric Bloom - [GEOGRAPHIC_DATA]"
type input "0.5"
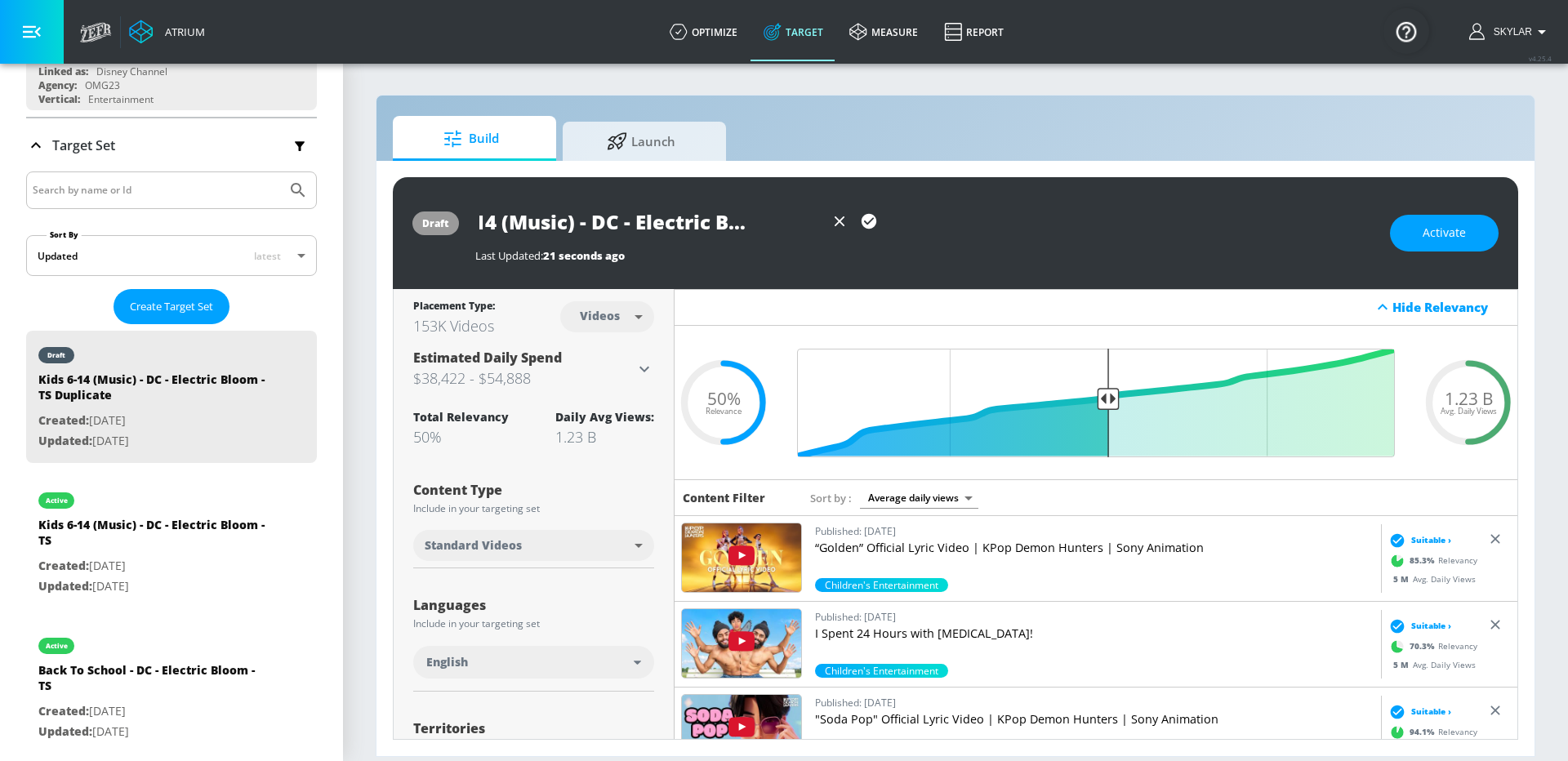
type input "Kids 6-14 (Music) - DC - Electric Bloom - [GEOGRAPHIC_DATA]"
click at [870, 226] on icon "button" at bounding box center [868, 220] width 15 height 15
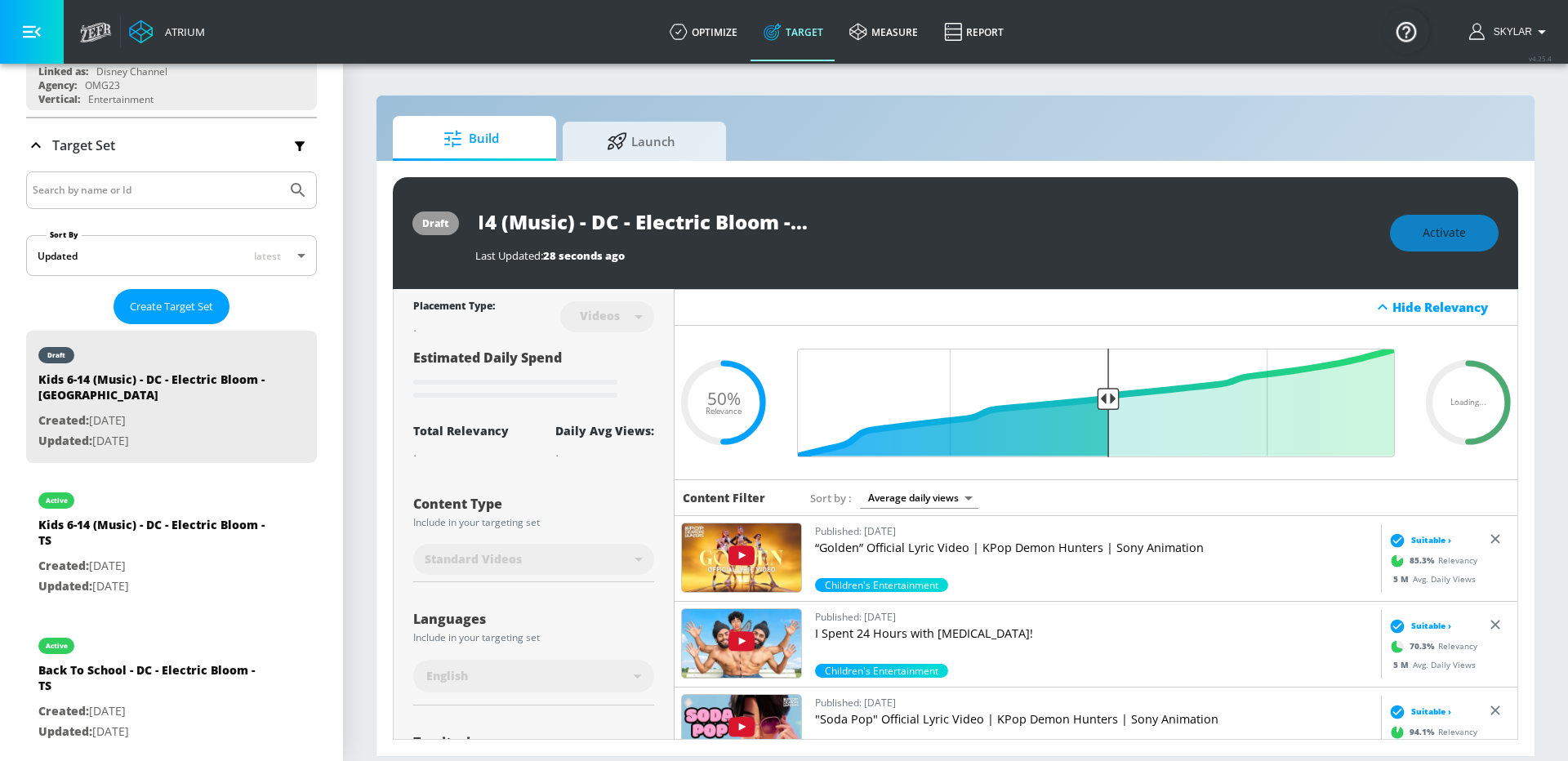
scroll to position [0, 0]
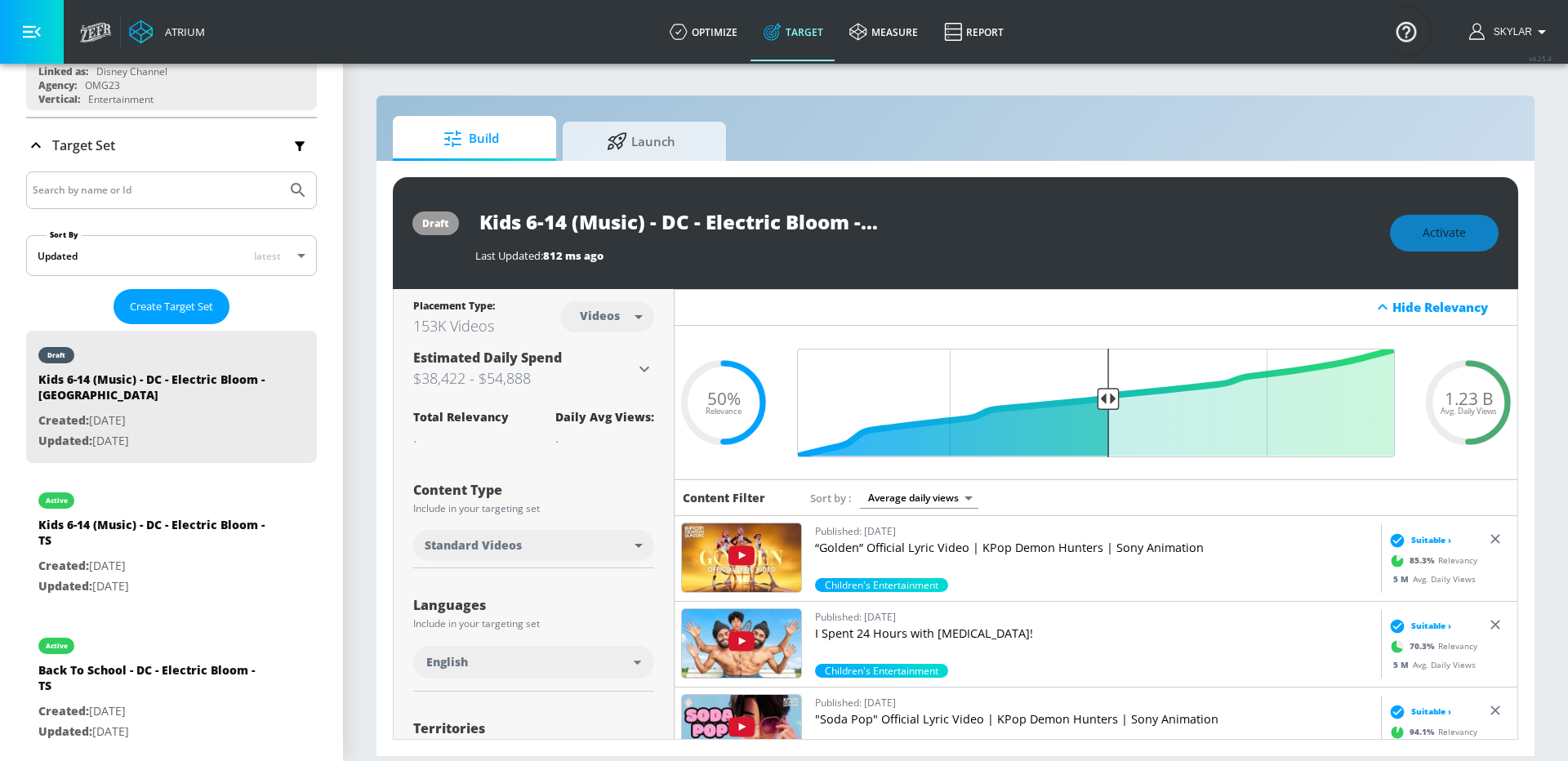
click at [615, 321] on body "Atrium optimize Target measure Report optimize Target measure Report v 4.25.4 S…" at bounding box center [784, 380] width 1568 height 761
click at [619, 354] on div "Channels" at bounding box center [608, 353] width 59 height 18
type input "channels"
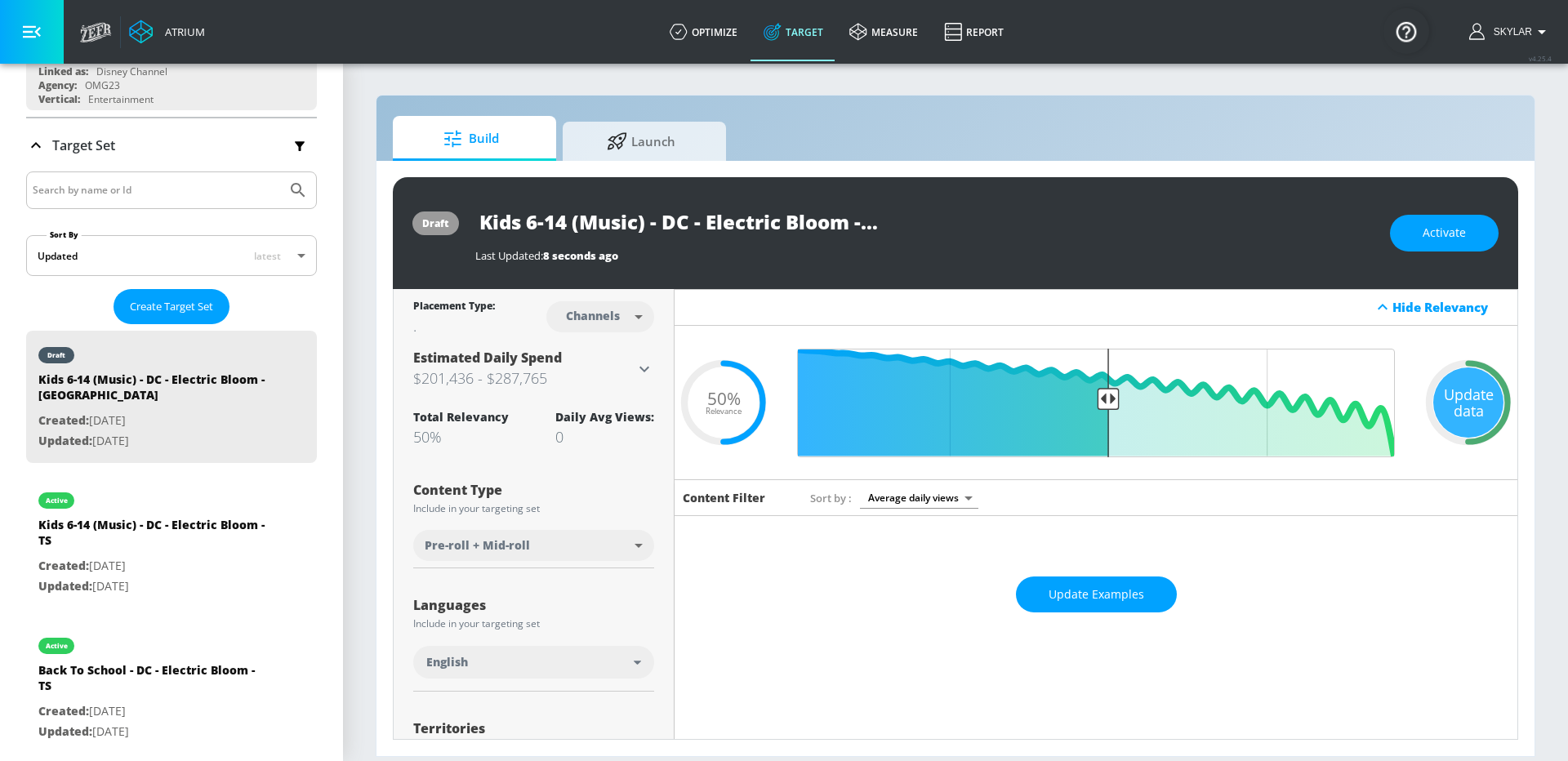
click at [600, 547] on body "Atrium optimize Target measure Report optimize Target measure Report v 4.25.4 S…" at bounding box center [784, 380] width 1568 height 761
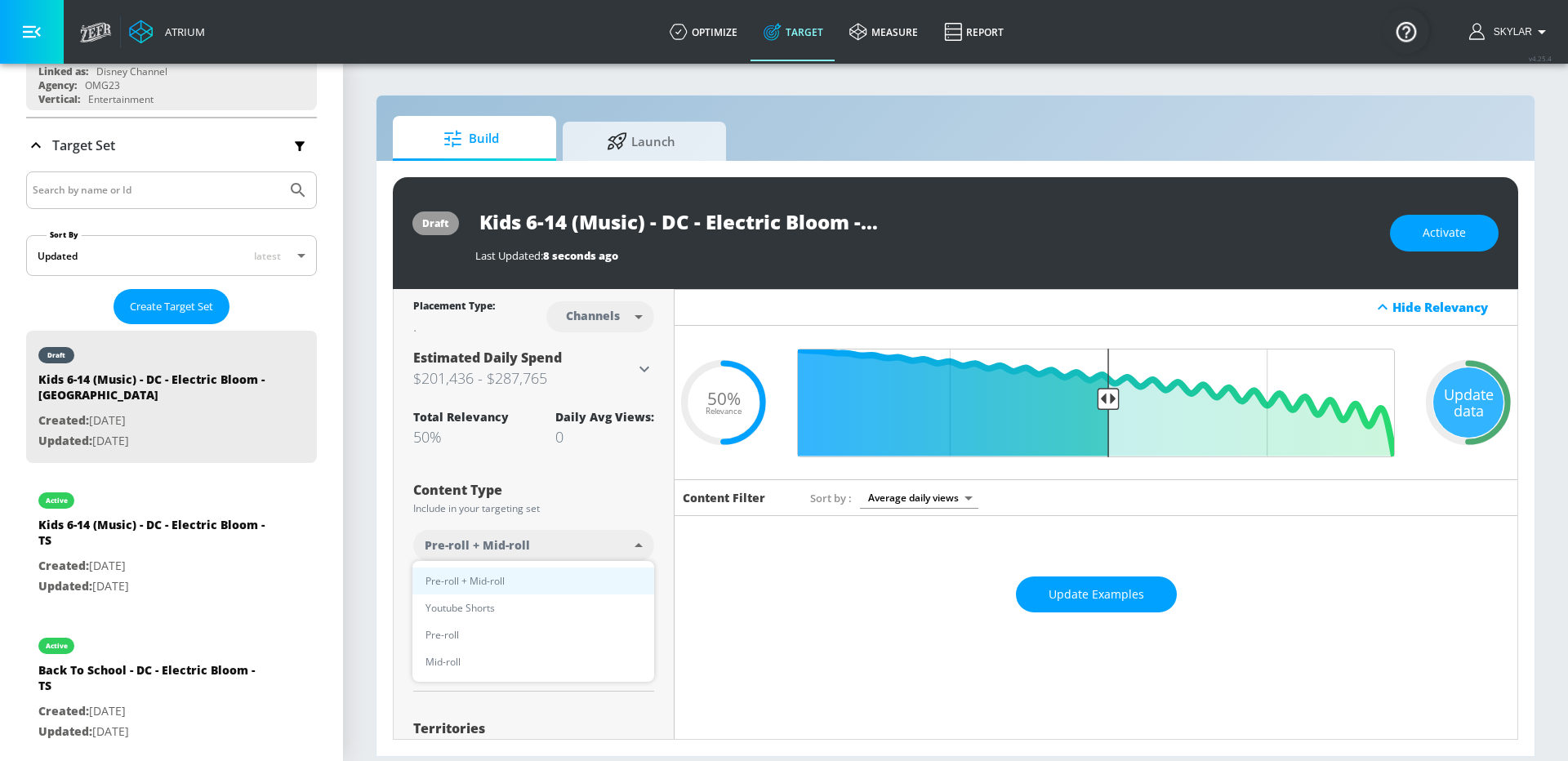
click at [618, 573] on li "Pre-roll + Mid-roll" at bounding box center [533, 581] width 242 height 27
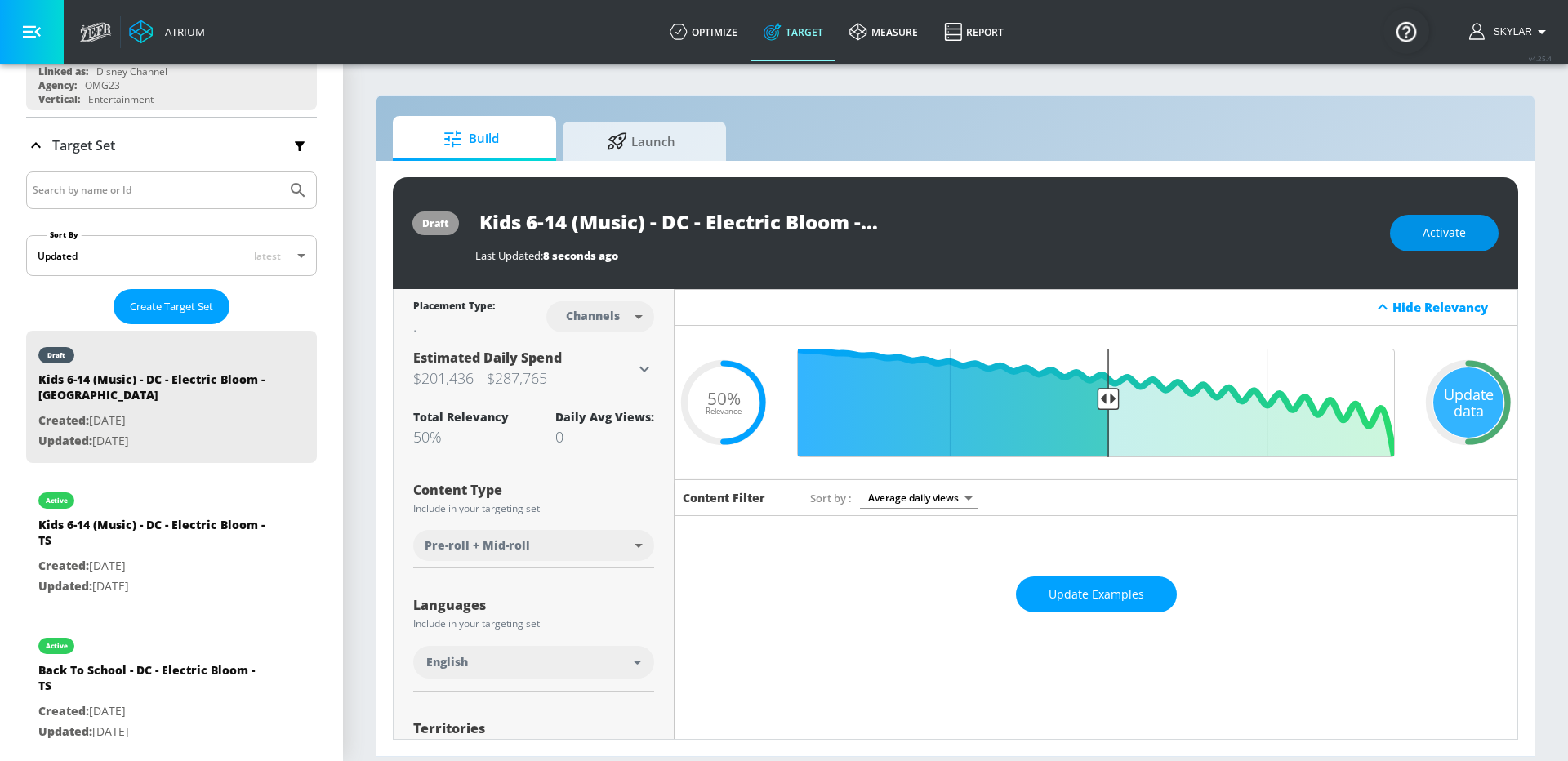
click at [1440, 224] on span "Activate" at bounding box center [1444, 233] width 43 height 20
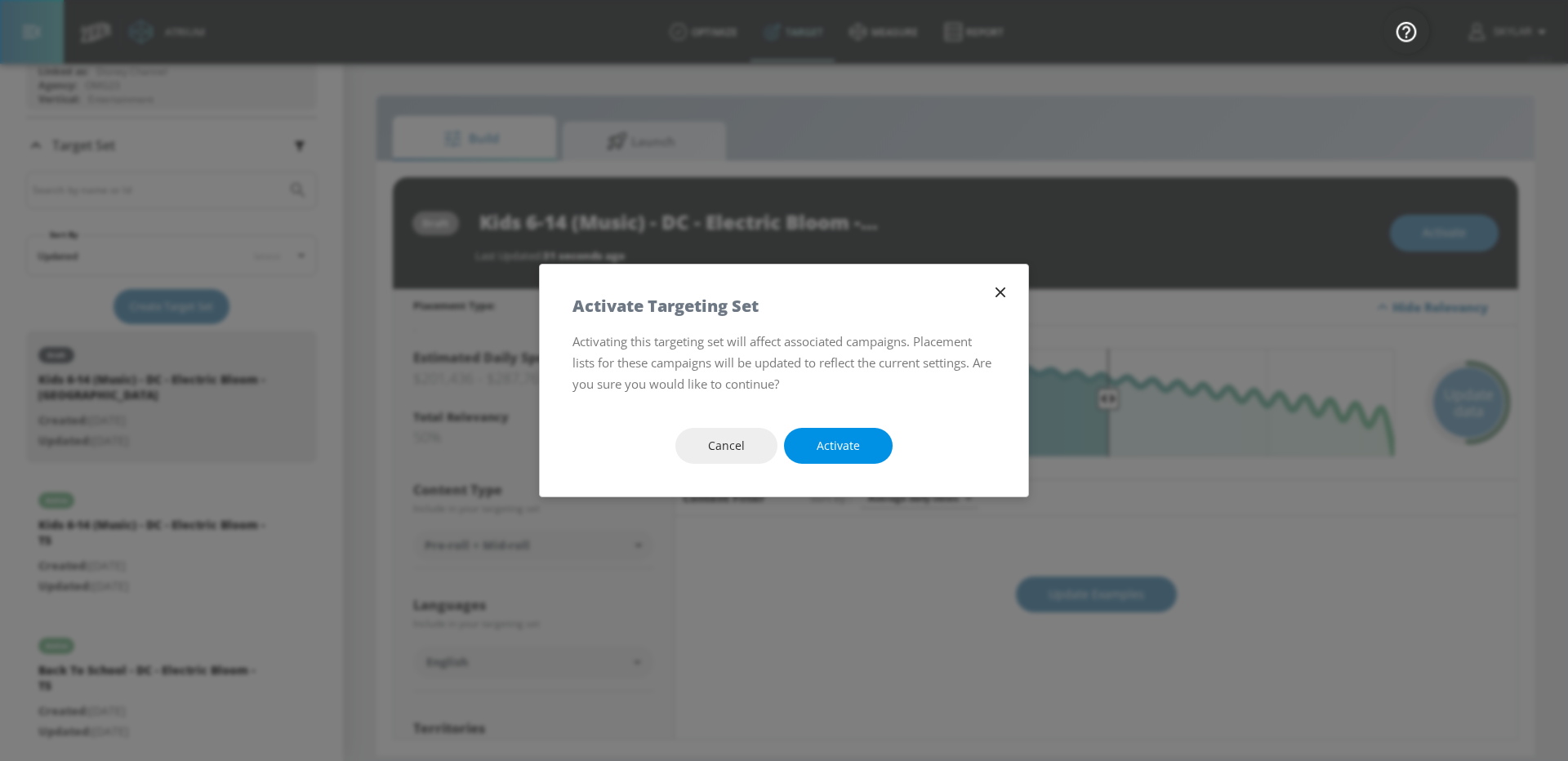
click at [813, 443] on button "Activate" at bounding box center [838, 447] width 108 height 37
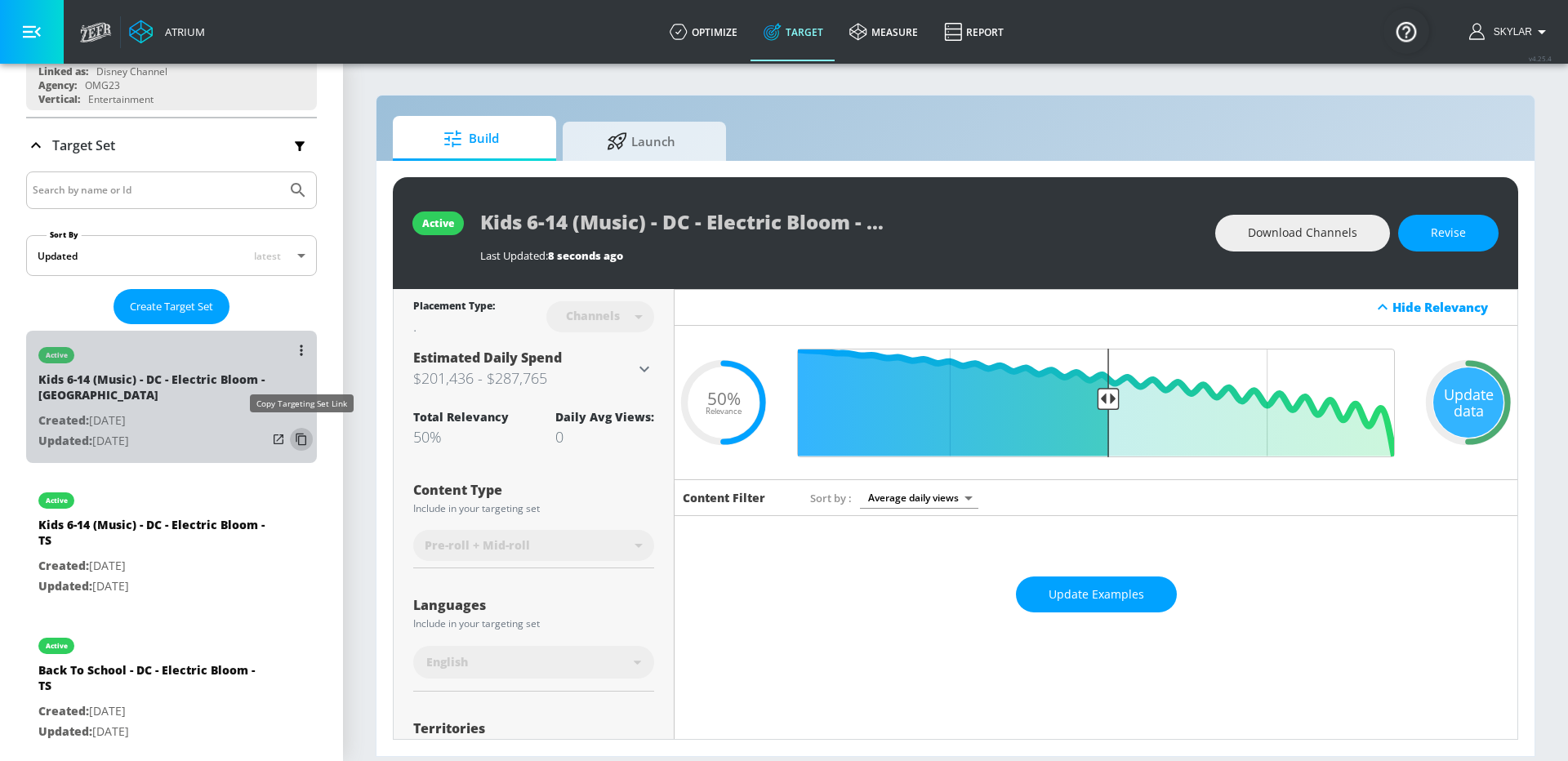
click at [308, 429] on icon "list of Target Set" at bounding box center [301, 439] width 26 height 26
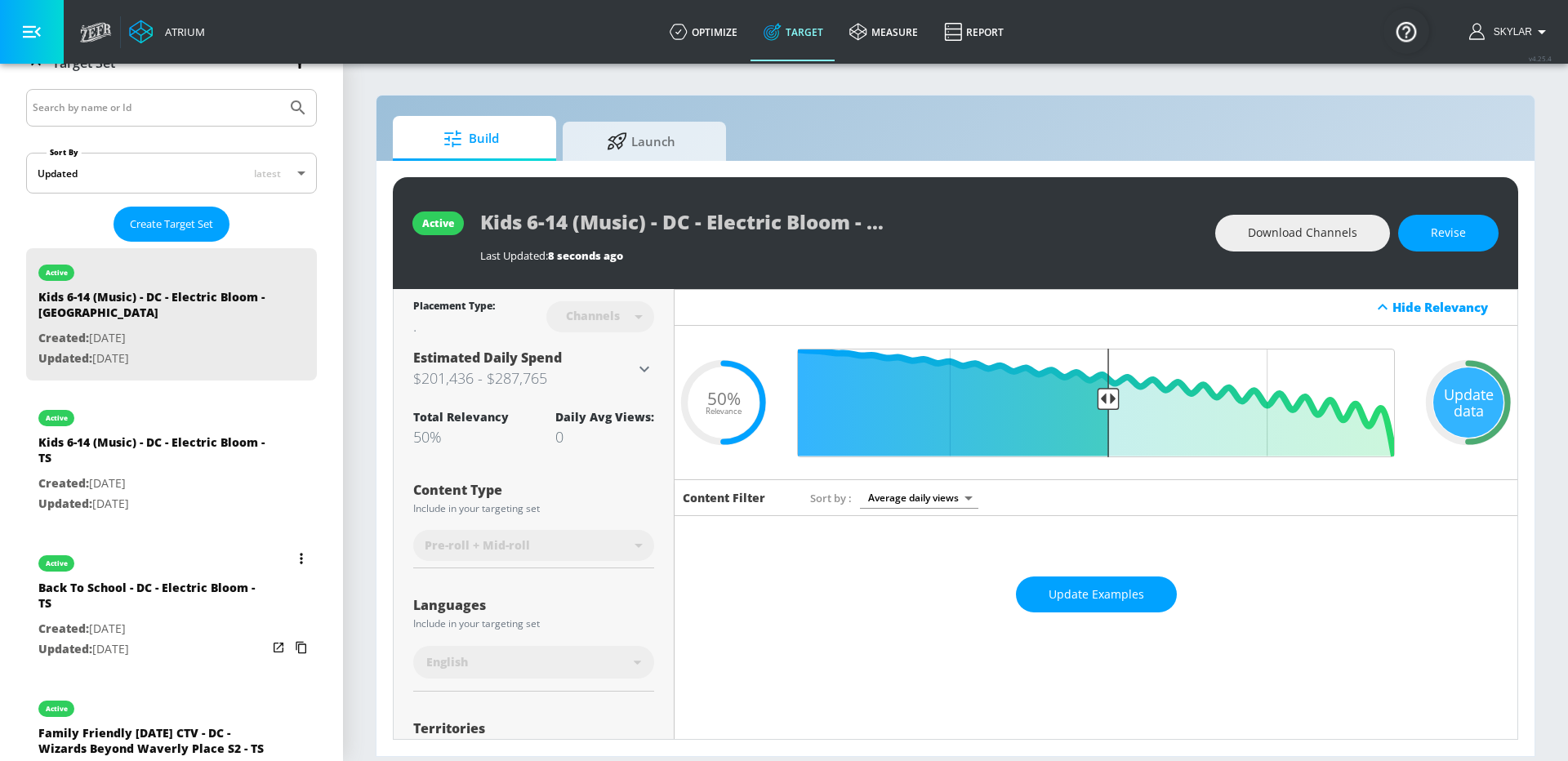
scroll to position [301, 0]
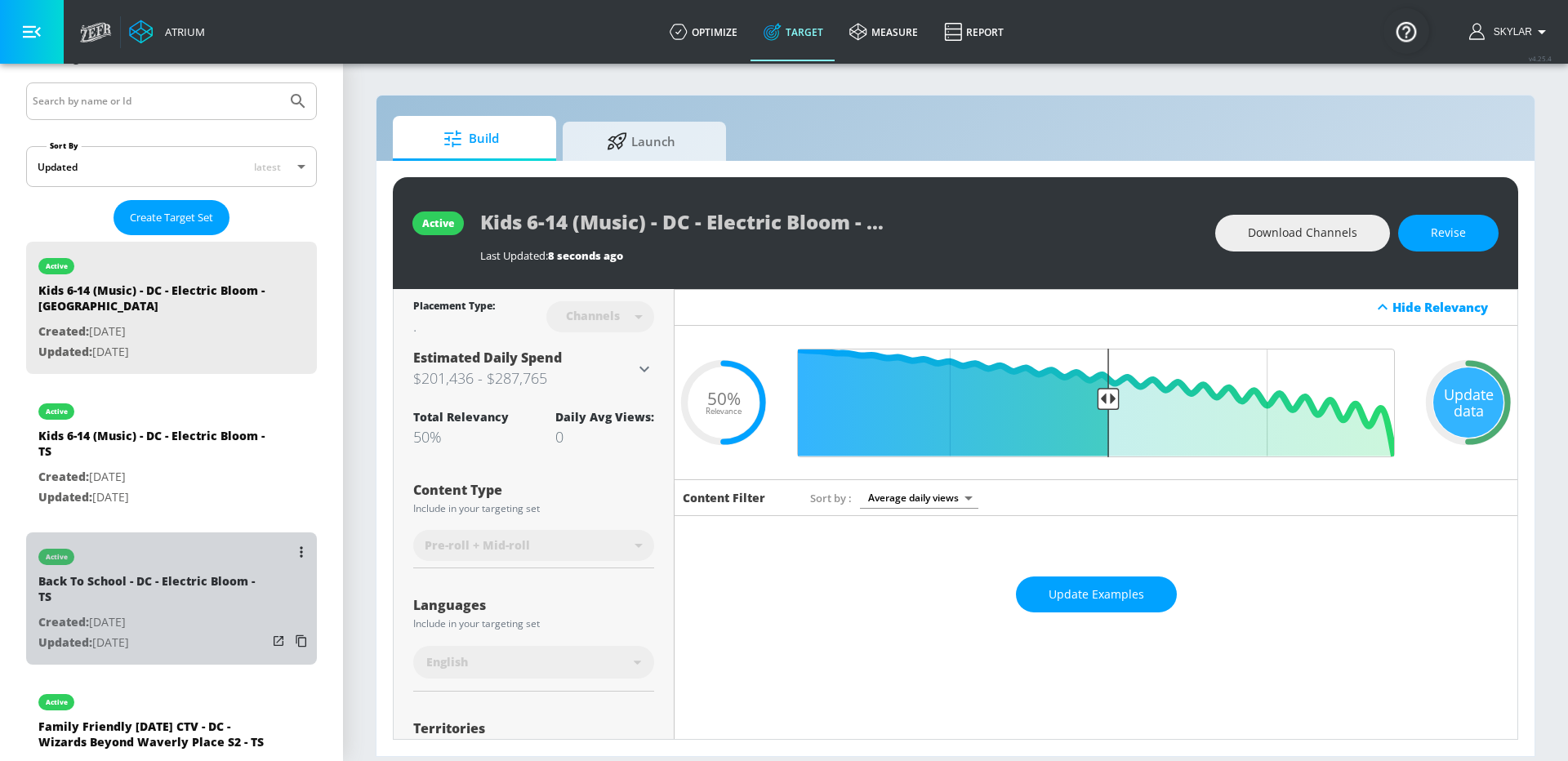
click at [185, 599] on div "Back To School - DC - Electric Bloom - TS" at bounding box center [152, 593] width 228 height 39
type input "Back To School - DC - Electric Bloom - TS"
type input "videos"
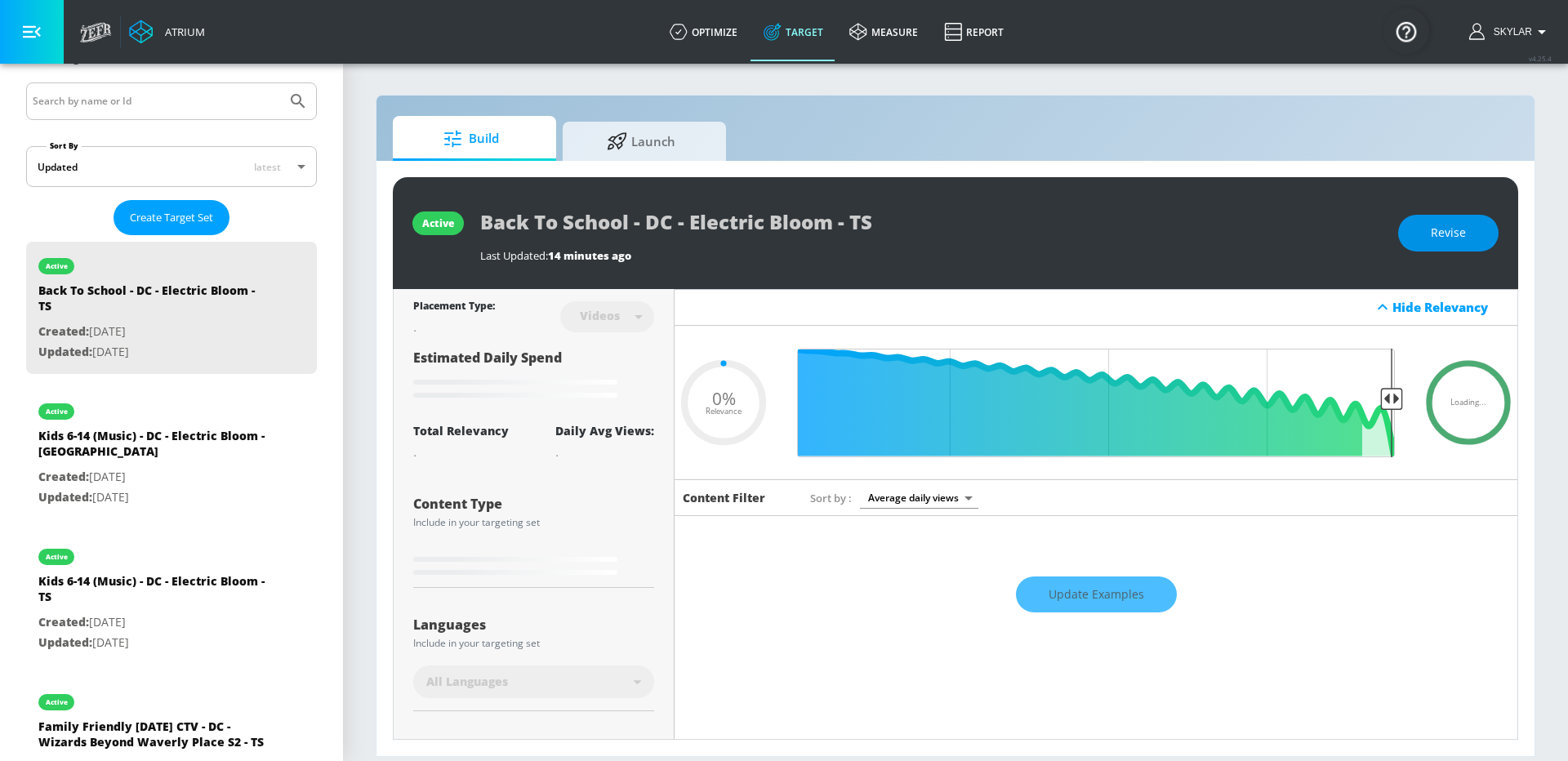
click at [1453, 233] on span "Revise" at bounding box center [1448, 233] width 35 height 20
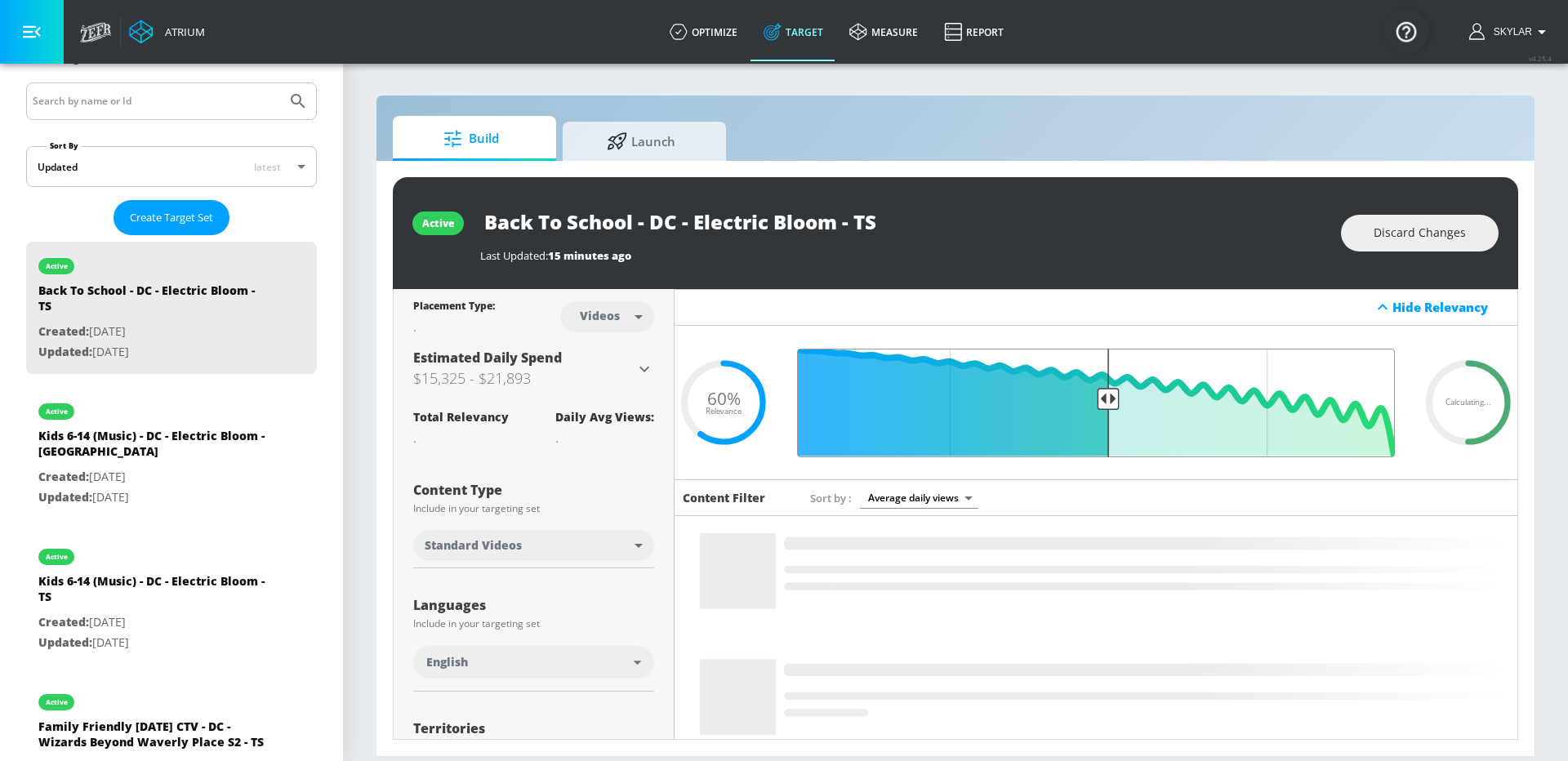
drag, startPoint x: 1043, startPoint y: 400, endPoint x: 1108, endPoint y: 399, distance: 65.0
type input "0.5"
click at [1108, 399] on input "Final Threshold" at bounding box center [1096, 403] width 614 height 108
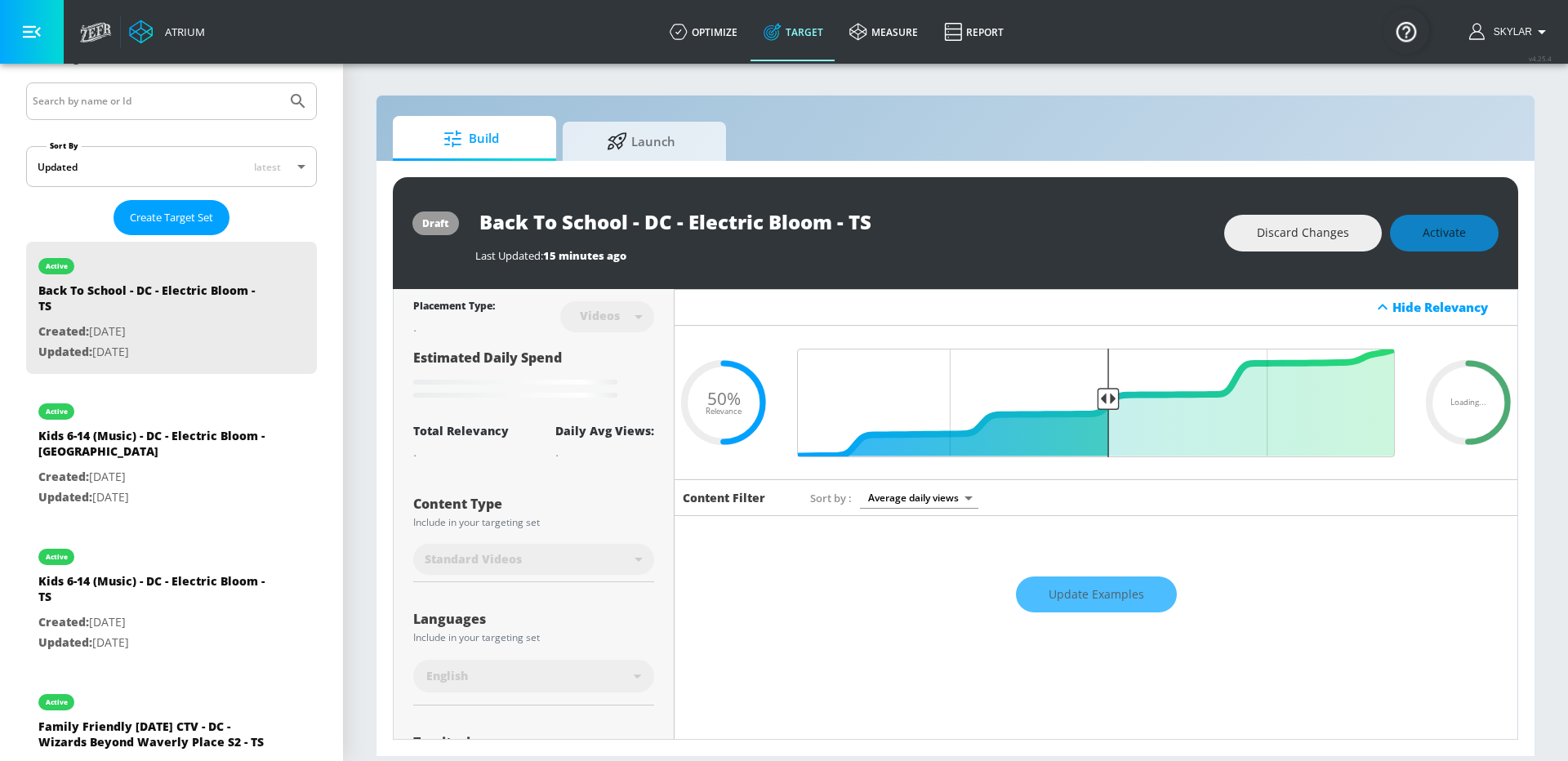
click at [1477, 233] on div "Discard Changes Activate" at bounding box center [1360, 233] width 274 height 37
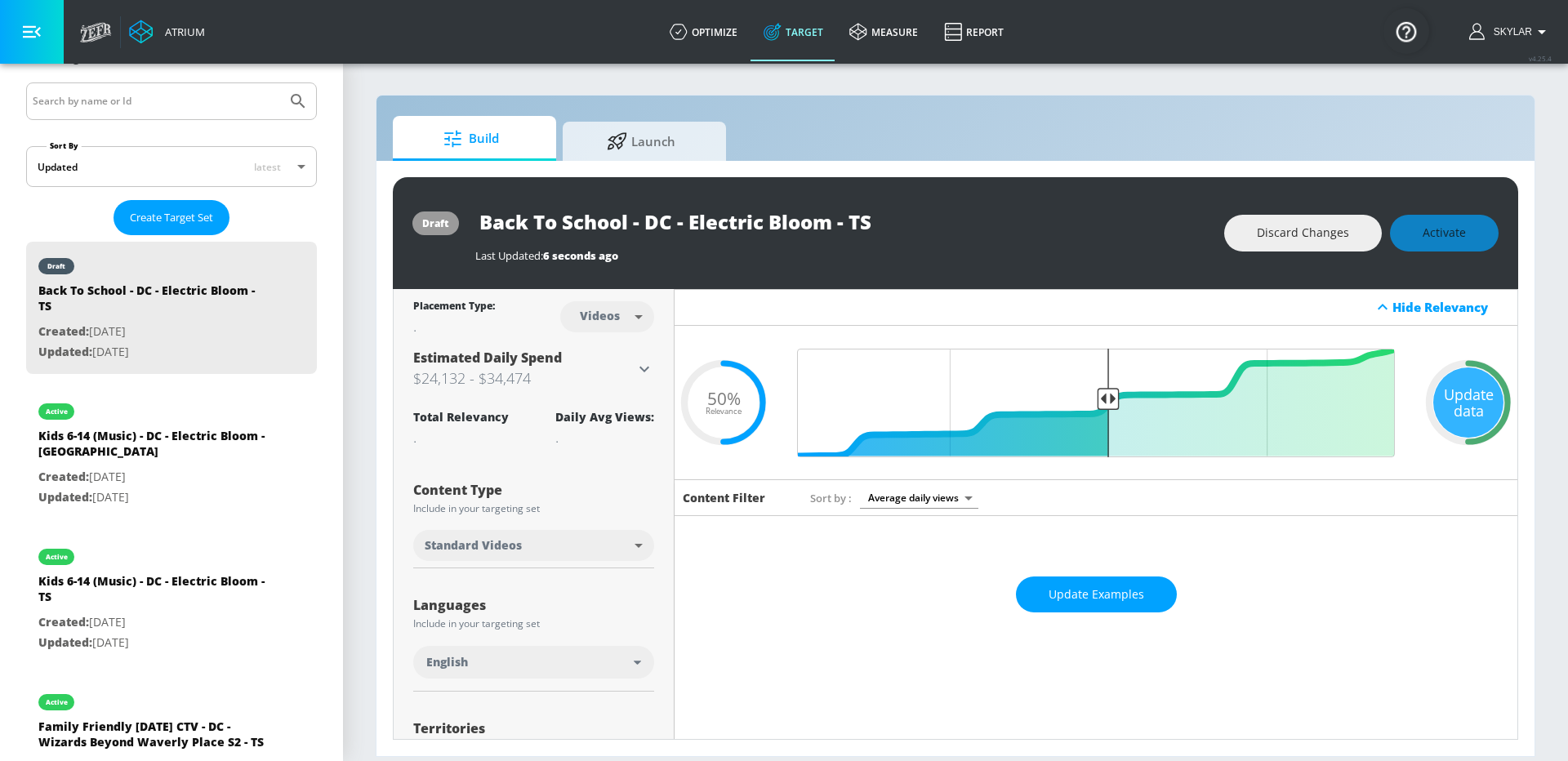
click at [1446, 236] on div "Discard Changes Activate" at bounding box center [1360, 233] width 274 height 37
click at [1446, 234] on span "Activate" at bounding box center [1444, 233] width 43 height 20
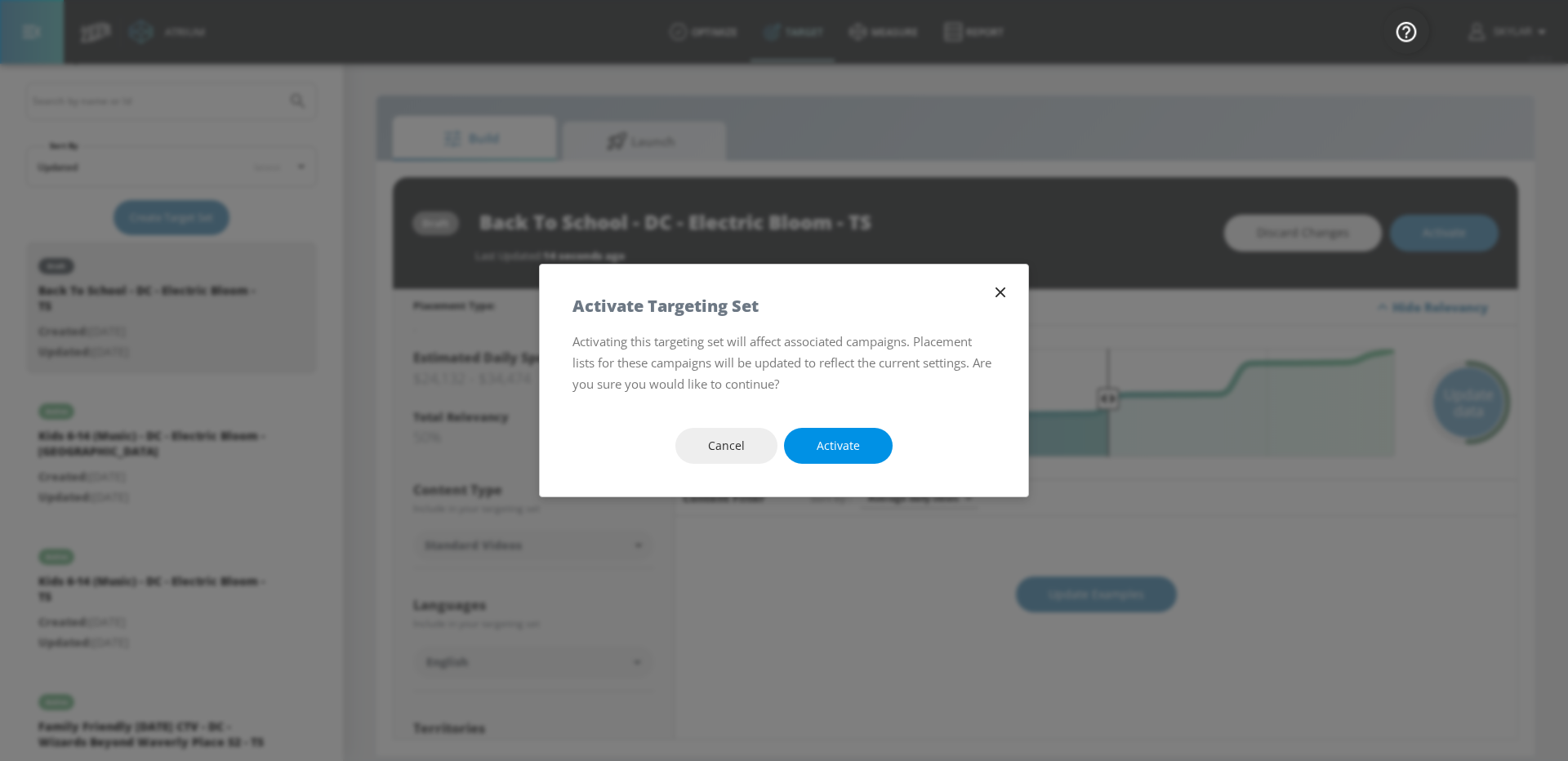
click at [845, 434] on button "Activate" at bounding box center [838, 447] width 108 height 37
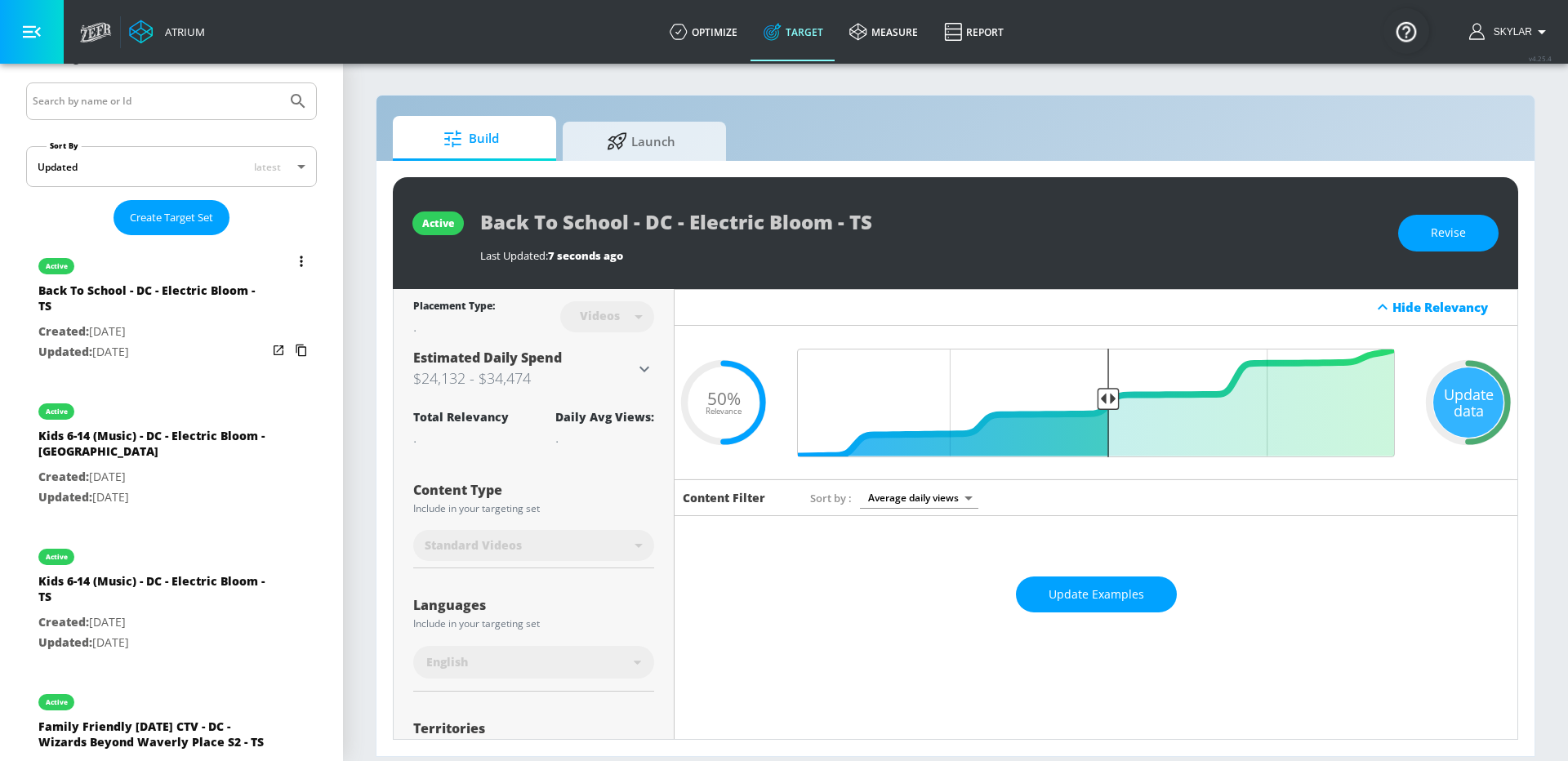
click at [301, 259] on icon "list of Target Set" at bounding box center [300, 261] width 3 height 12
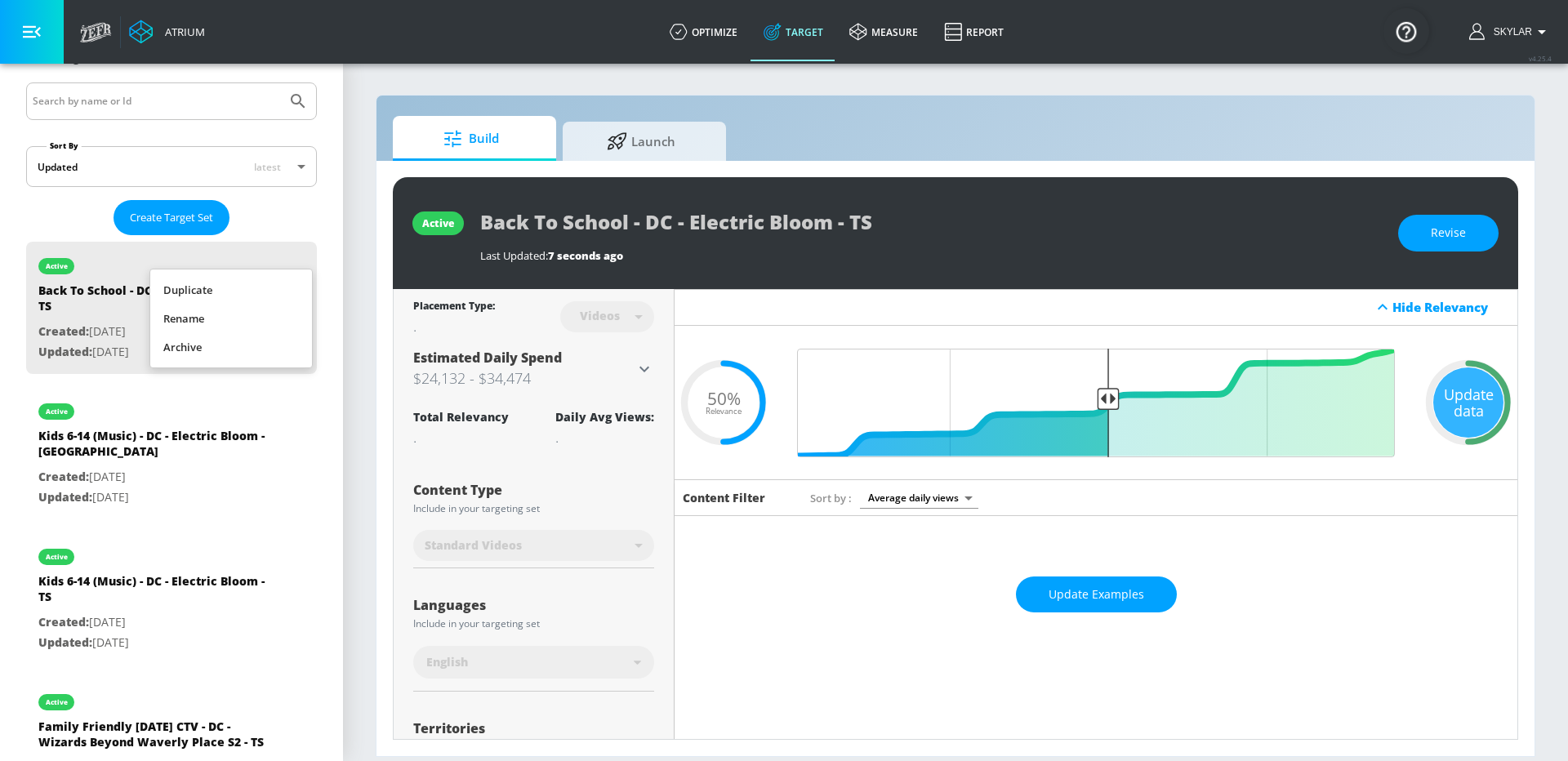
click at [276, 289] on li "Duplicate" at bounding box center [231, 290] width 162 height 28
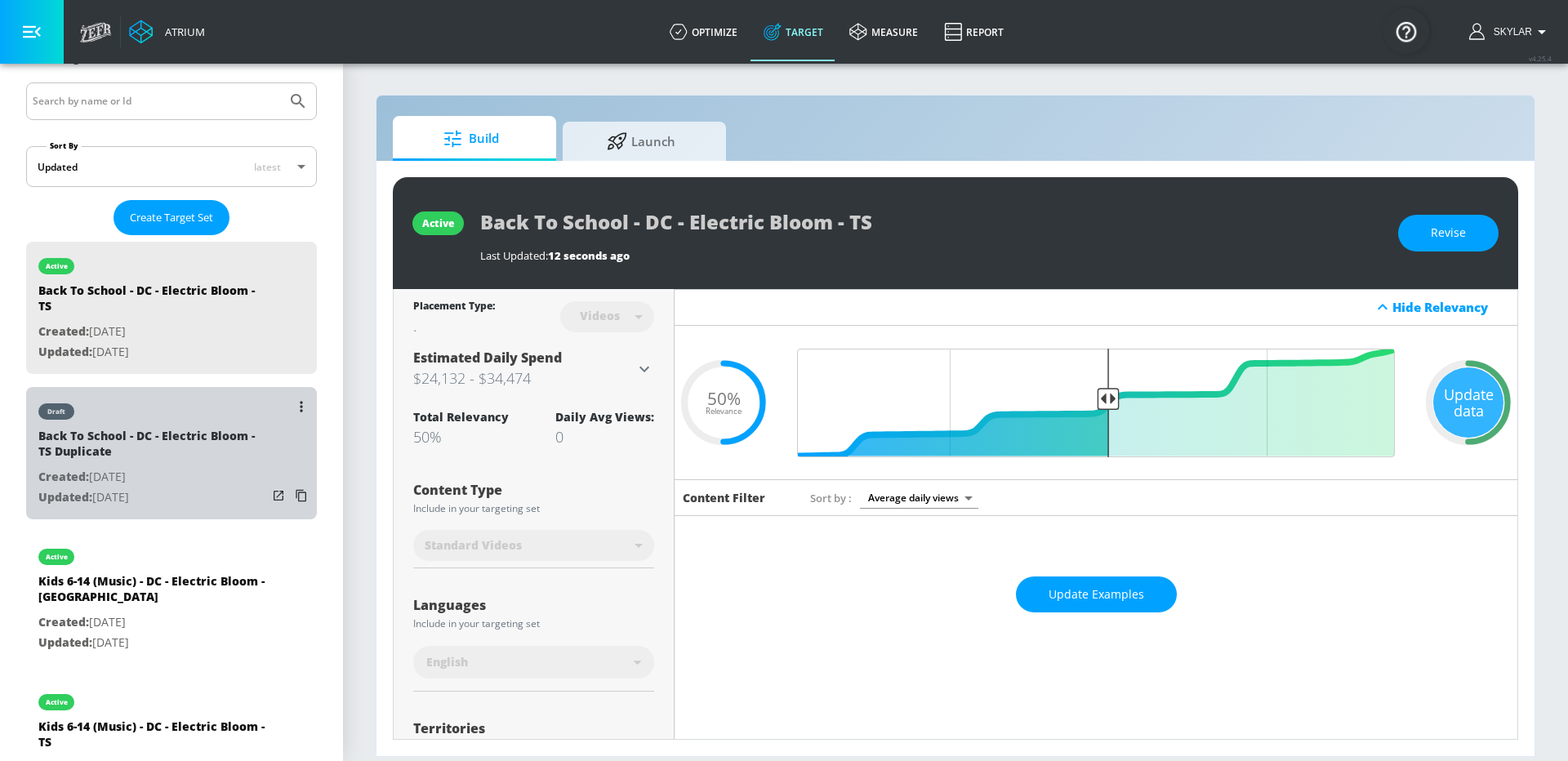
click at [179, 488] on p "Updated: Sep. 12, 2025" at bounding box center [152, 498] width 228 height 20
type input "Back To School - DC - Electric Bloom - TS Duplicate"
type input "0.05"
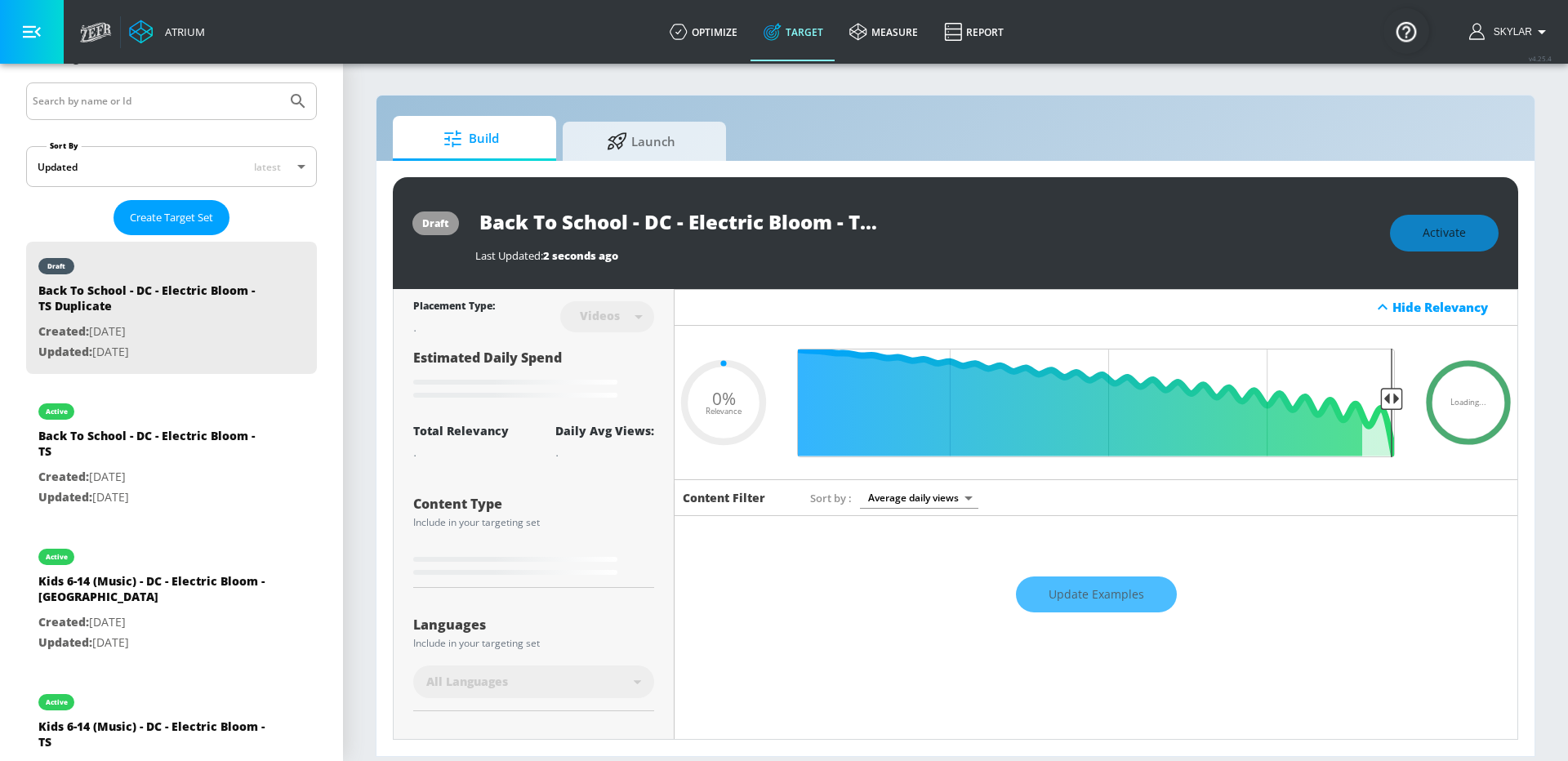
click at [836, 234] on input "Back To School - DC - Electric Bloom - TS Duplicate" at bounding box center [679, 221] width 409 height 37
drag, startPoint x: 851, startPoint y: 224, endPoint x: 966, endPoint y: 224, distance: 115.0
click at [968, 225] on div "Back To School - DC - Electric Bloom - TS Duplicate" at bounding box center [923, 221] width 898 height 37
type input "Back To School - DC - Electric Bloom - C"
type input "0.05"
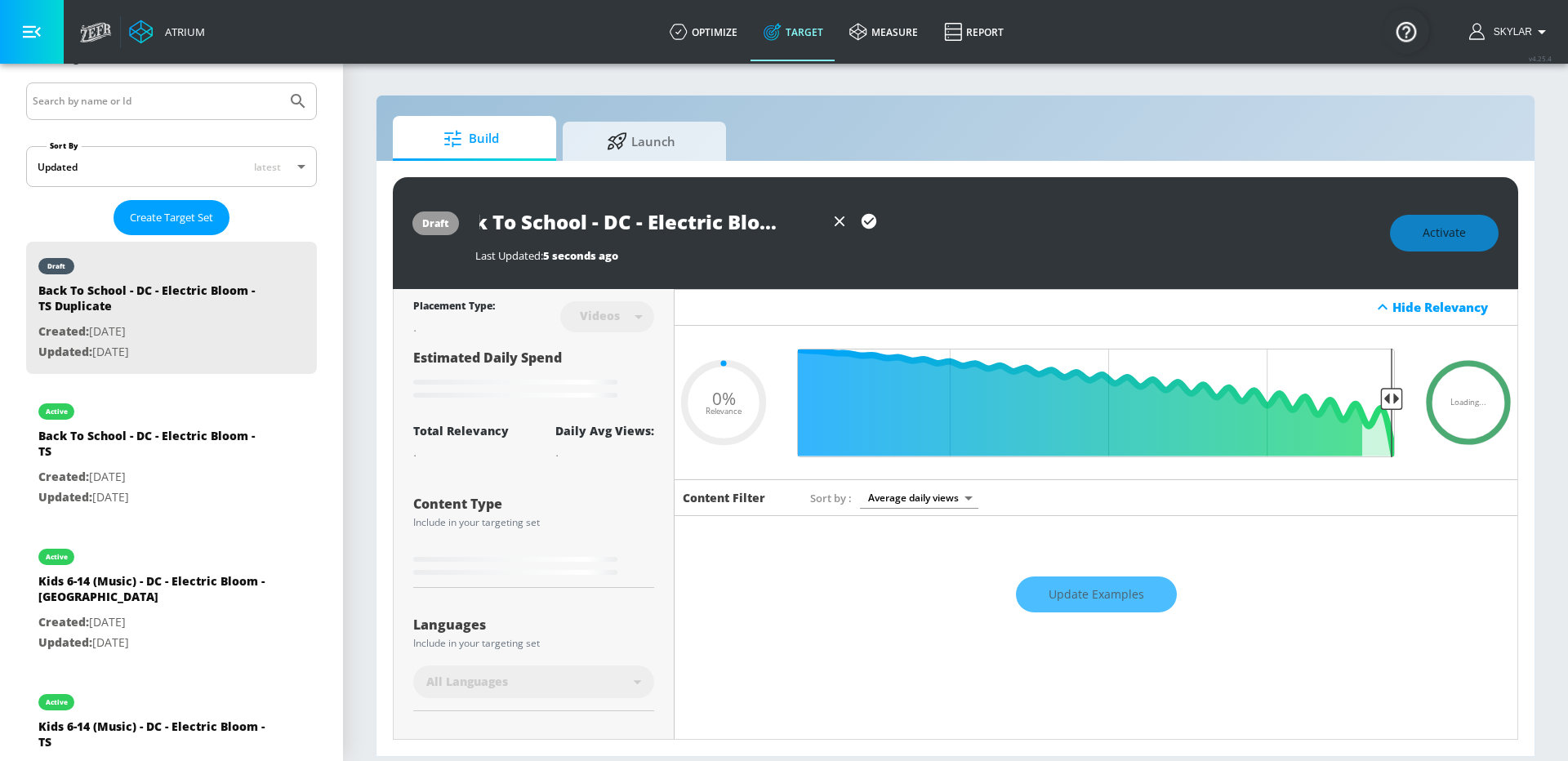
type input "Back To School - DC - Electric Bloom - [GEOGRAPHIC_DATA]"
type input "0.05"
type input "Back To School - DC - Electric Bloom - [GEOGRAPHIC_DATA]"
click at [866, 223] on icon "button" at bounding box center [869, 221] width 18 height 18
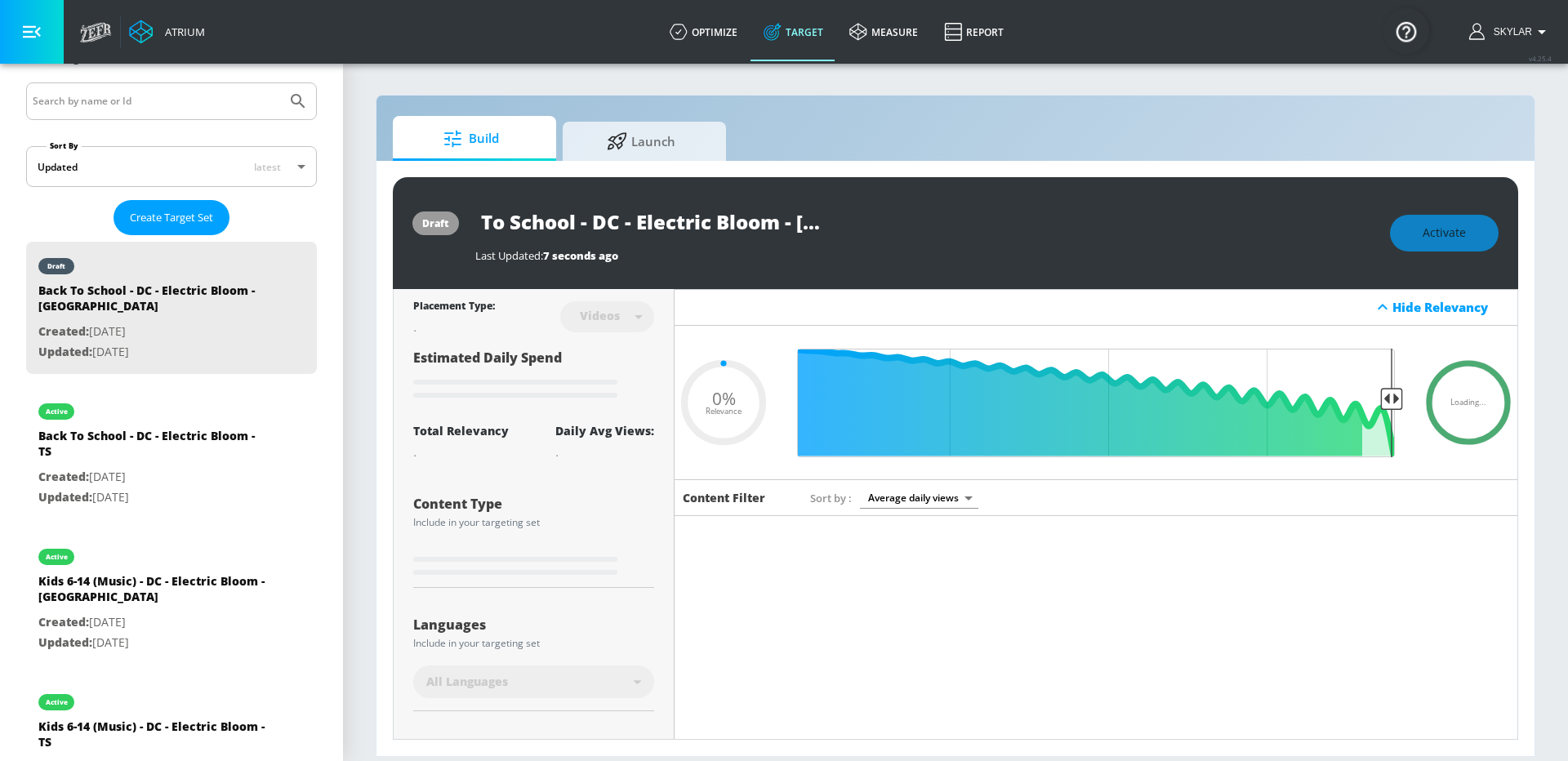
scroll to position [0, 0]
type input "0.05"
type input "Back To School - DC - Electric Bloom - TS Duplicate"
type input "0.5"
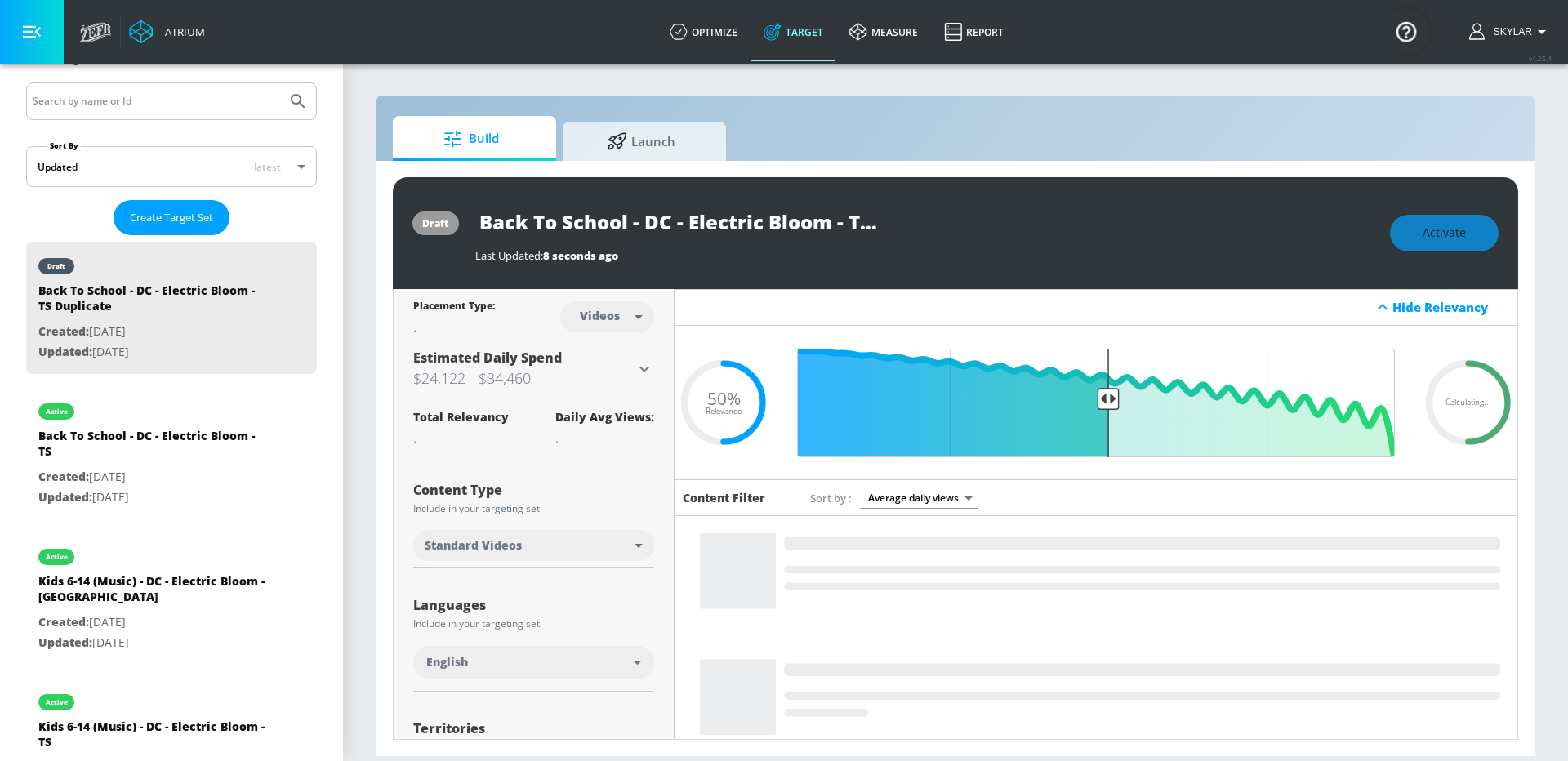
click at [783, 239] on input "Back To School - DC - Electric Bloom - TS Duplicate" at bounding box center [679, 221] width 409 height 37
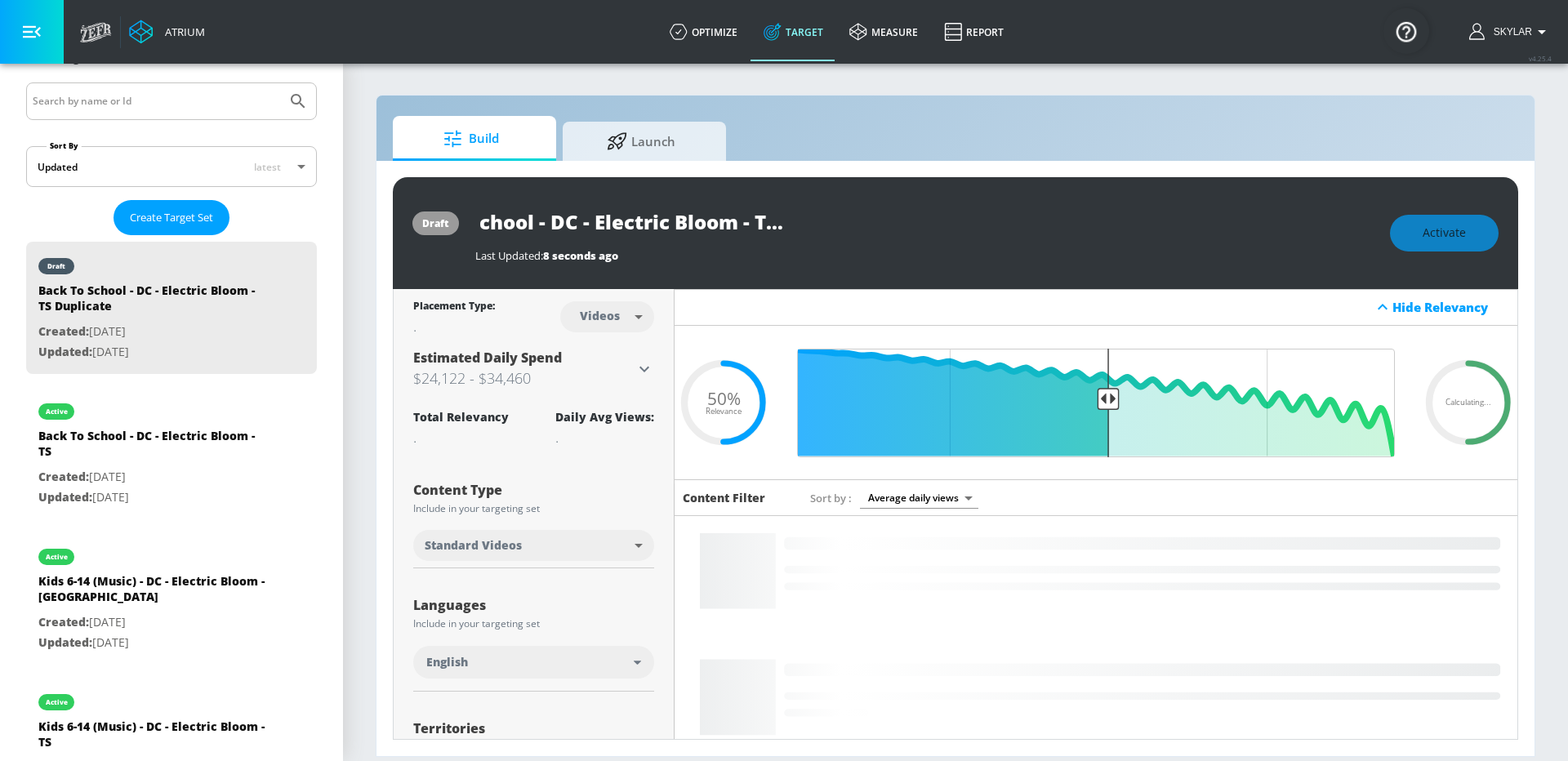
drag, startPoint x: 850, startPoint y: 224, endPoint x: 1068, endPoint y: 229, distance: 218.1
click at [1069, 229] on div "Back To School - DC - Electric Bloom - TS Duplicate" at bounding box center [923, 221] width 898 height 37
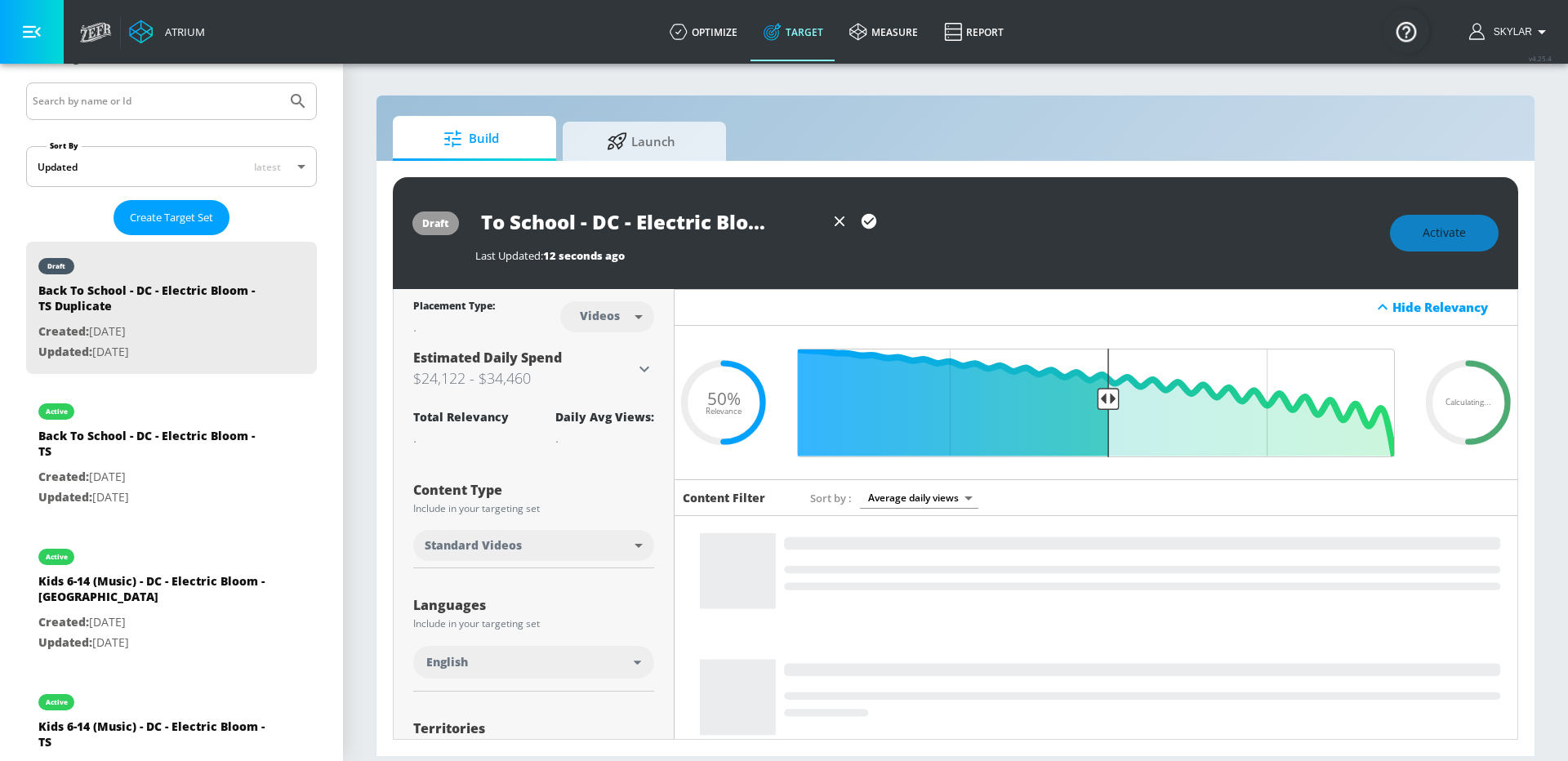
type input "Back To School - DC - Electric Bloom - [GEOGRAPHIC_DATA]"
click at [866, 216] on icon "button" at bounding box center [868, 220] width 15 height 15
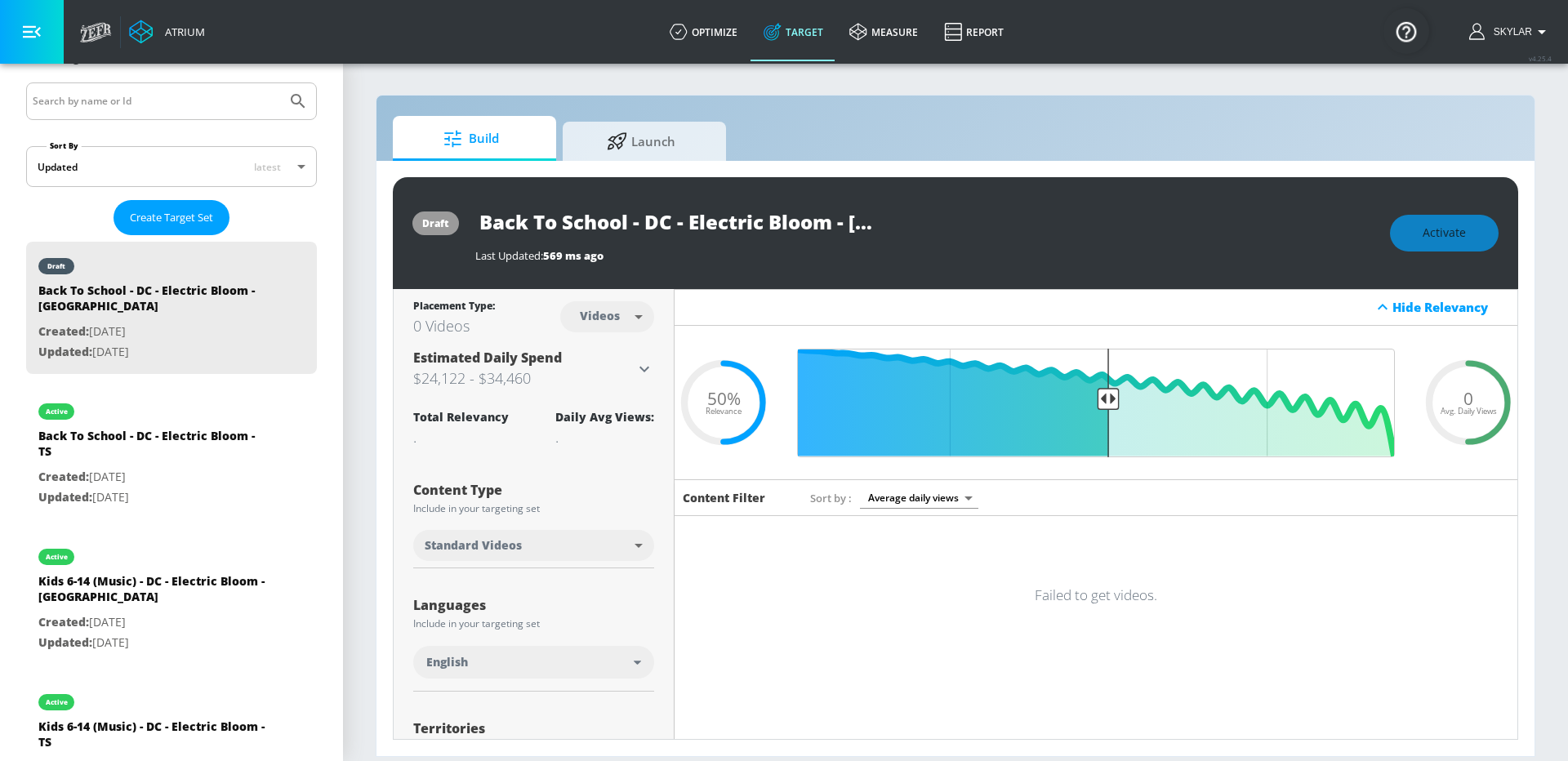
click at [627, 314] on body "Atrium optimize Target measure Report optimize Target measure Report v 4.25.4 S…" at bounding box center [784, 380] width 1568 height 761
click at [628, 344] on div "Channels" at bounding box center [608, 353] width 59 height 18
type input "channels"
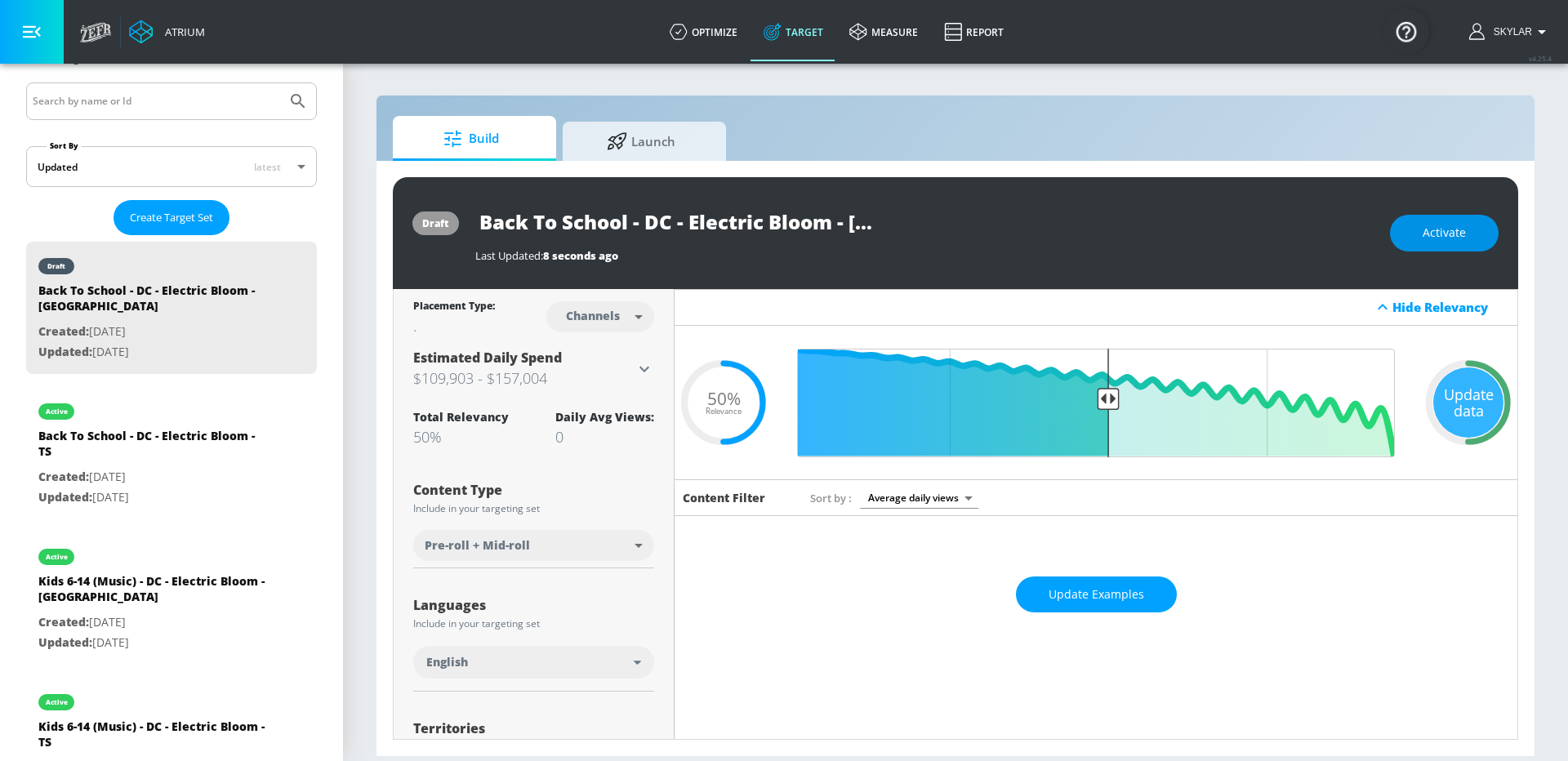
click at [1408, 239] on button "Activate" at bounding box center [1443, 233] width 108 height 37
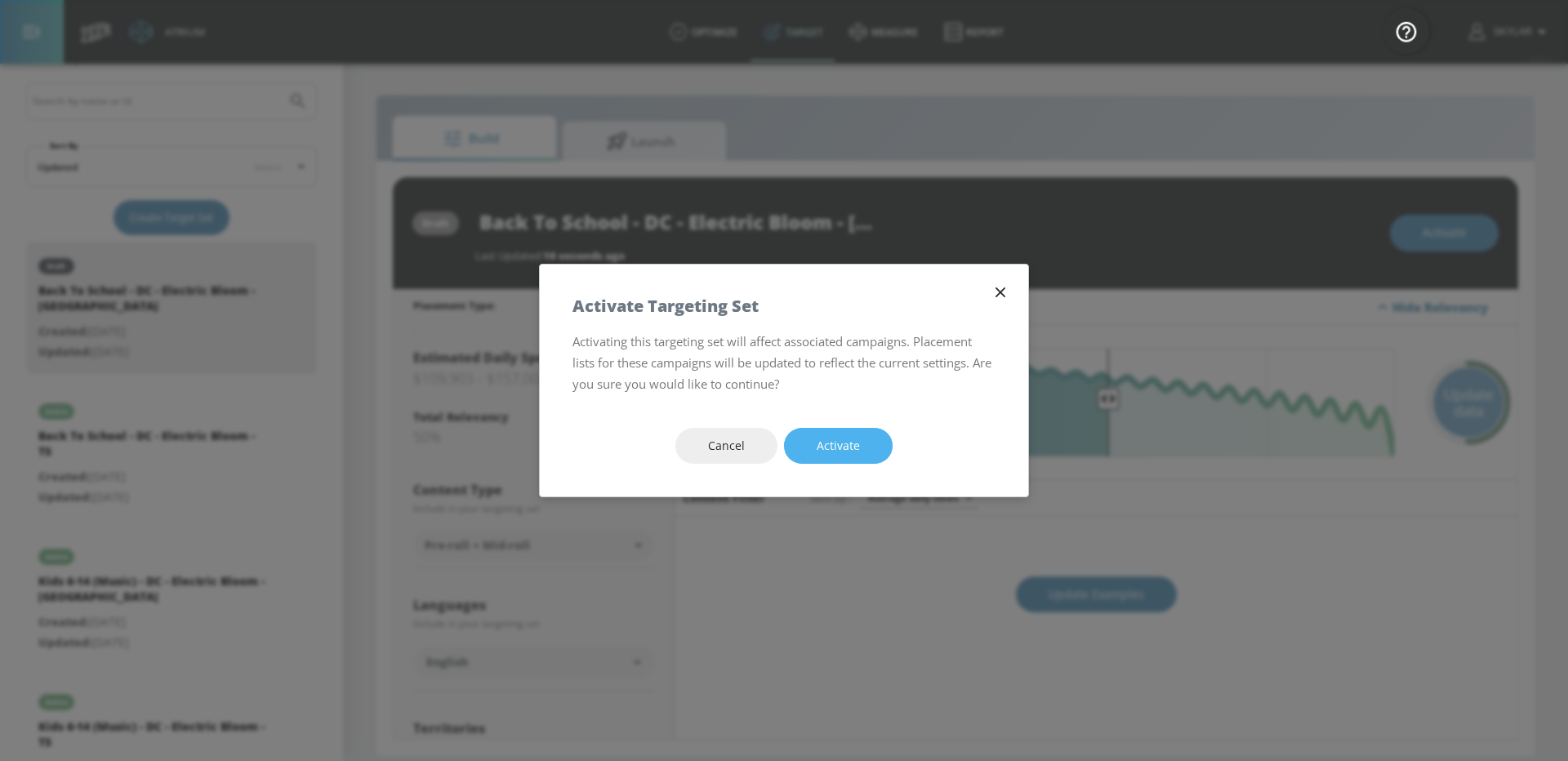
click at [851, 444] on span "Activate" at bounding box center [838, 446] width 43 height 20
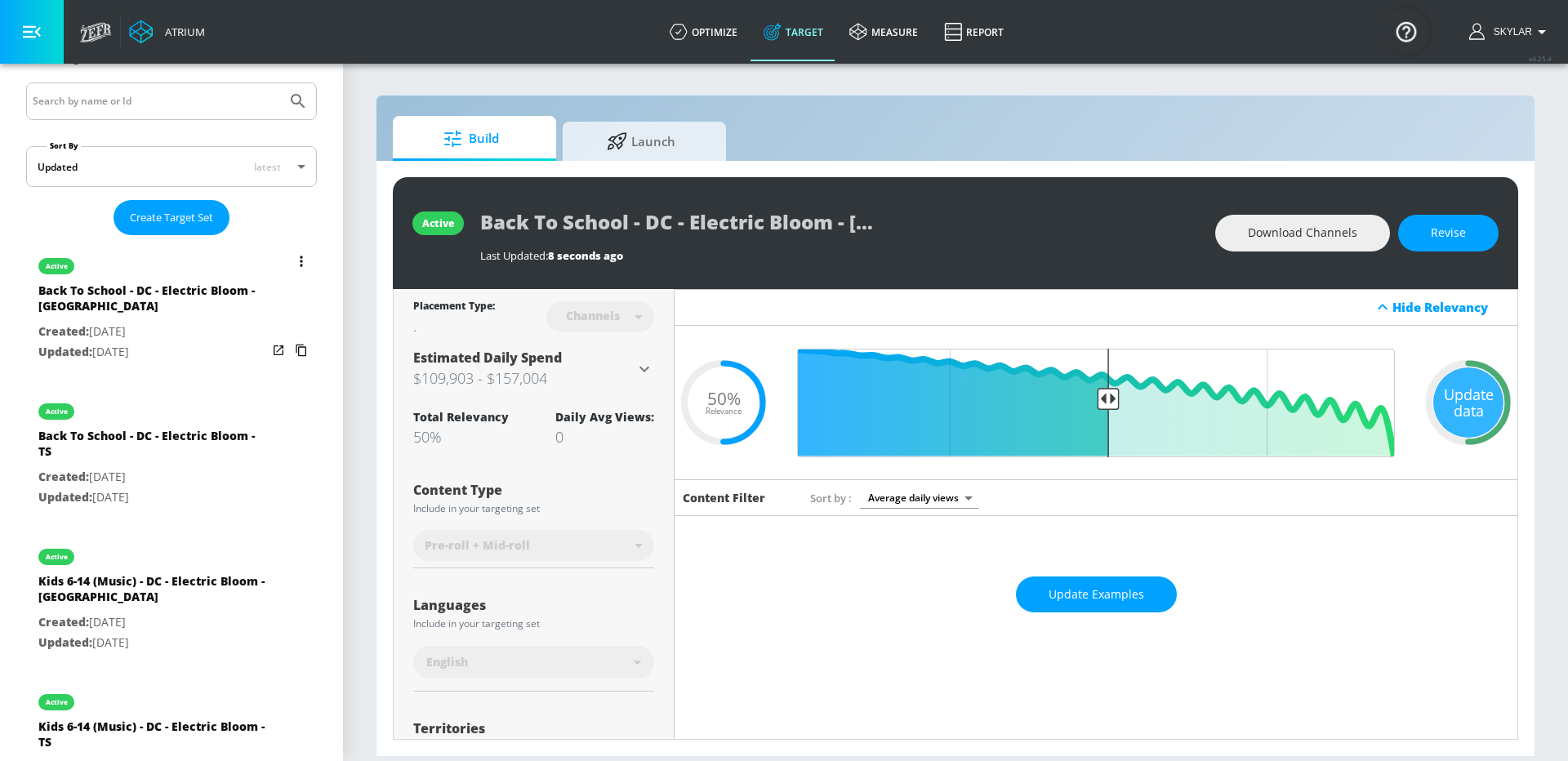
click at [305, 348] on icon "list of Target Set" at bounding box center [300, 350] width 11 height 13
